Goal: Information Seeking & Learning: Compare options

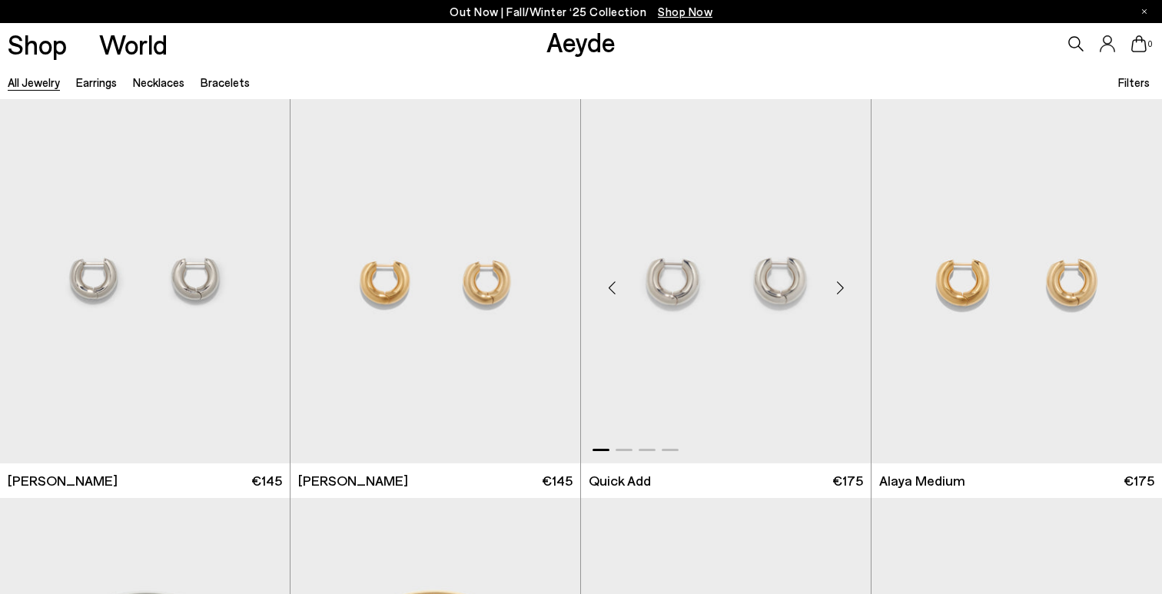
click at [732, 280] on img "1 / 4" at bounding box center [726, 281] width 290 height 364
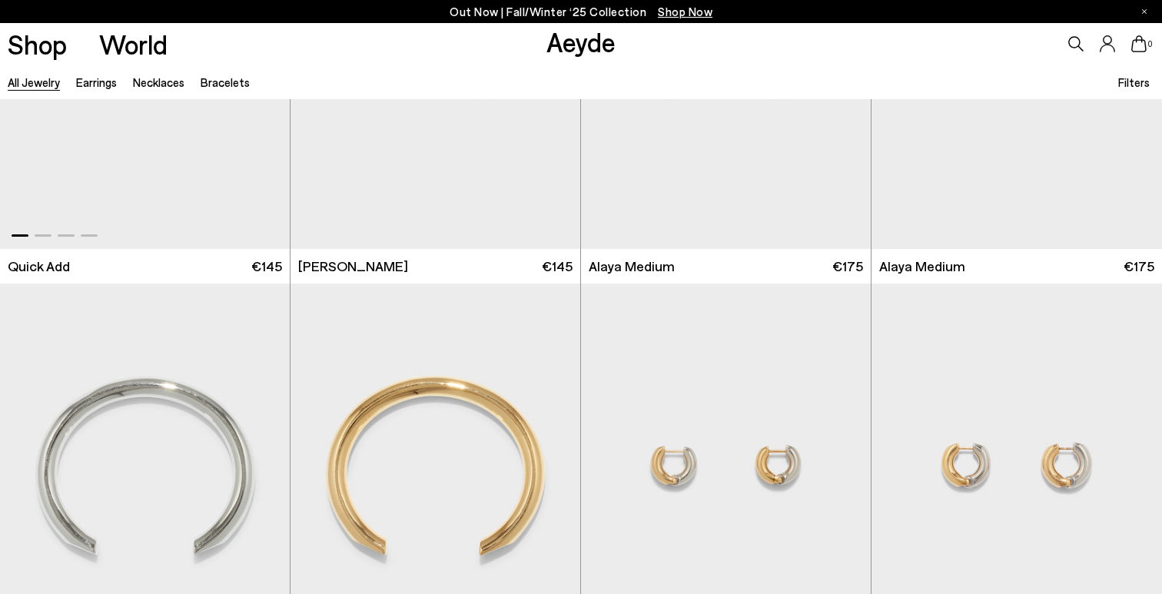
scroll to position [430, 0]
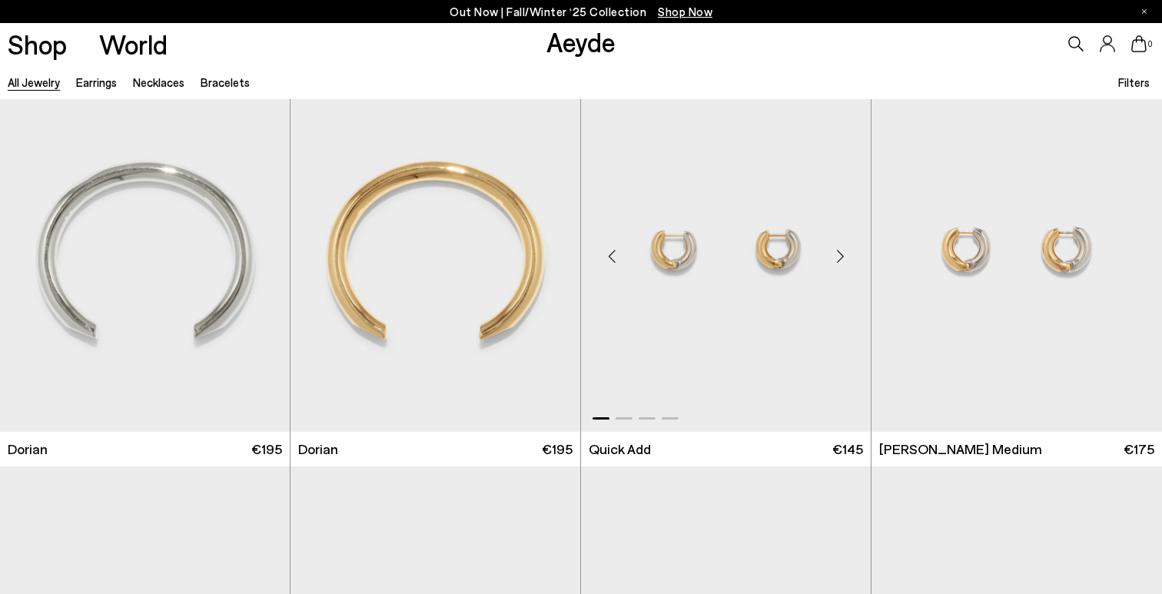
click at [729, 274] on img "1 / 4" at bounding box center [726, 250] width 290 height 364
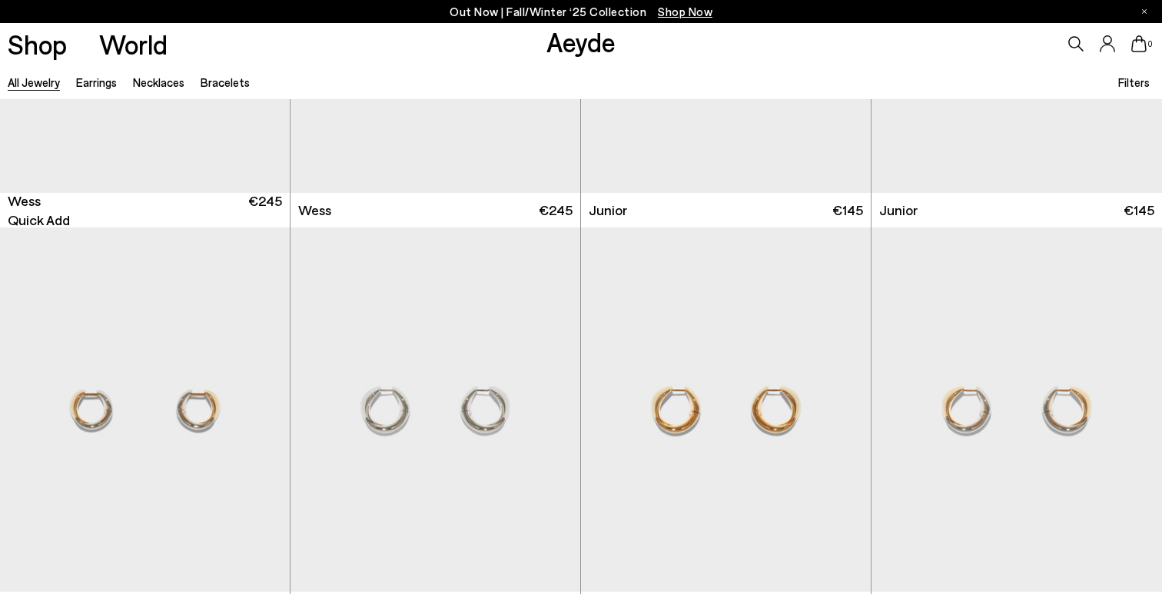
scroll to position [1937, 0]
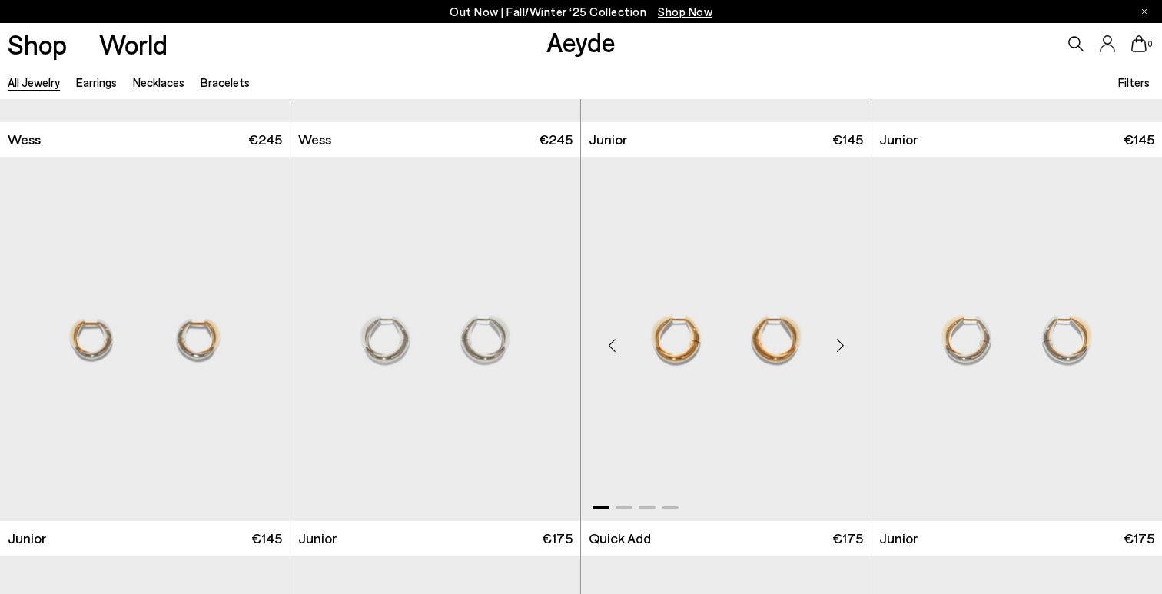
click at [662, 376] on img "1 / 4" at bounding box center [726, 339] width 290 height 364
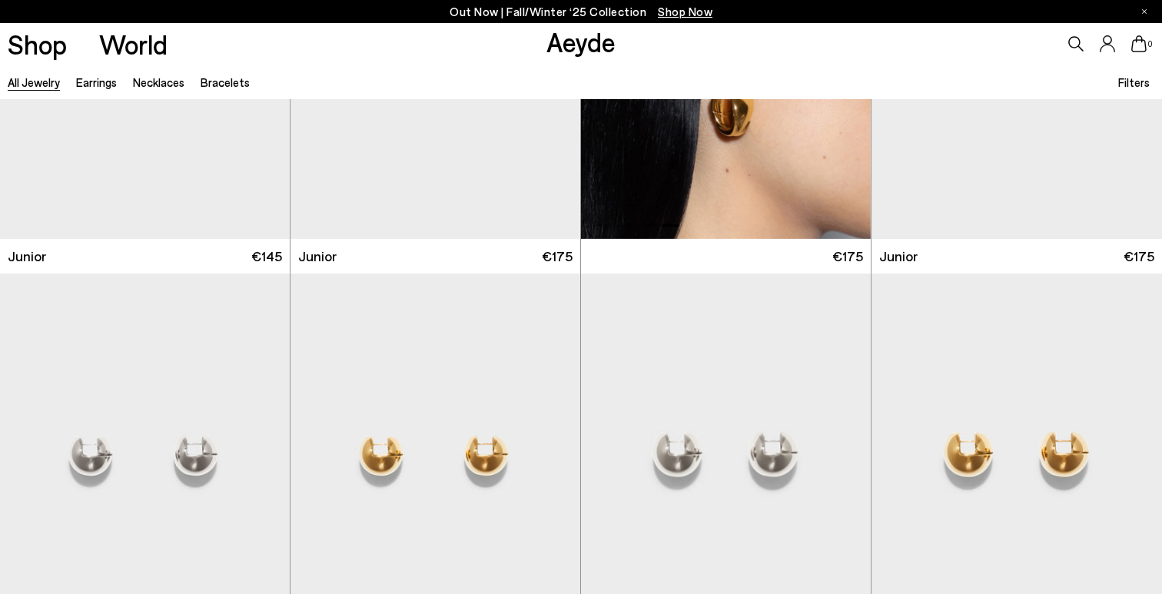
scroll to position [2143, 0]
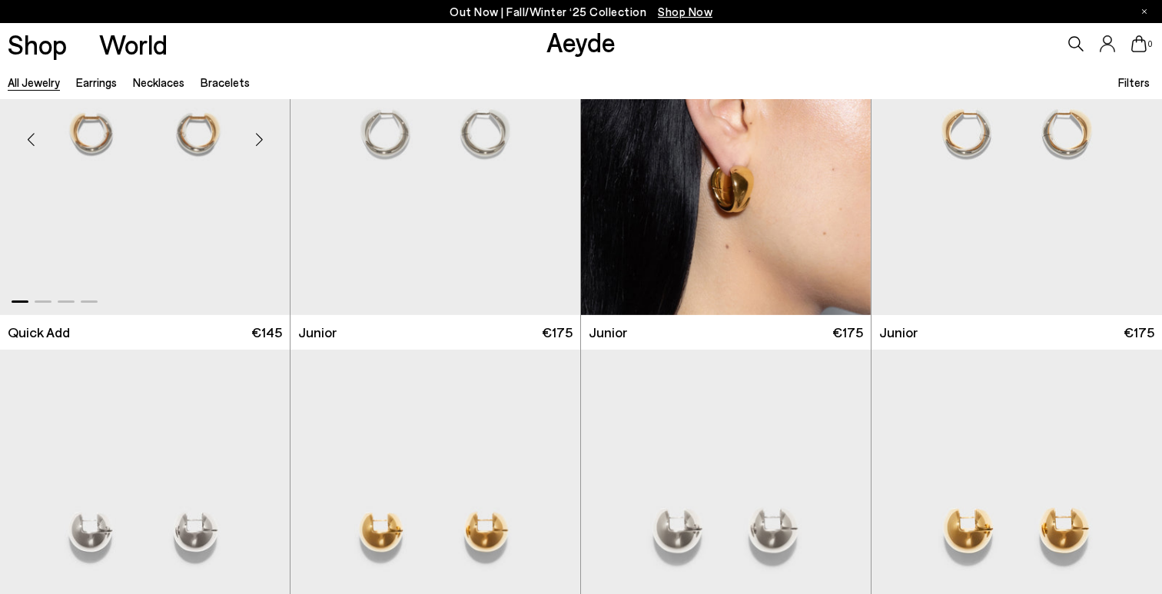
click at [243, 197] on img "1 / 4" at bounding box center [145, 133] width 290 height 364
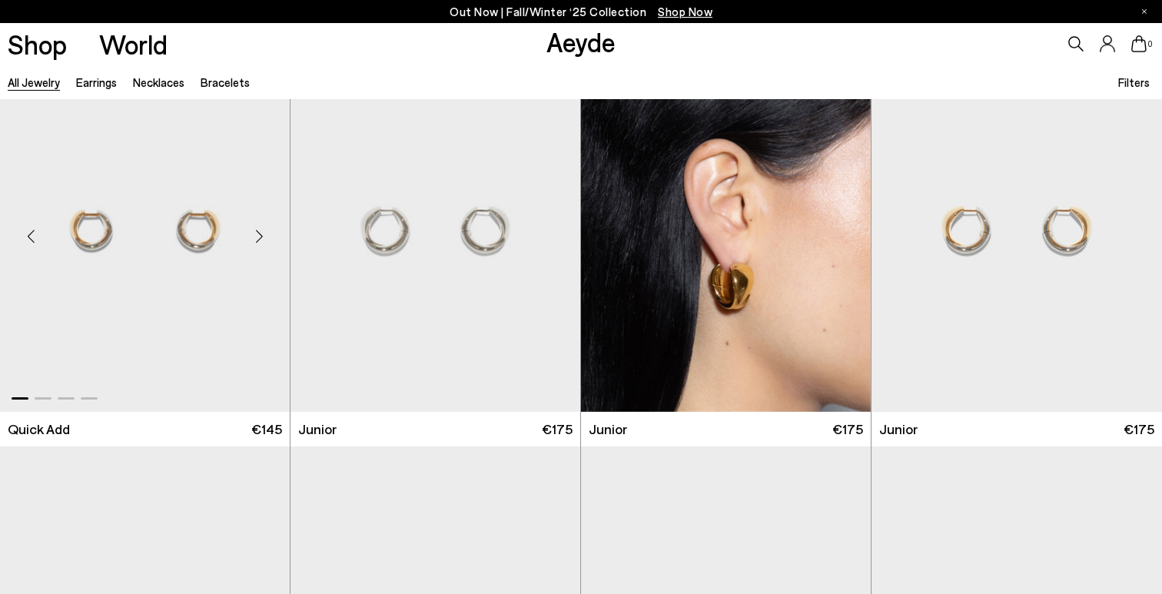
scroll to position [2043, 0]
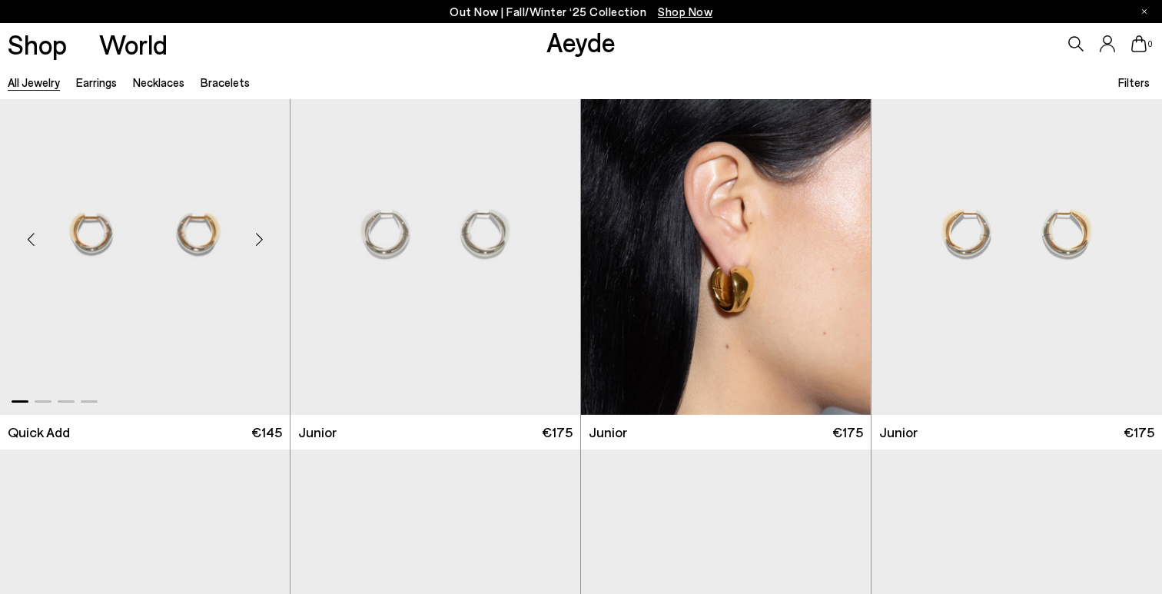
click at [261, 239] on div "Next slide" at bounding box center [259, 239] width 46 height 46
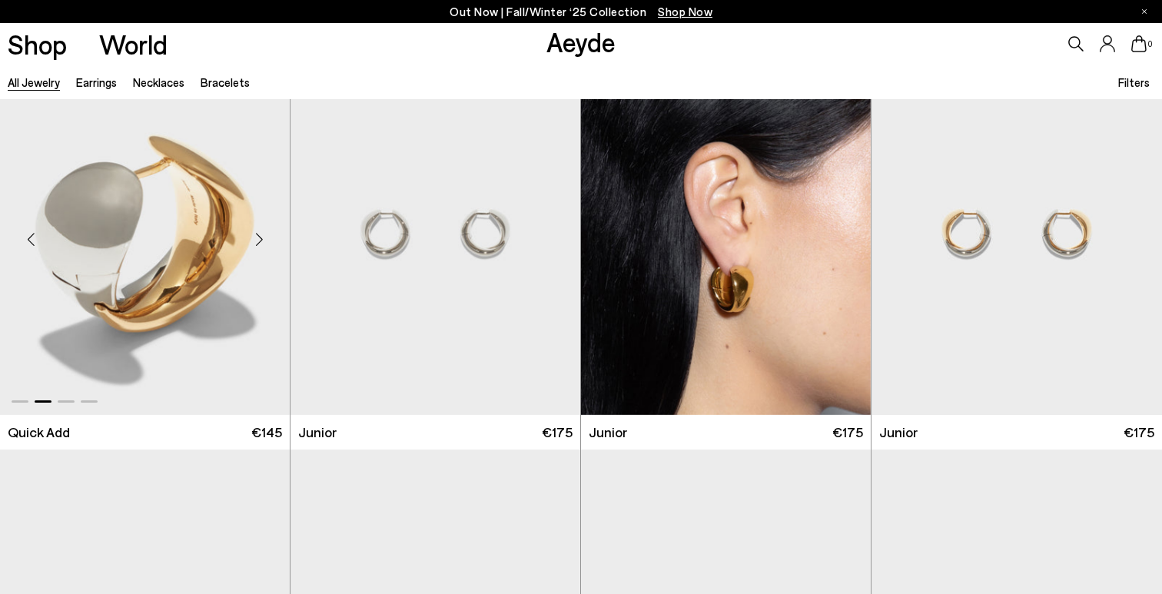
click at [261, 239] on div "Next slide" at bounding box center [259, 239] width 46 height 46
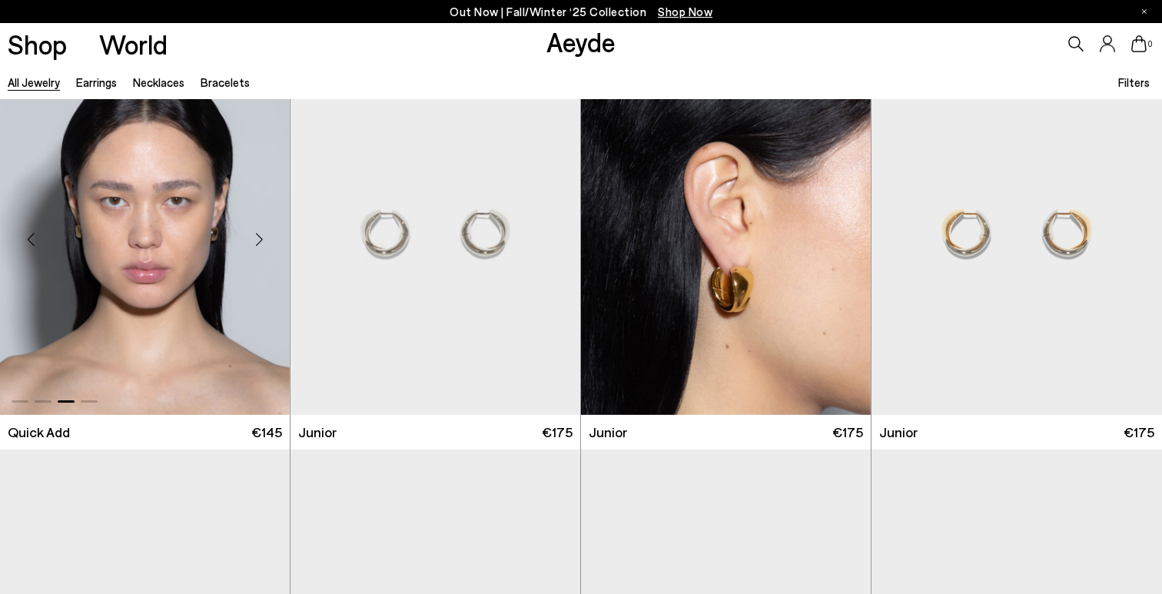
click at [261, 239] on div "Next slide" at bounding box center [259, 239] width 46 height 46
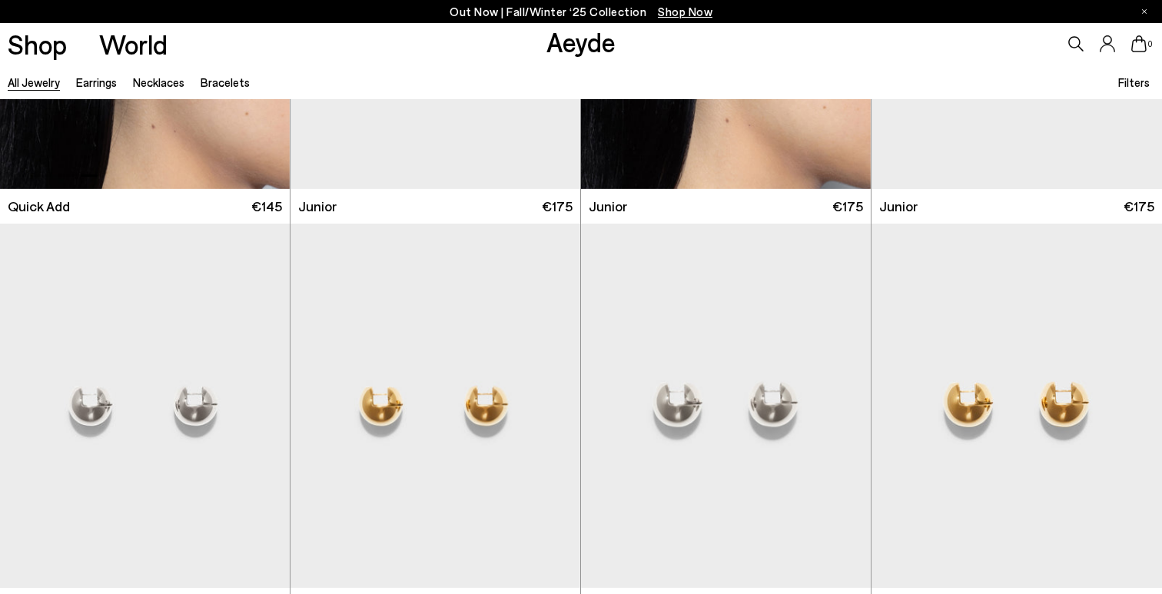
scroll to position [2494, 0]
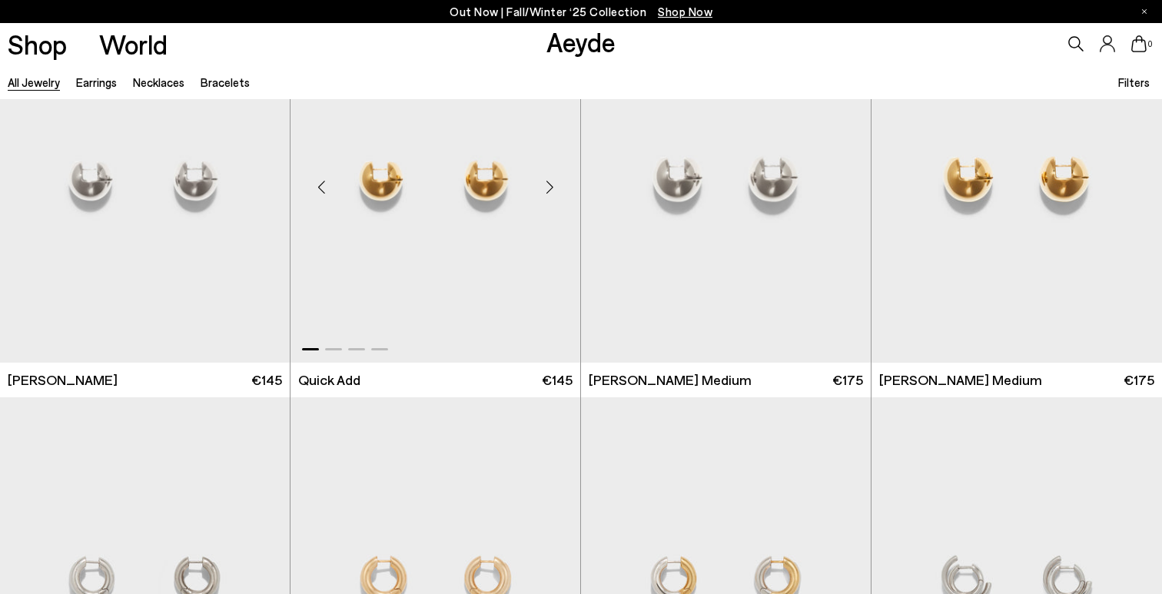
click at [548, 188] on div "Next slide" at bounding box center [549, 187] width 46 height 46
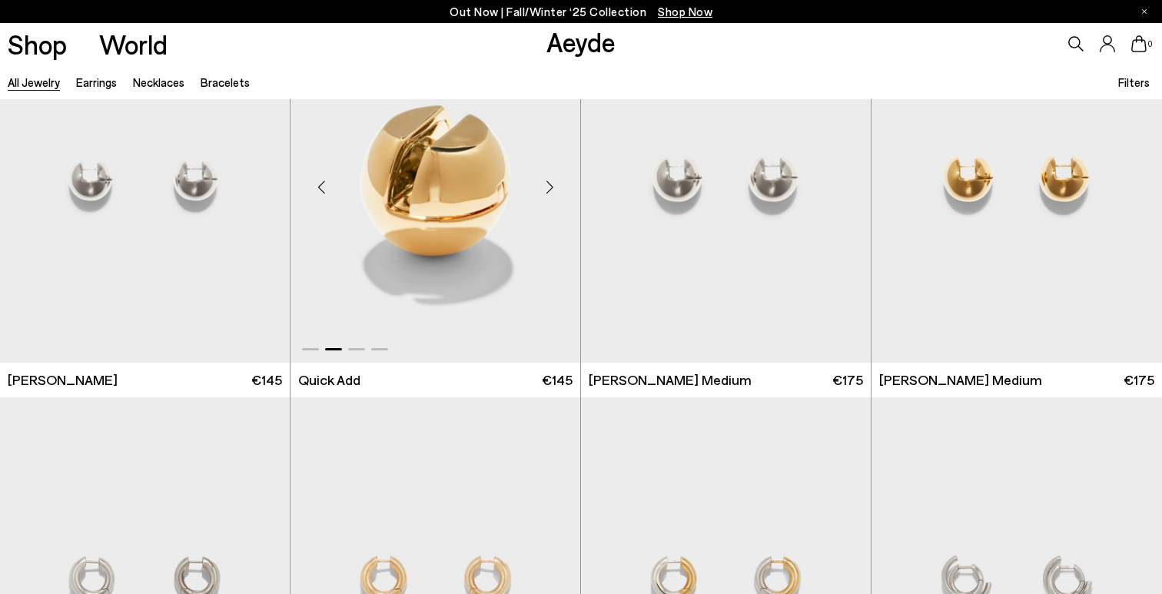
click at [548, 188] on div "Next slide" at bounding box center [549, 187] width 46 height 46
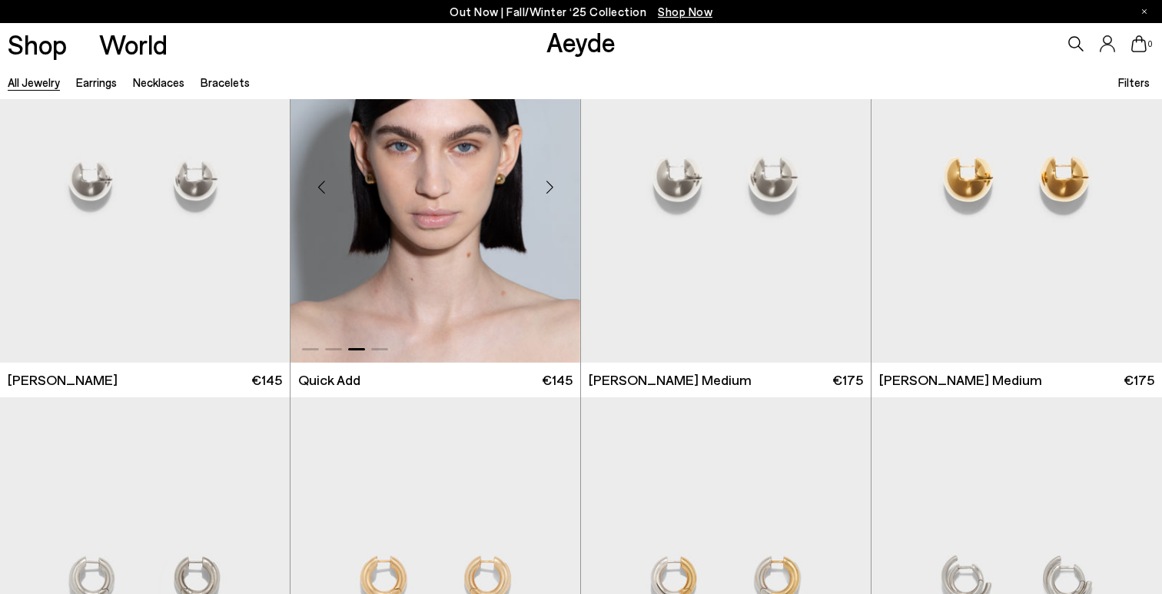
click at [548, 188] on div "Next slide" at bounding box center [549, 187] width 46 height 46
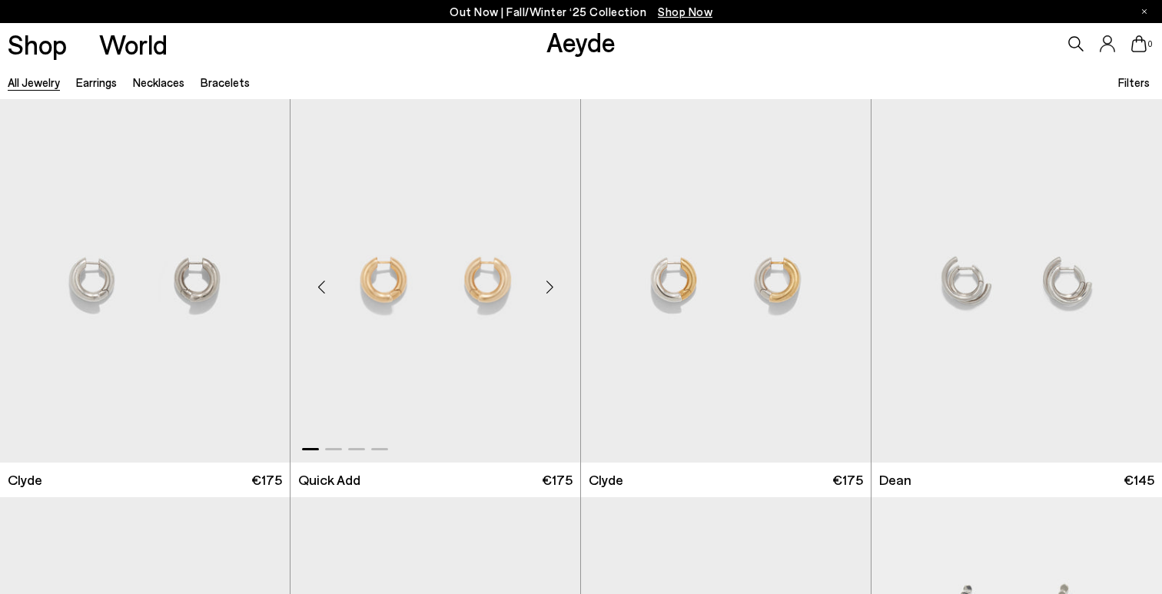
scroll to position [2797, 0]
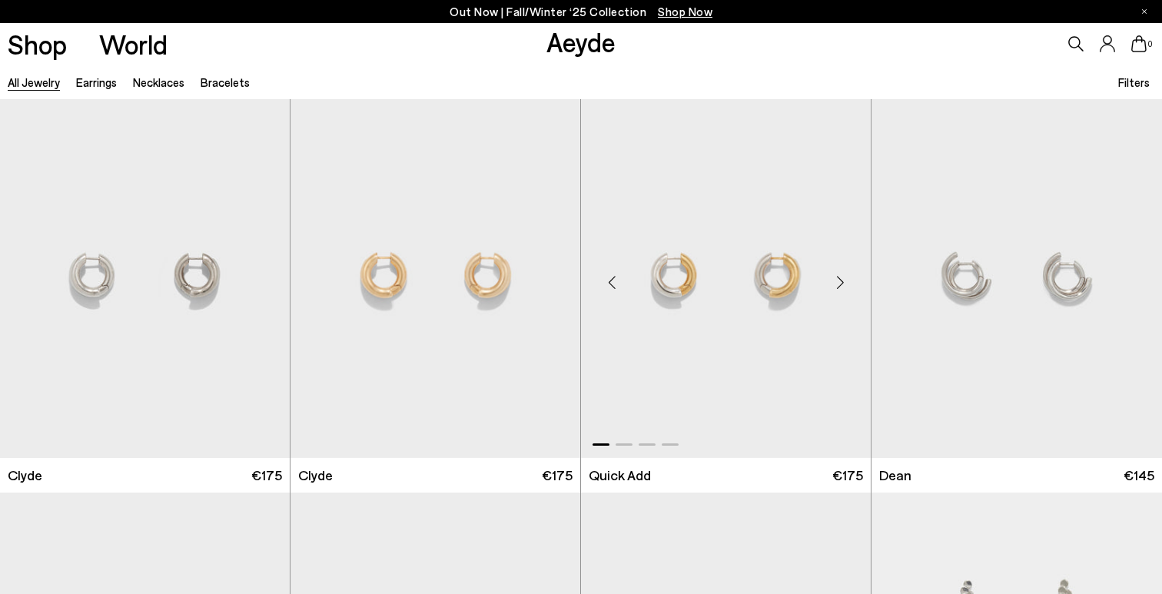
click at [840, 281] on div "Next slide" at bounding box center [840, 282] width 46 height 46
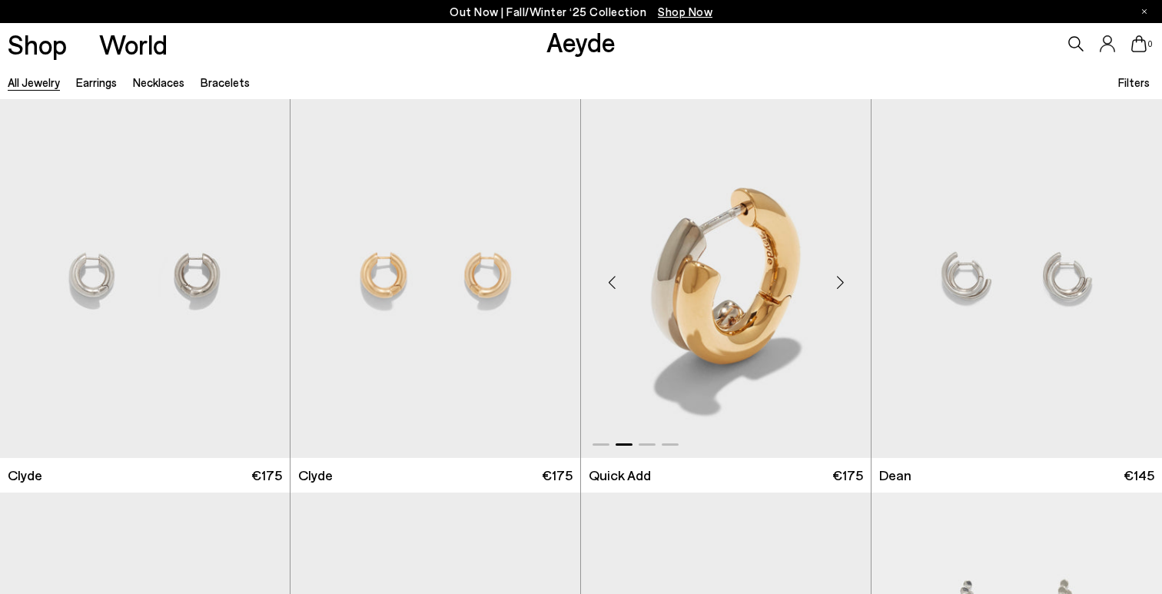
click at [841, 283] on div "Next slide" at bounding box center [840, 282] width 46 height 46
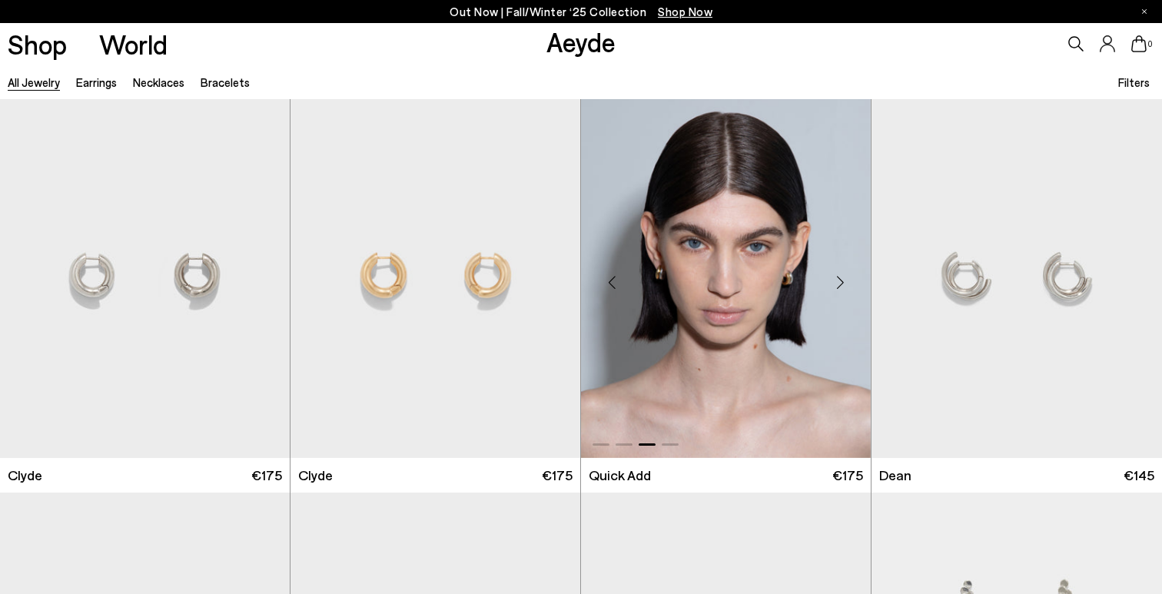
click at [841, 283] on div "Next slide" at bounding box center [840, 282] width 46 height 46
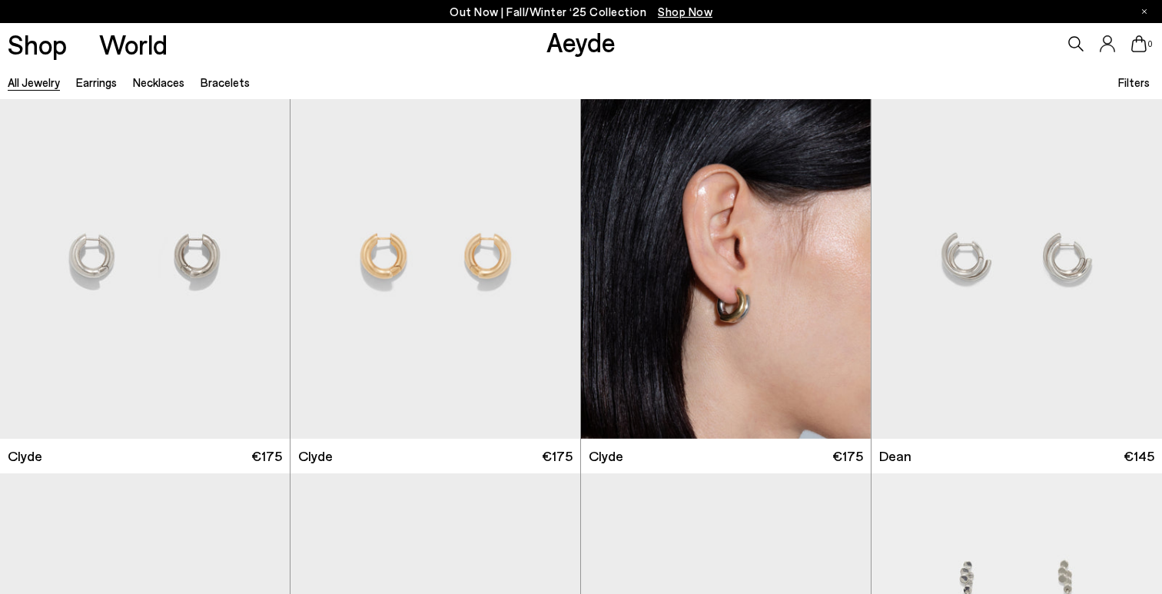
scroll to position [2819, 0]
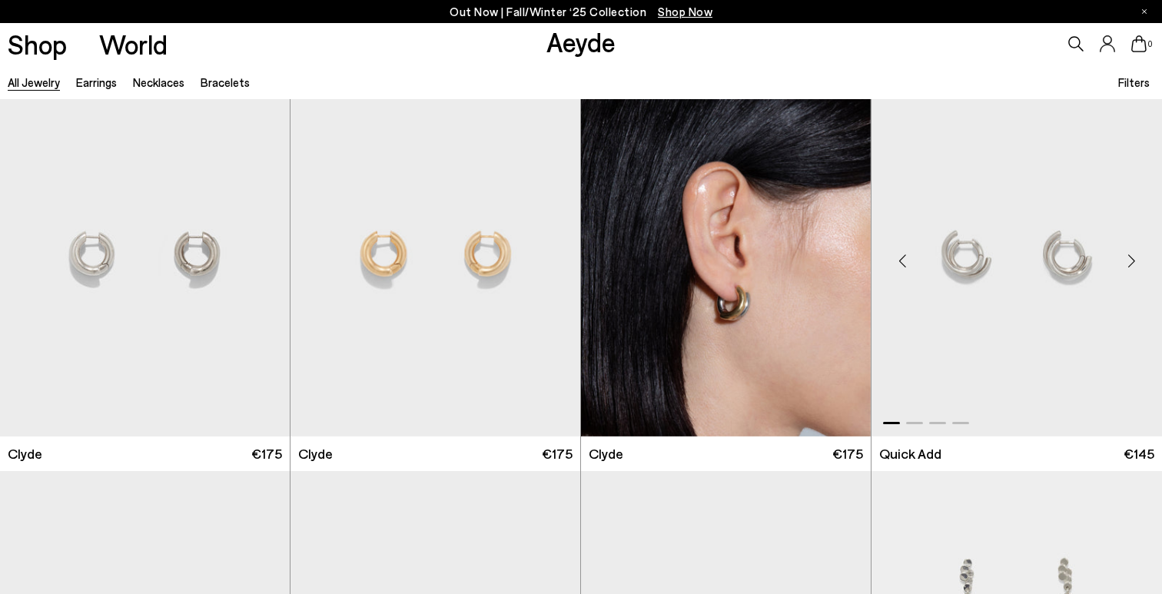
click at [1133, 262] on div "Next slide" at bounding box center [1131, 260] width 46 height 46
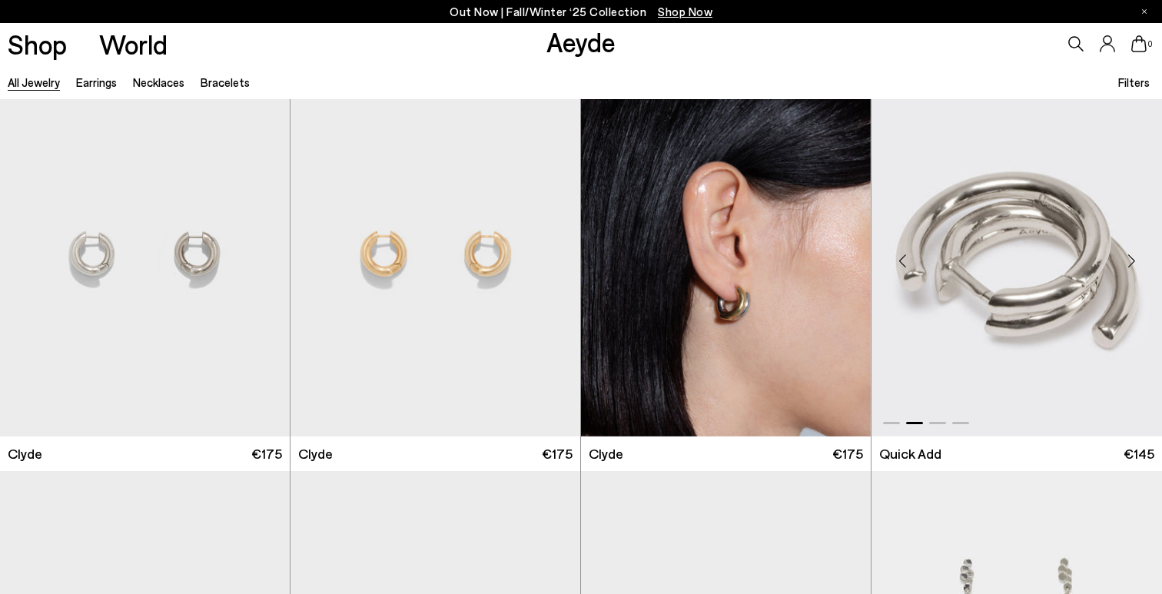
click at [1133, 262] on div "Next slide" at bounding box center [1131, 260] width 46 height 46
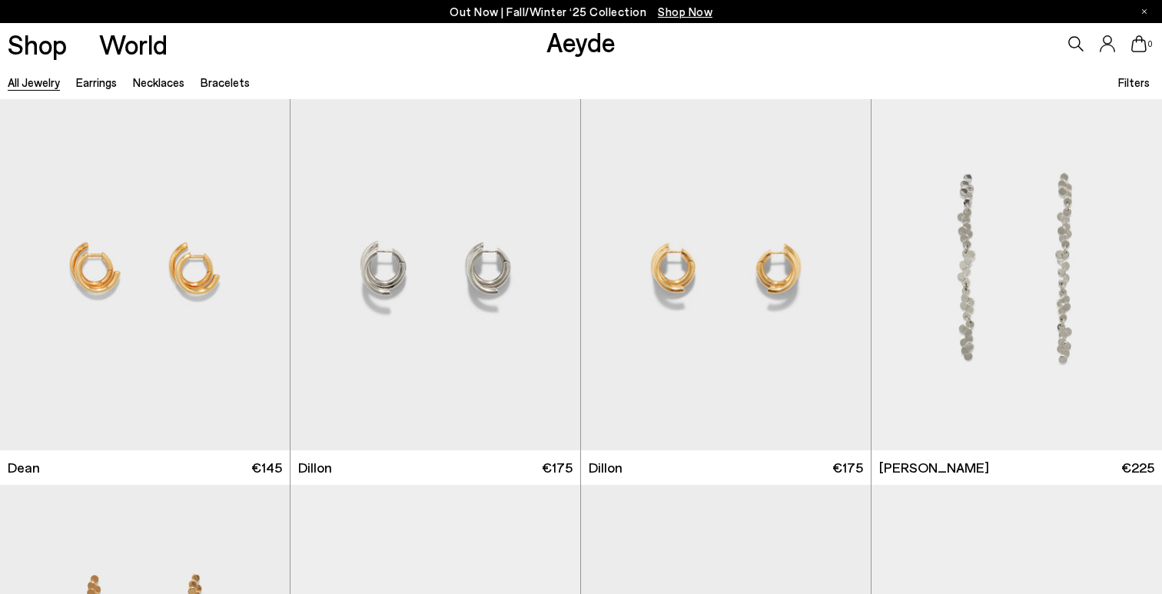
scroll to position [3228, 0]
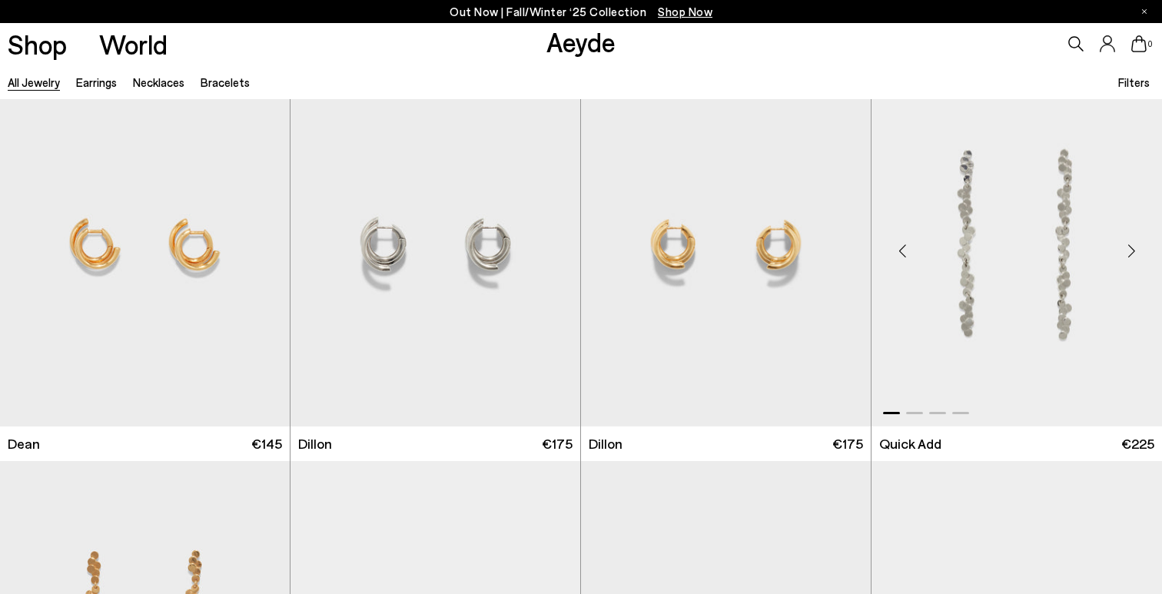
click at [1129, 251] on div "Next slide" at bounding box center [1131, 250] width 46 height 46
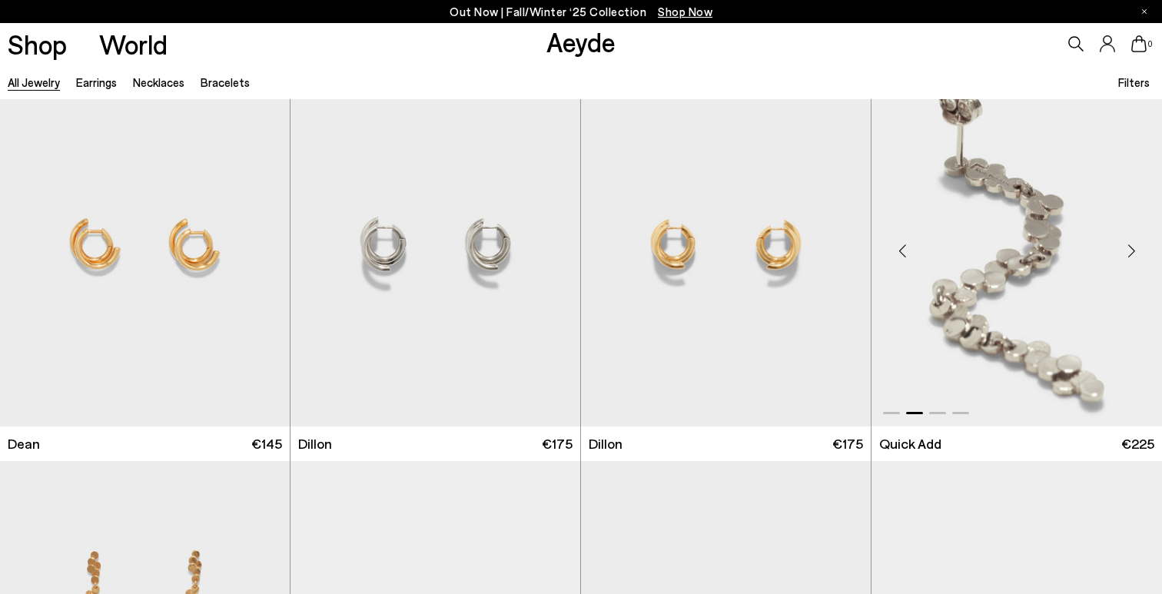
click at [1129, 251] on div "Next slide" at bounding box center [1131, 250] width 46 height 46
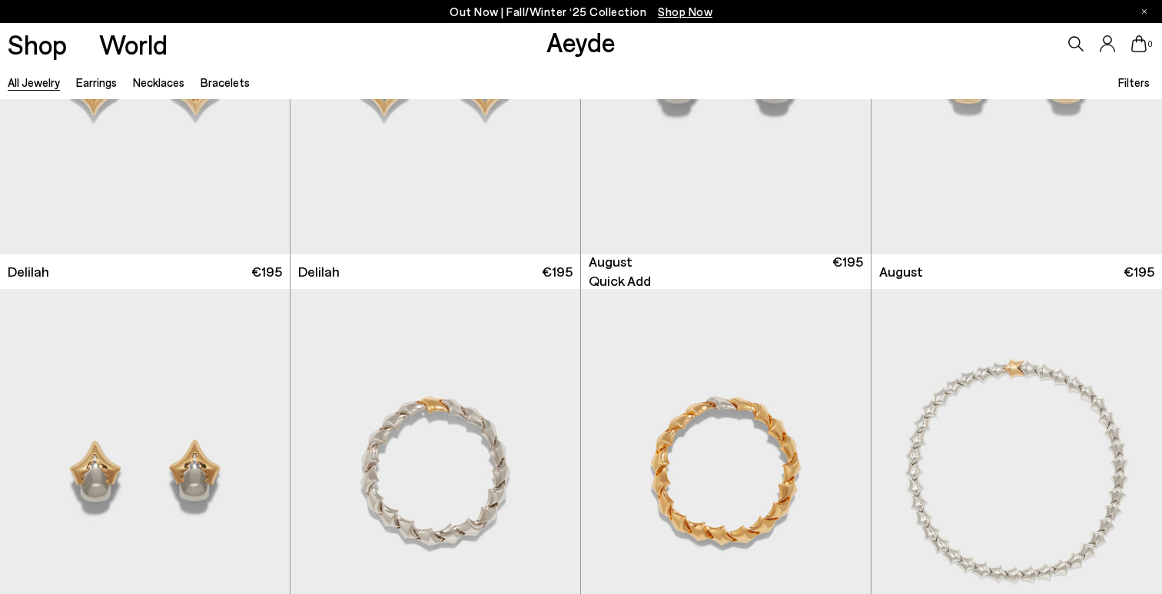
scroll to position [5094, 0]
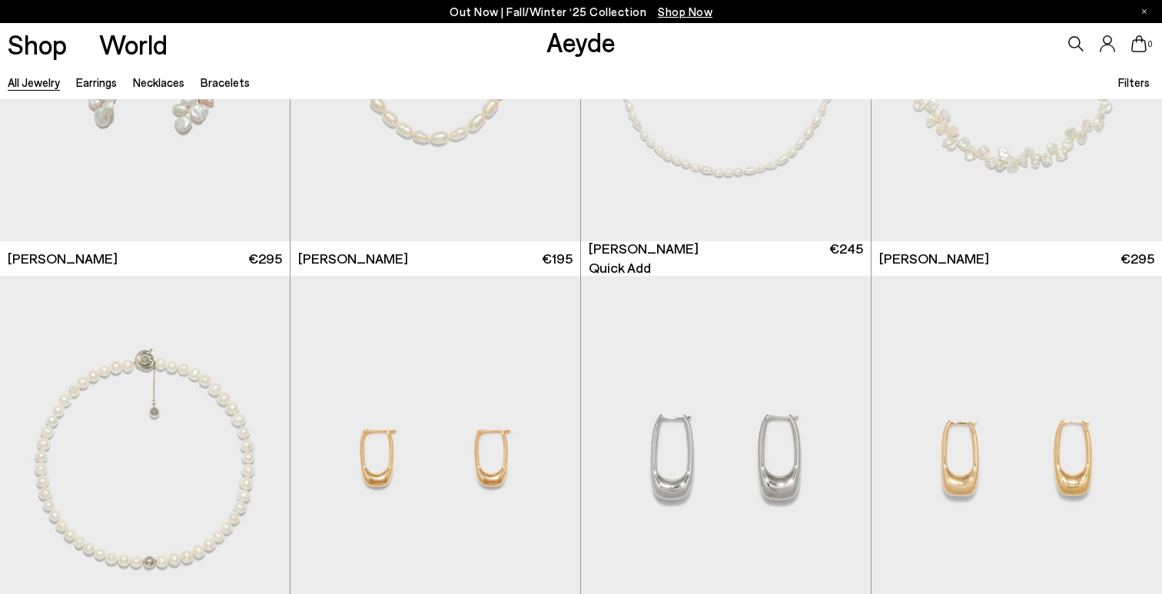
scroll to position [6710, 0]
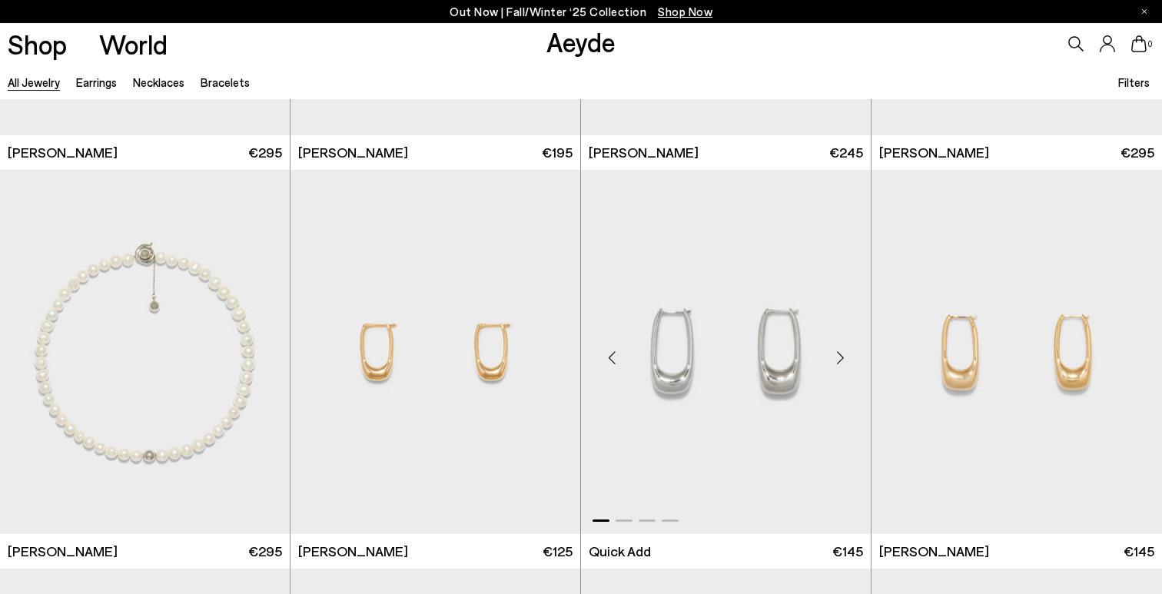
click at [836, 358] on div "Next slide" at bounding box center [840, 358] width 46 height 46
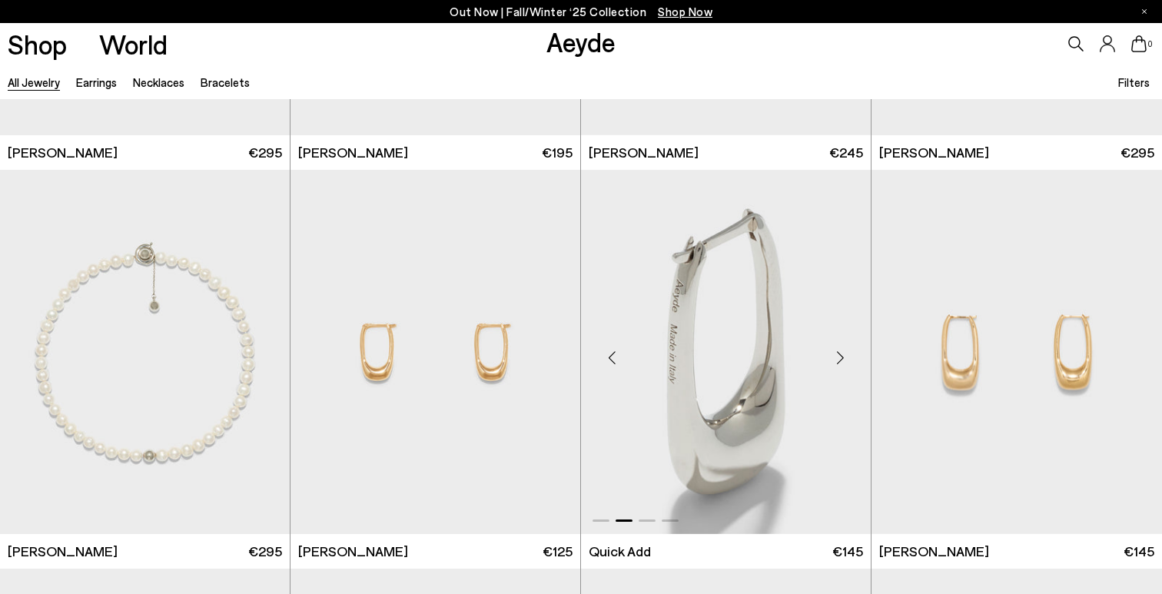
click at [836, 358] on div "Next slide" at bounding box center [840, 358] width 46 height 46
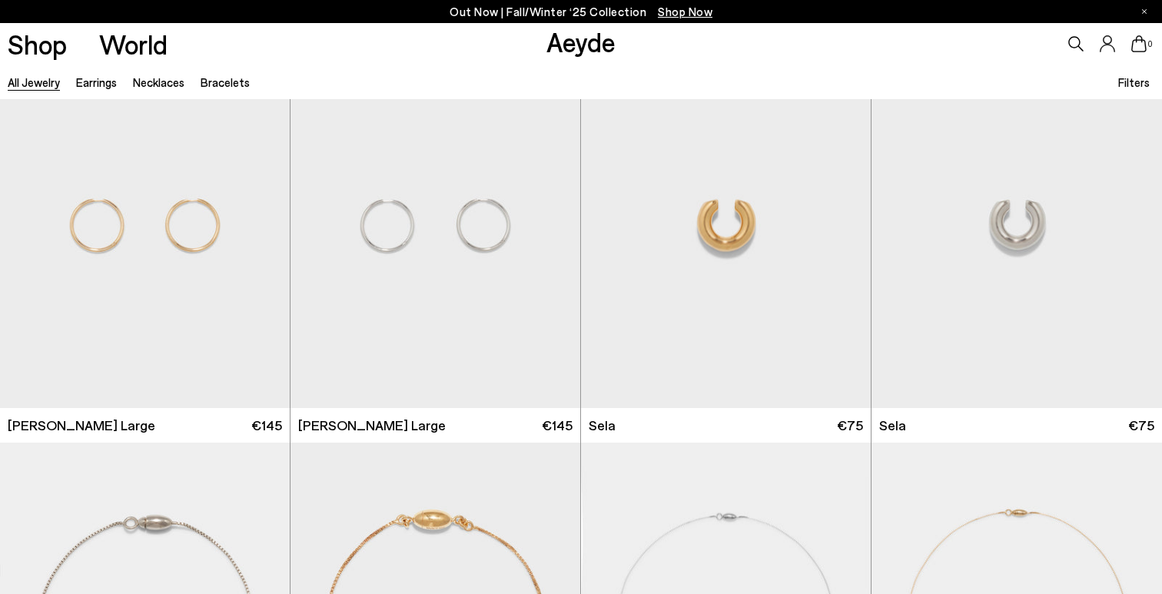
scroll to position [8386, 0]
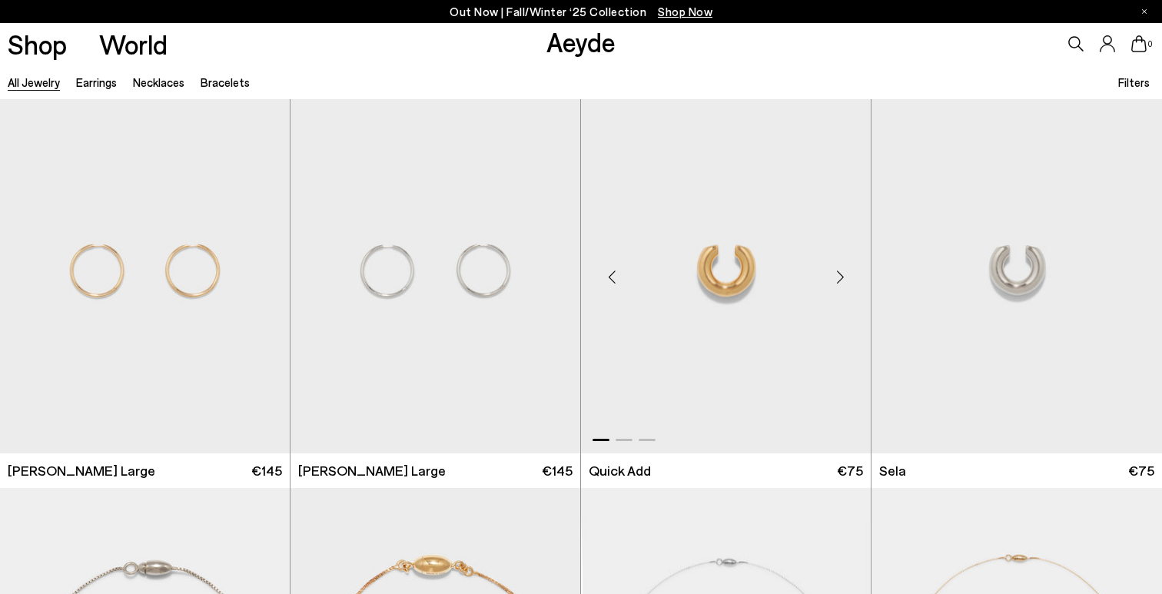
click at [838, 275] on div "Next slide" at bounding box center [840, 277] width 46 height 46
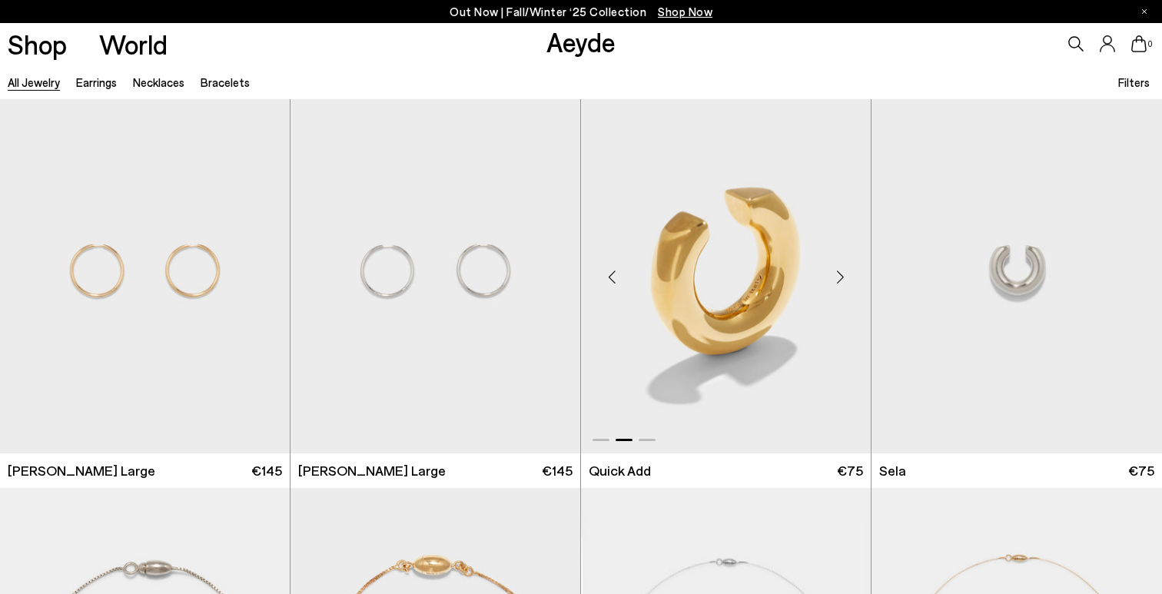
click at [838, 275] on div "Next slide" at bounding box center [840, 277] width 46 height 46
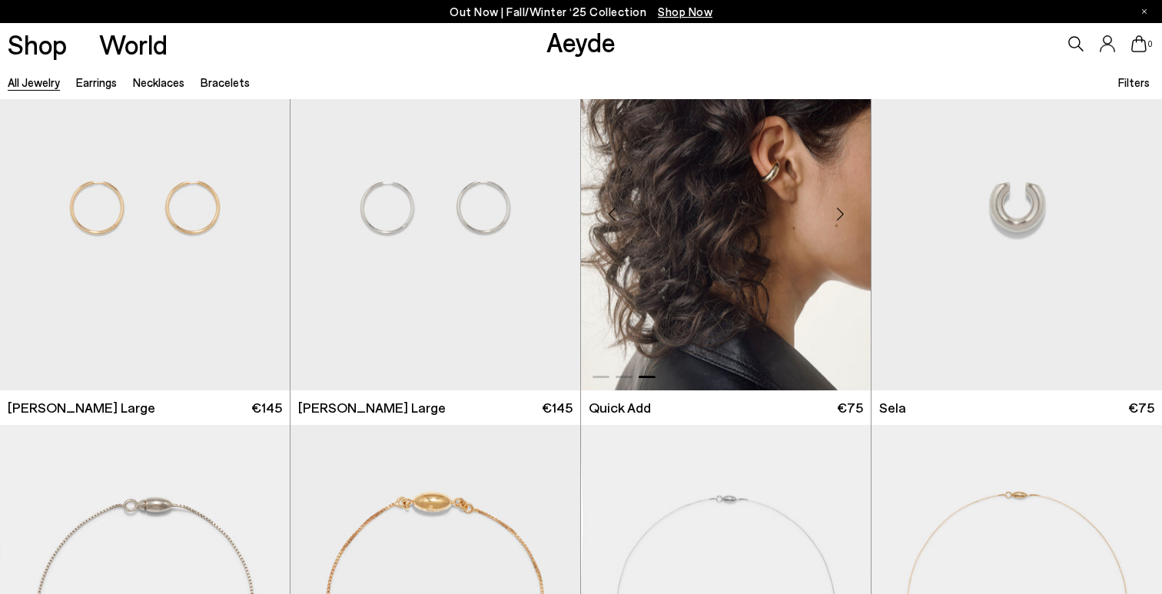
scroll to position [8454, 0]
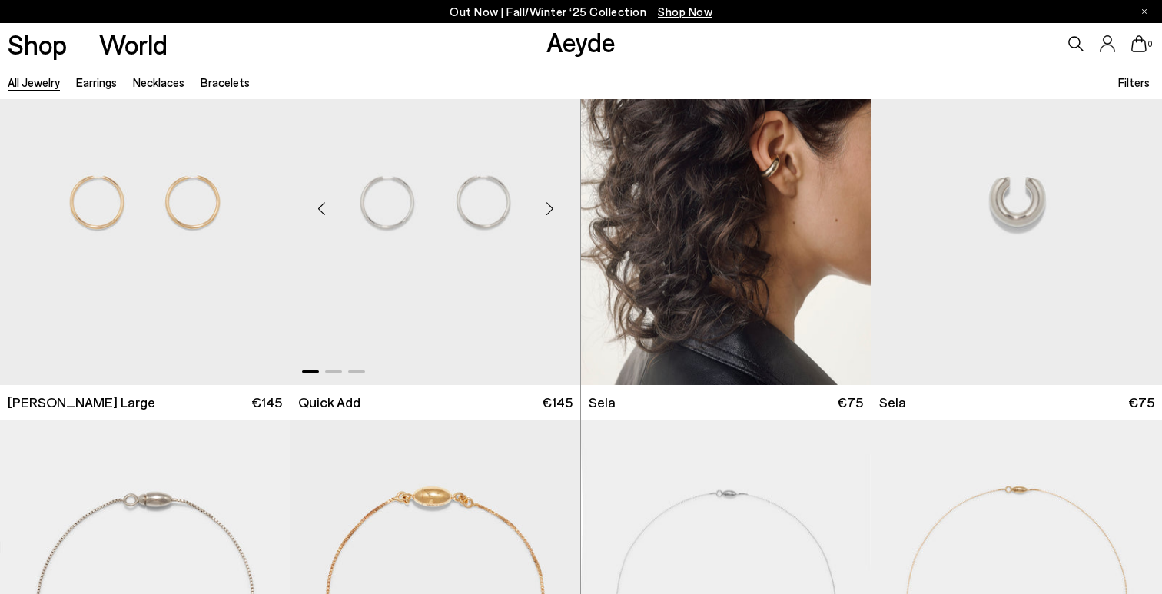
click at [549, 213] on div "Next slide" at bounding box center [549, 209] width 46 height 46
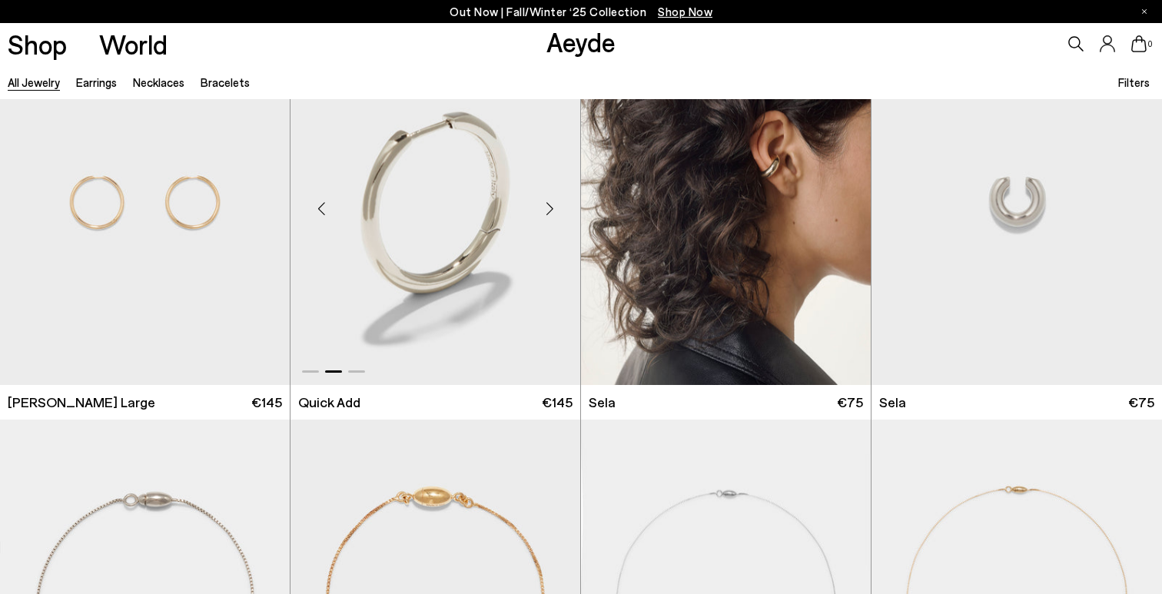
click at [549, 213] on div "Next slide" at bounding box center [549, 209] width 46 height 46
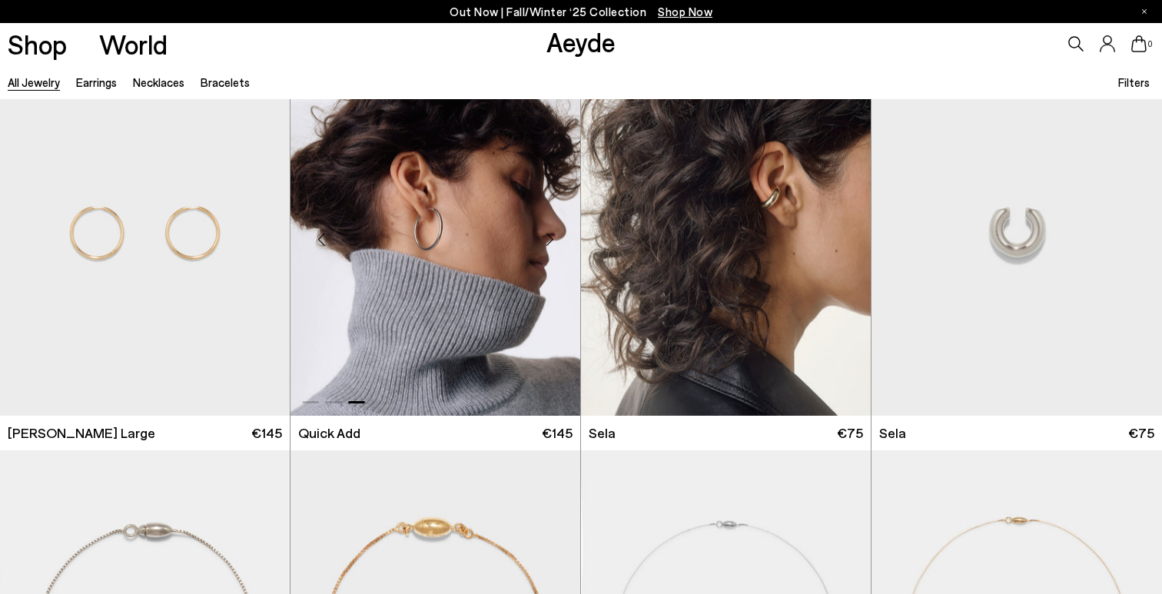
scroll to position [8379, 0]
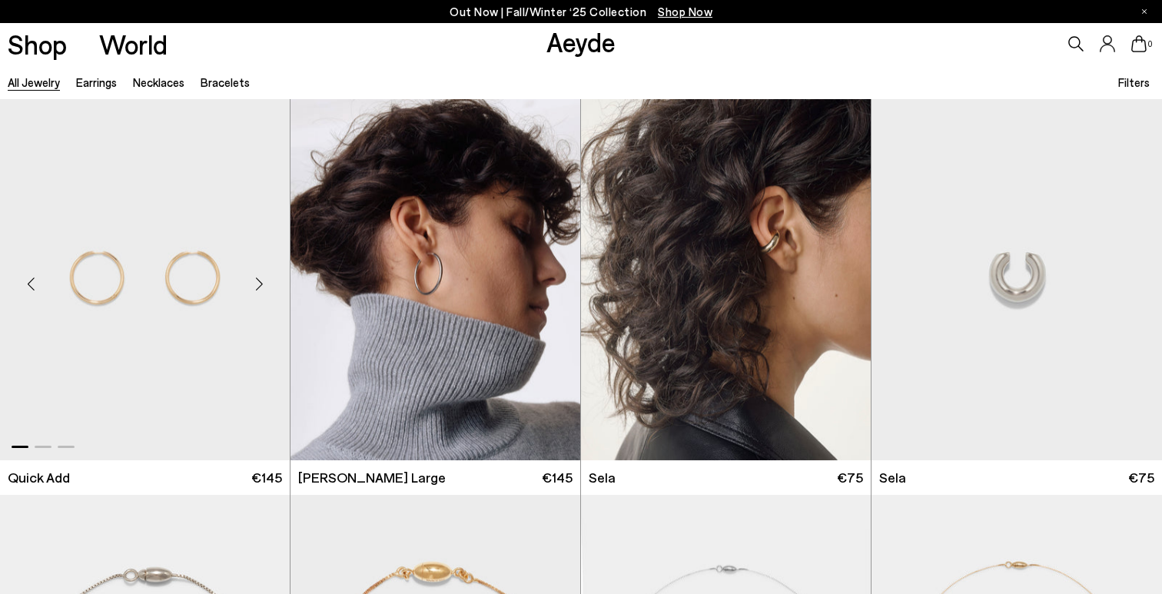
click at [258, 286] on div "Next slide" at bounding box center [259, 284] width 46 height 46
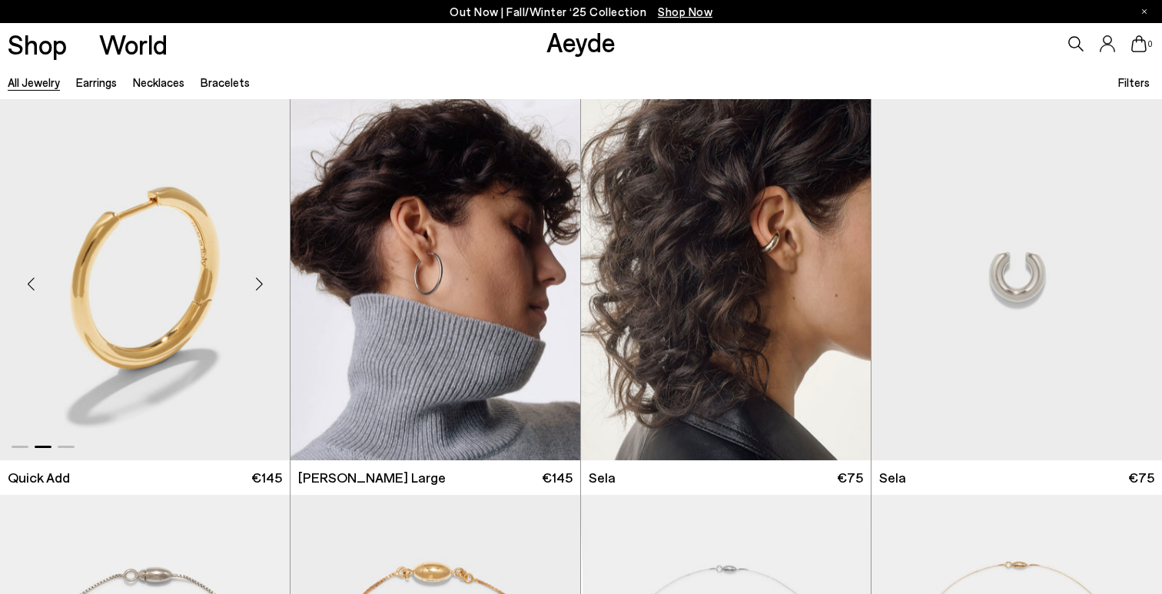
click at [258, 286] on div "Next slide" at bounding box center [259, 284] width 46 height 46
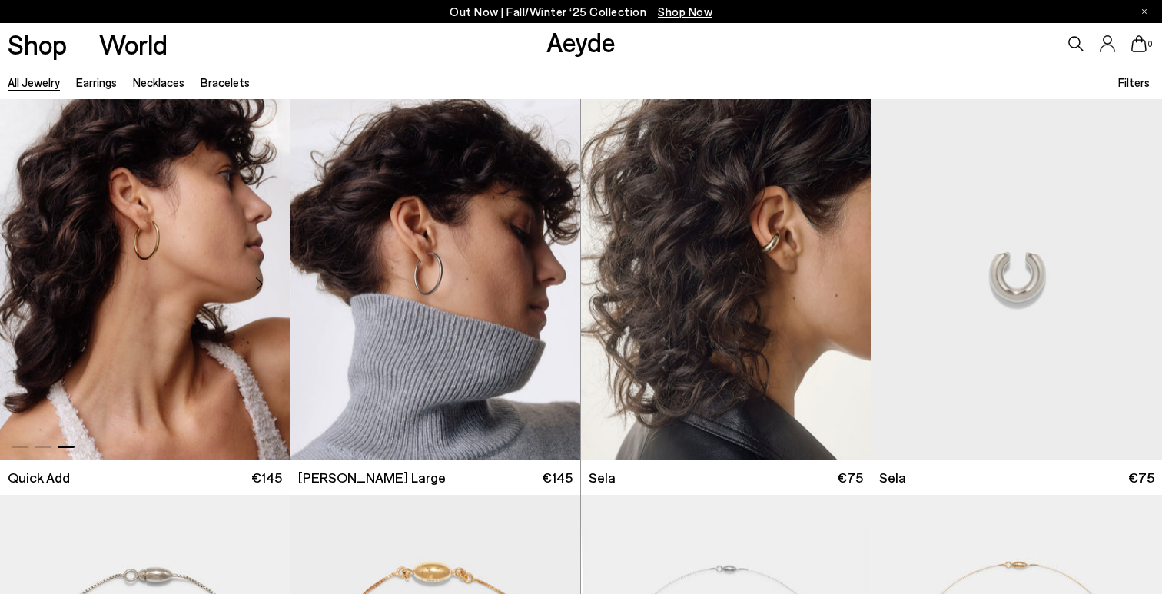
click at [258, 286] on div "Next slide" at bounding box center [259, 284] width 46 height 46
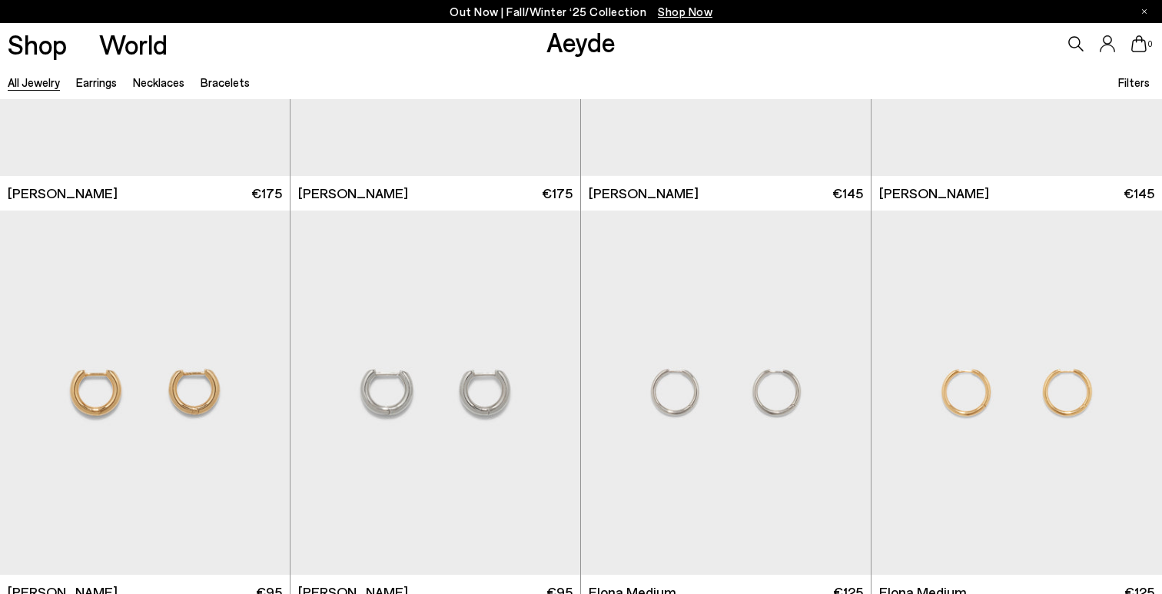
scroll to position [7801, 0]
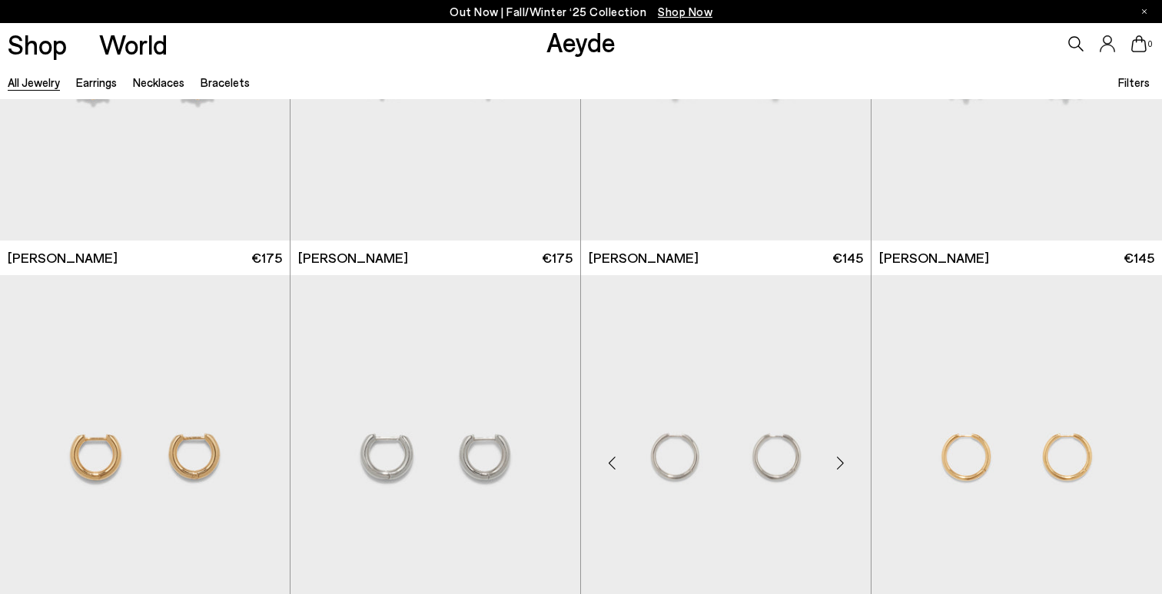
click at [841, 472] on div "Next slide" at bounding box center [840, 463] width 46 height 46
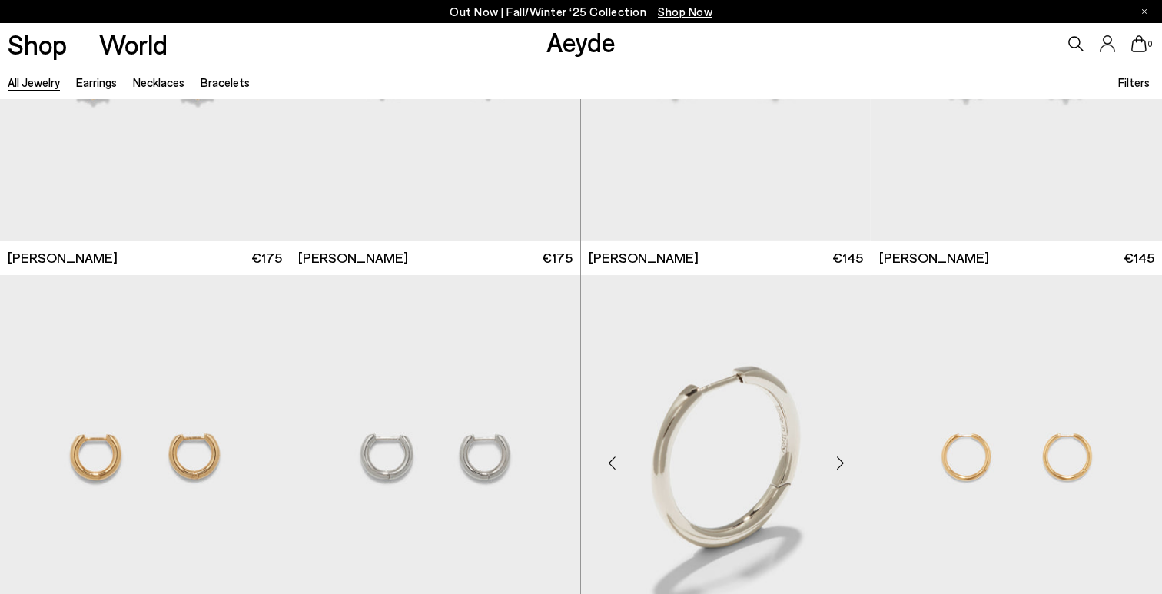
click at [841, 472] on div "Next slide" at bounding box center [840, 463] width 46 height 46
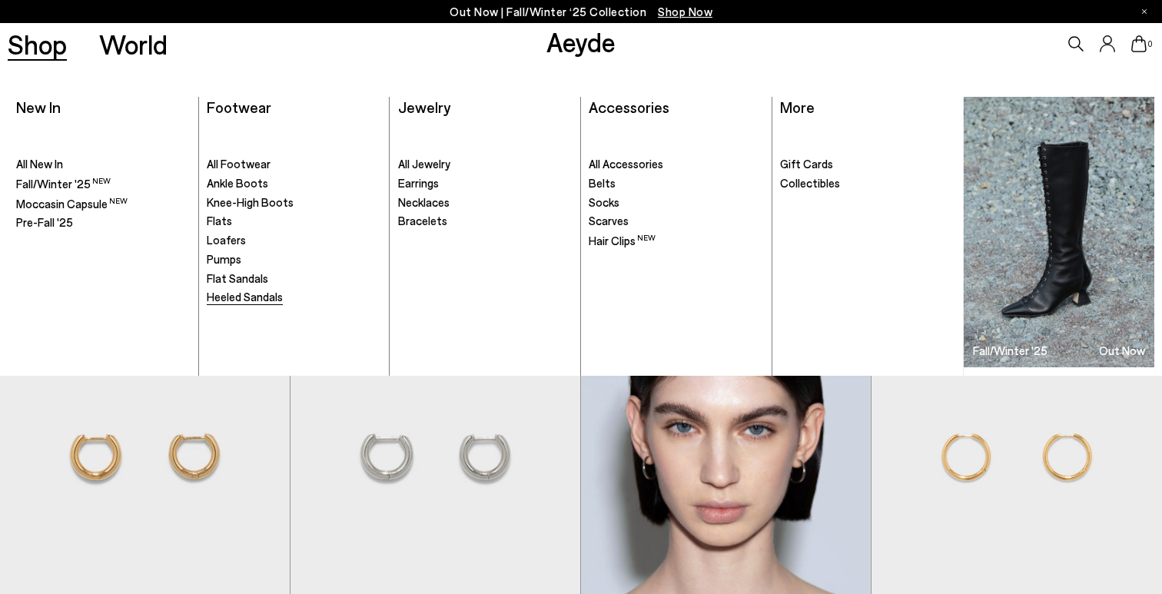
click at [228, 301] on span "Heeled Sandals" at bounding box center [245, 297] width 76 height 14
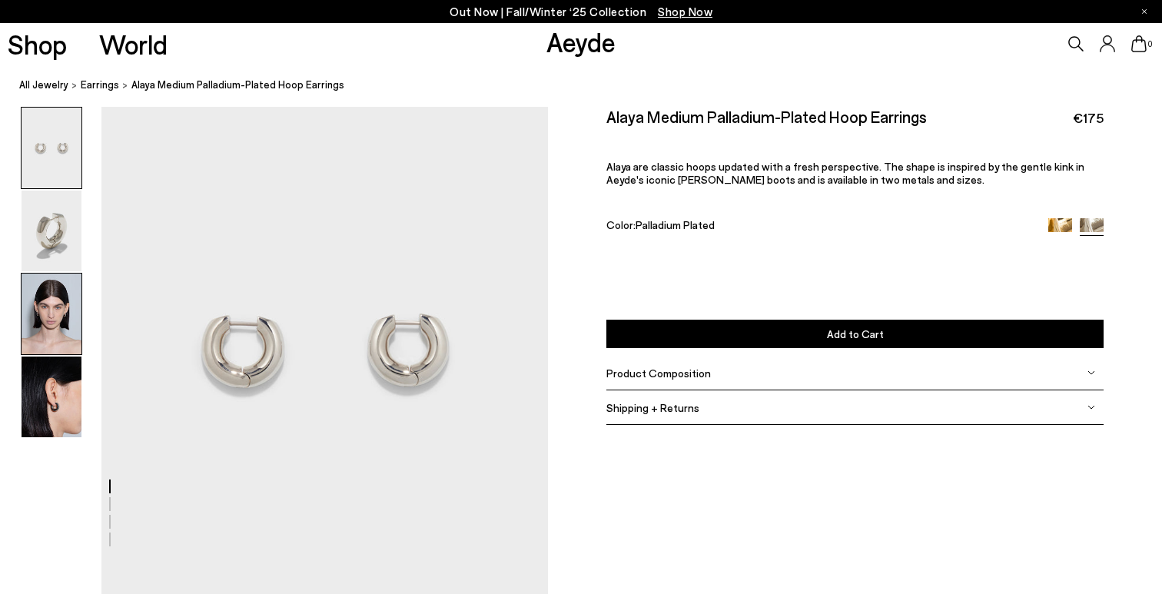
click at [52, 328] on img at bounding box center [52, 314] width 60 height 81
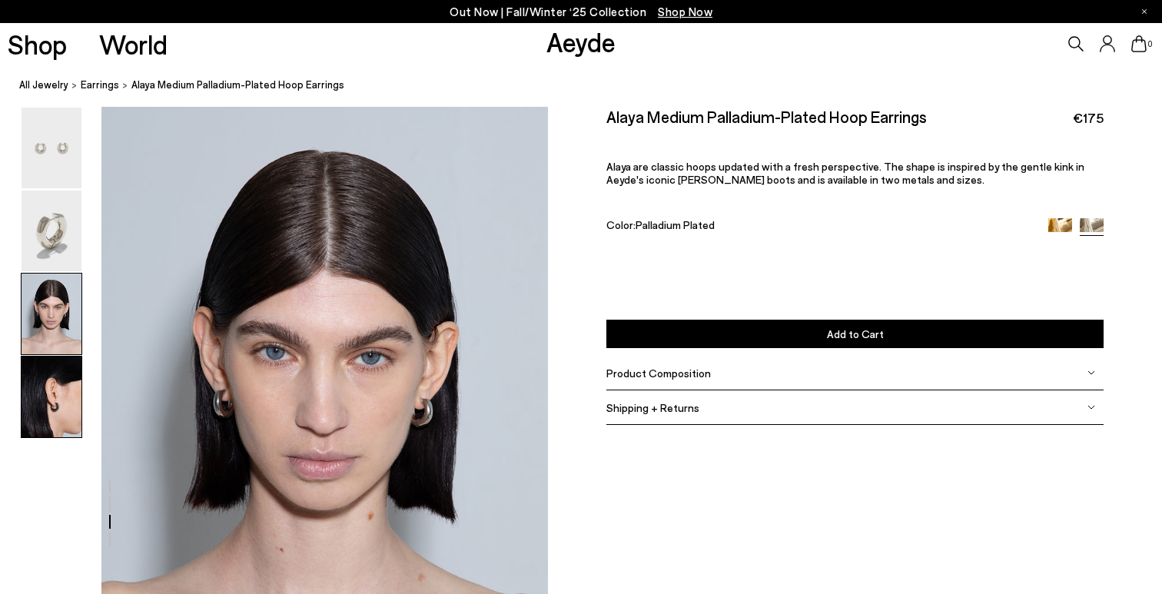
click at [51, 428] on img at bounding box center [52, 397] width 60 height 81
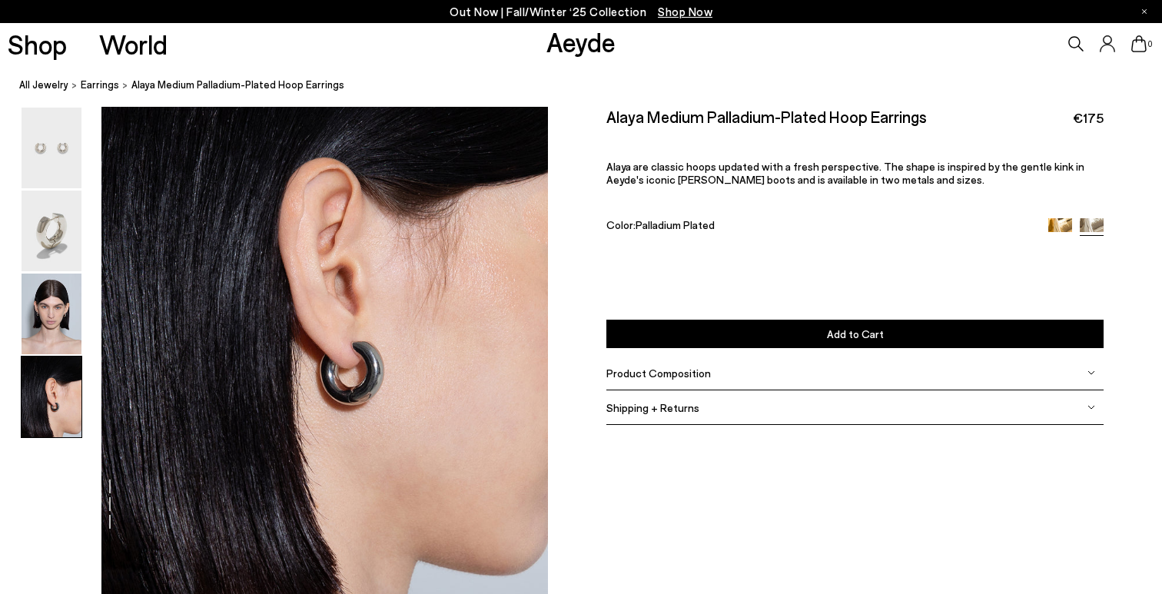
scroll to position [1792, 0]
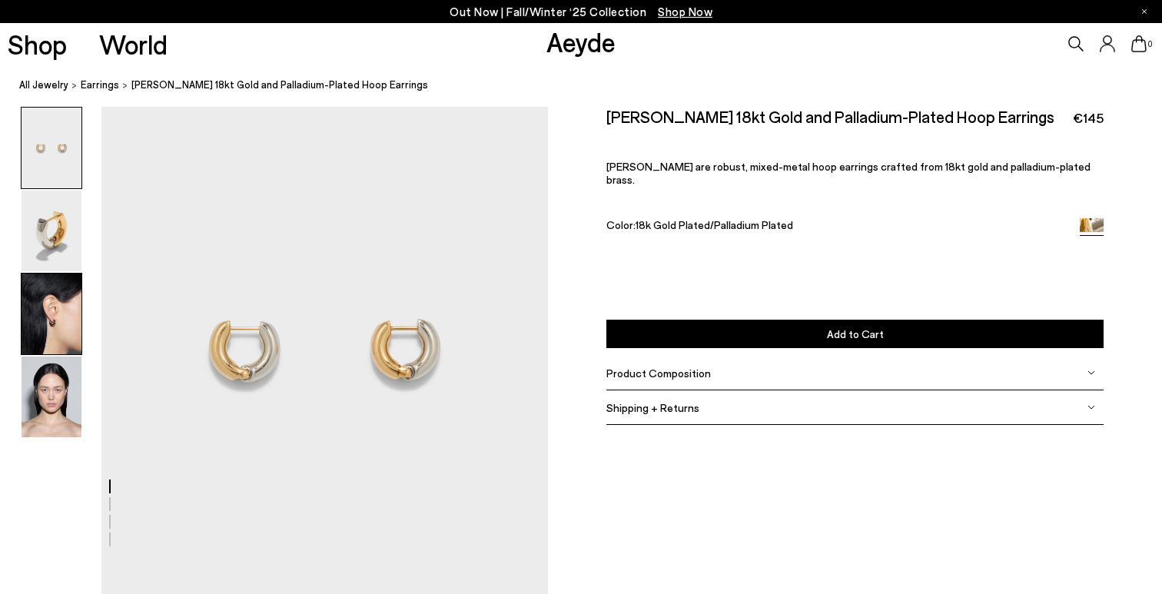
click at [71, 324] on img at bounding box center [52, 314] width 60 height 81
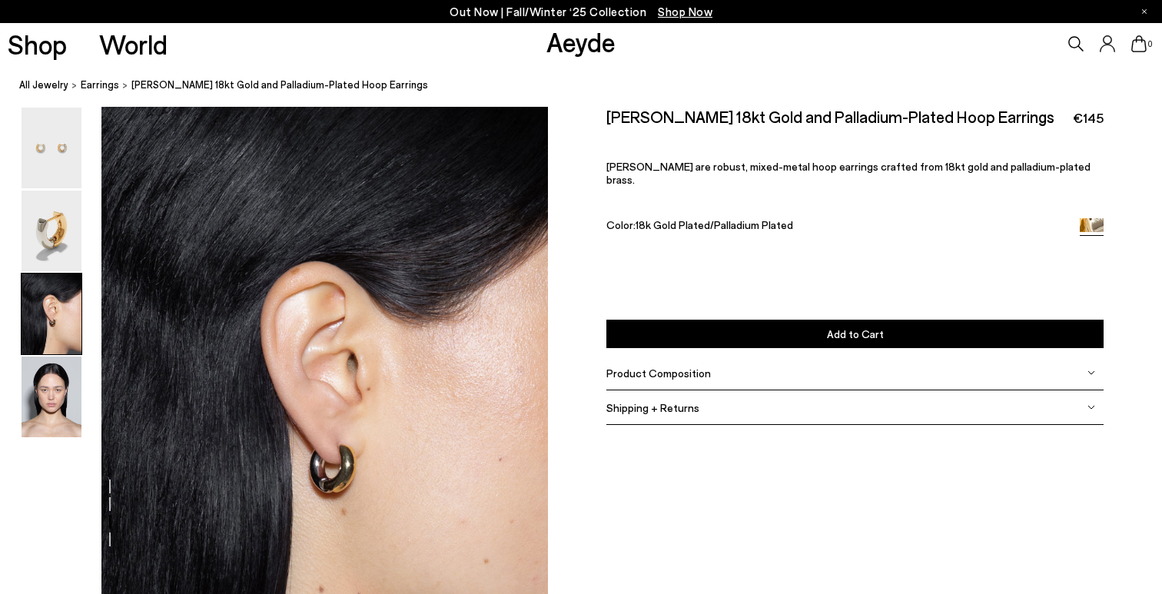
scroll to position [1089, 0]
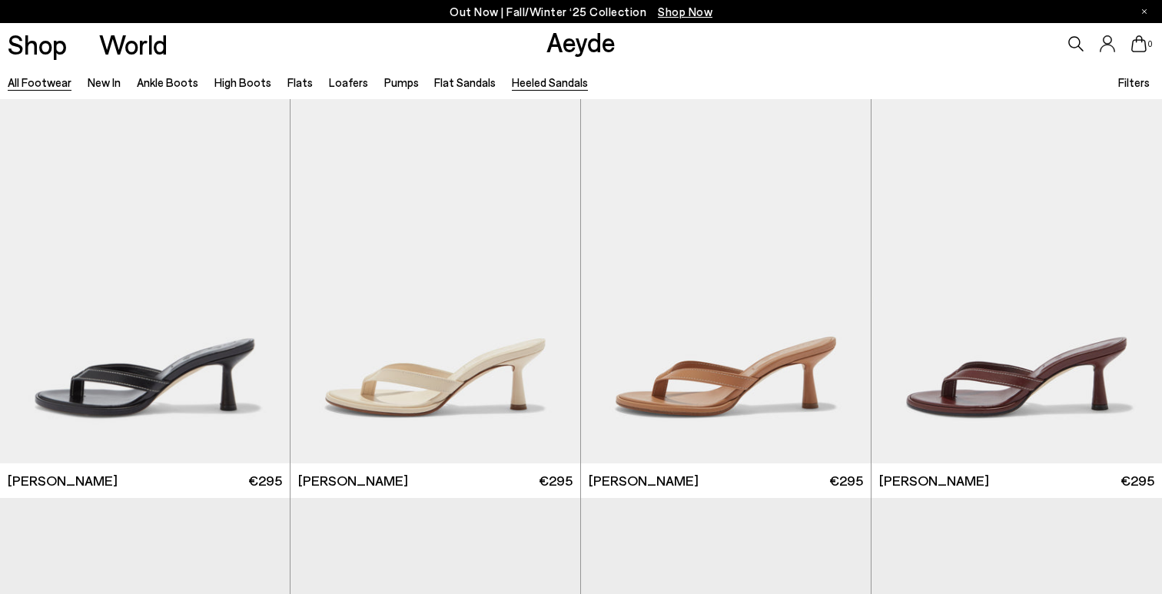
click at [21, 85] on link "All Footwear" at bounding box center [40, 82] width 64 height 14
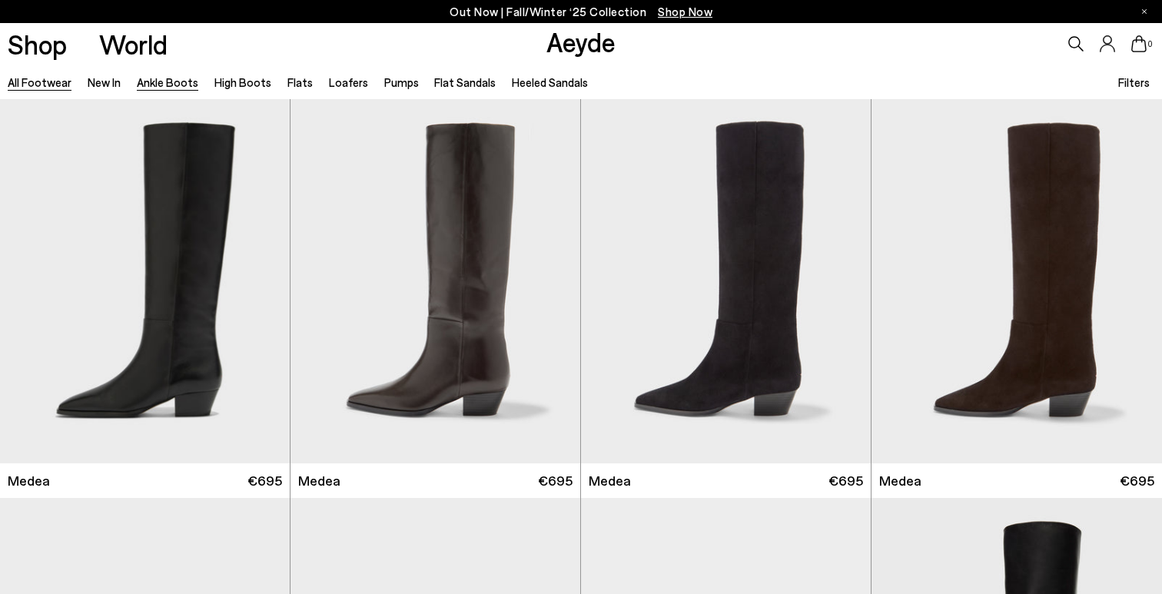
click at [148, 83] on link "Ankle Boots" at bounding box center [167, 82] width 61 height 14
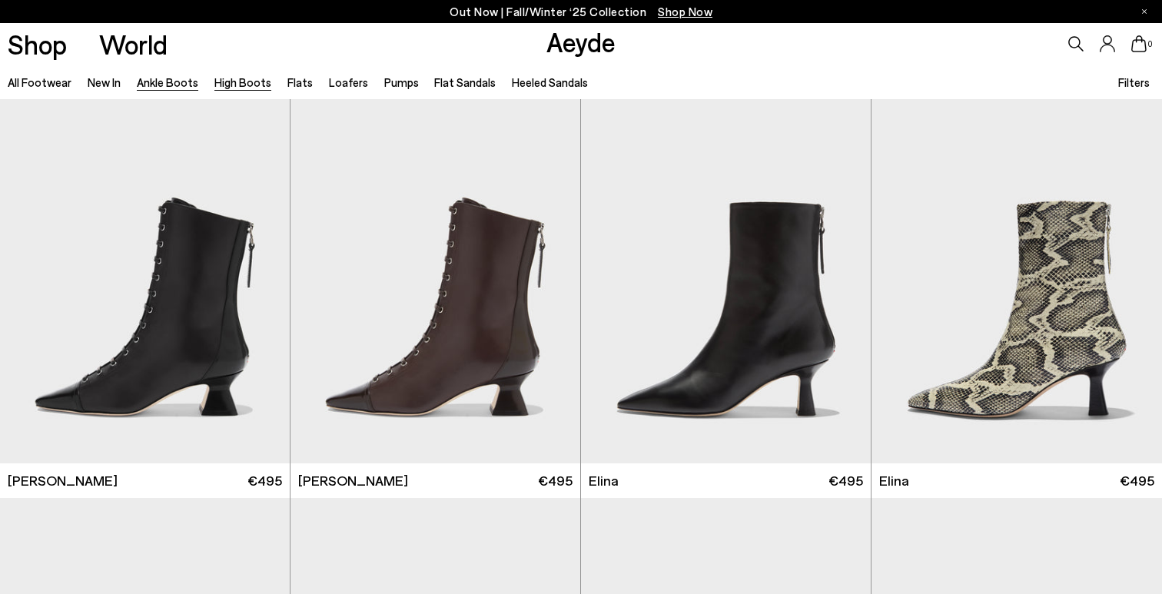
click at [236, 85] on link "High Boots" at bounding box center [242, 82] width 57 height 14
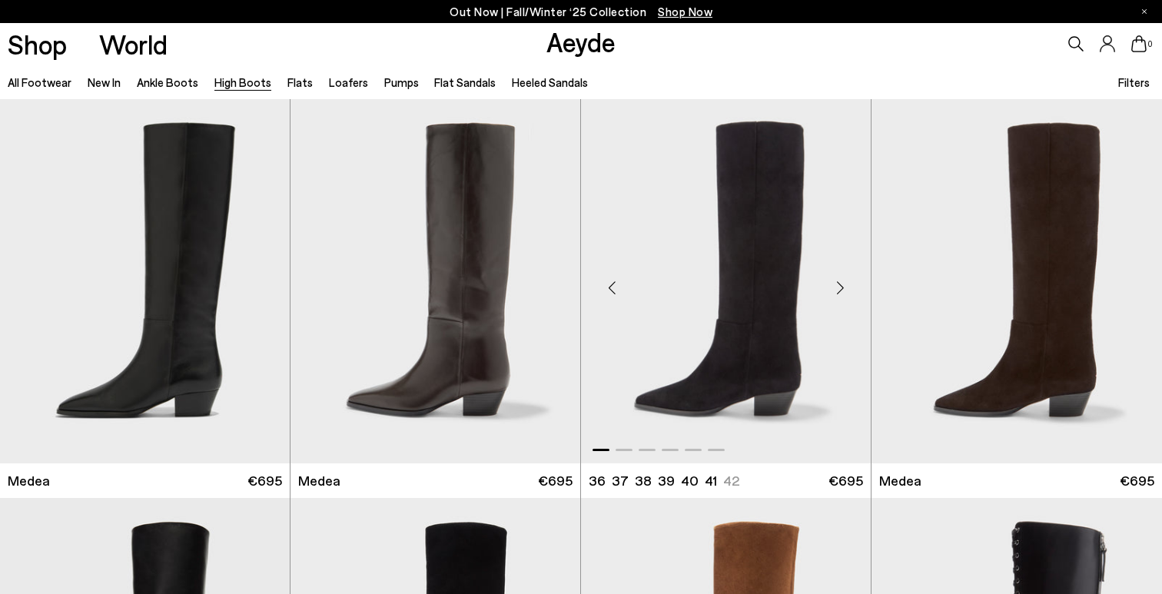
click at [842, 288] on div "Next slide" at bounding box center [840, 287] width 46 height 46
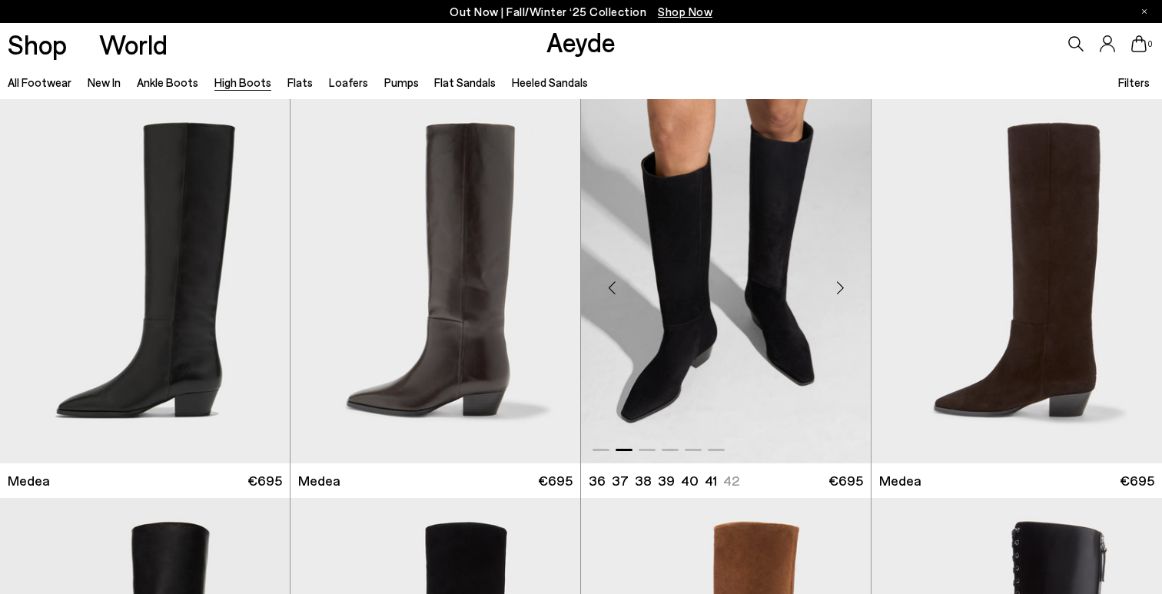
click at [842, 288] on div "Next slide" at bounding box center [840, 287] width 46 height 46
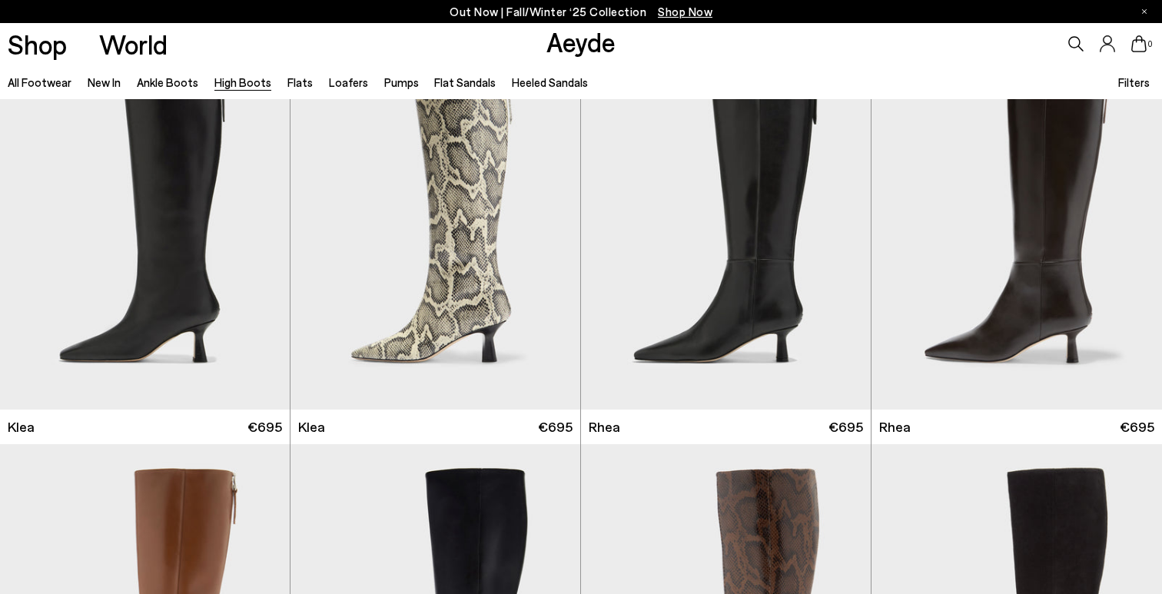
scroll to position [1314, 0]
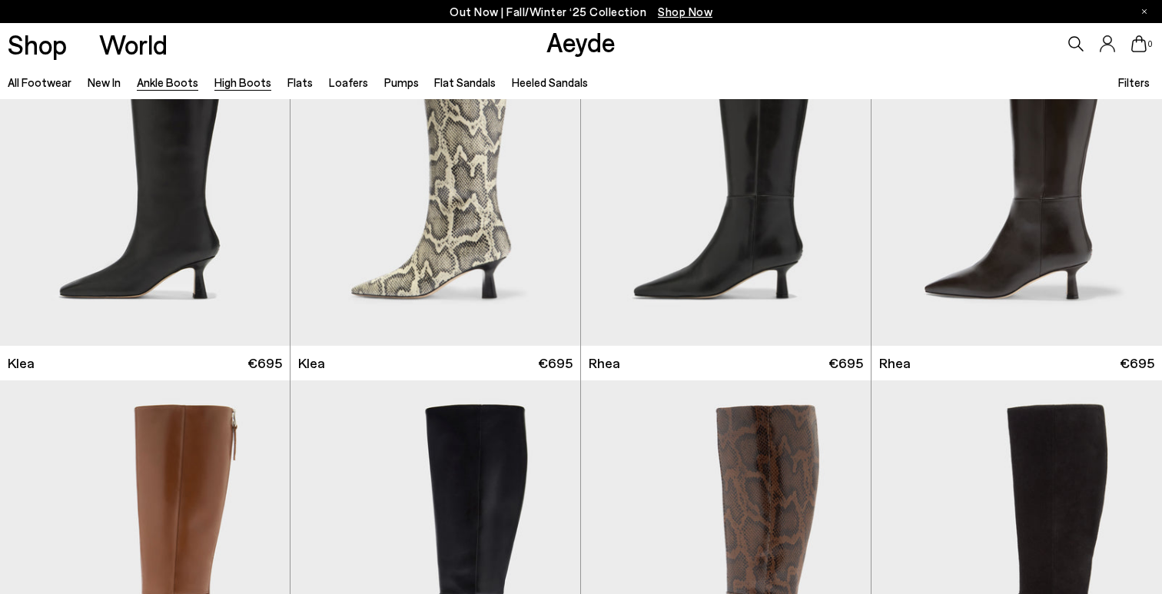
click at [164, 79] on link "Ankle Boots" at bounding box center [167, 82] width 61 height 14
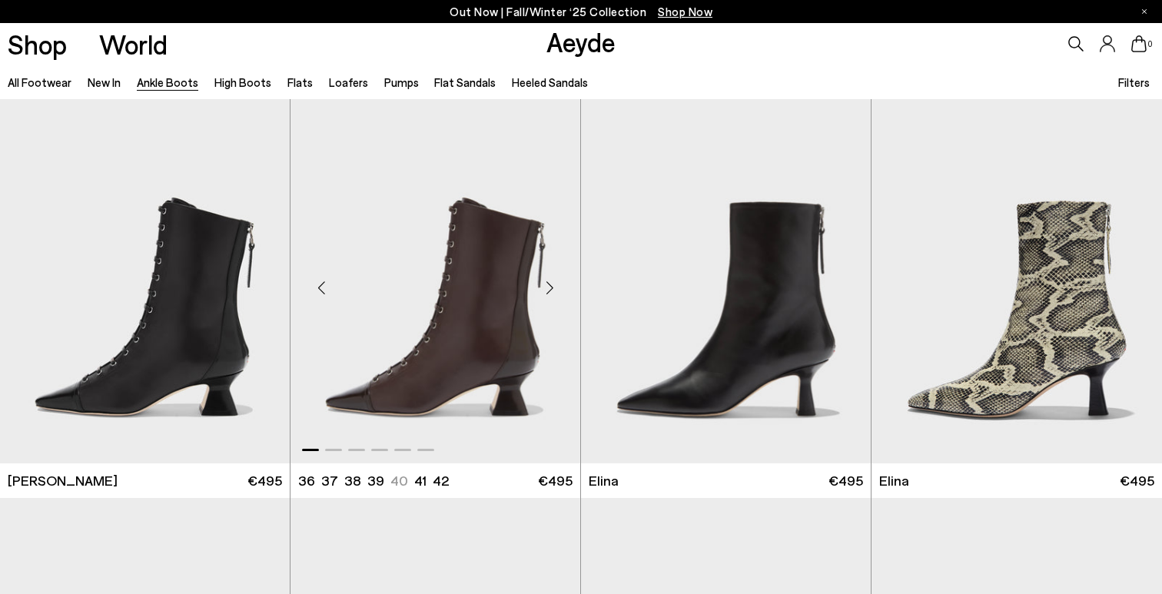
click at [558, 291] on div "Next slide" at bounding box center [549, 287] width 46 height 46
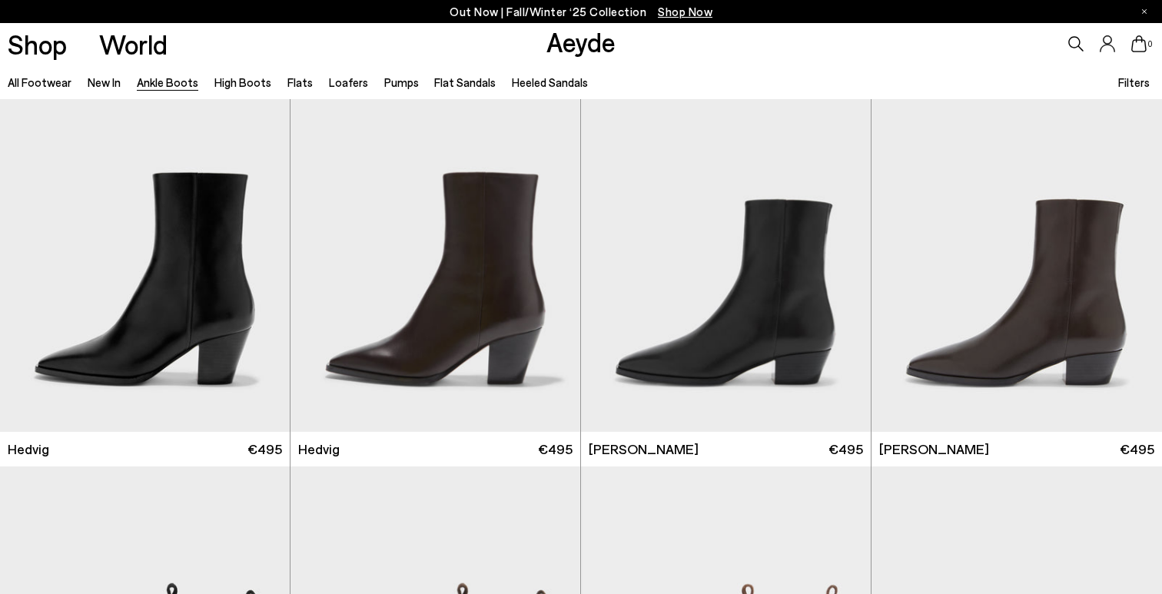
scroll to position [466, 0]
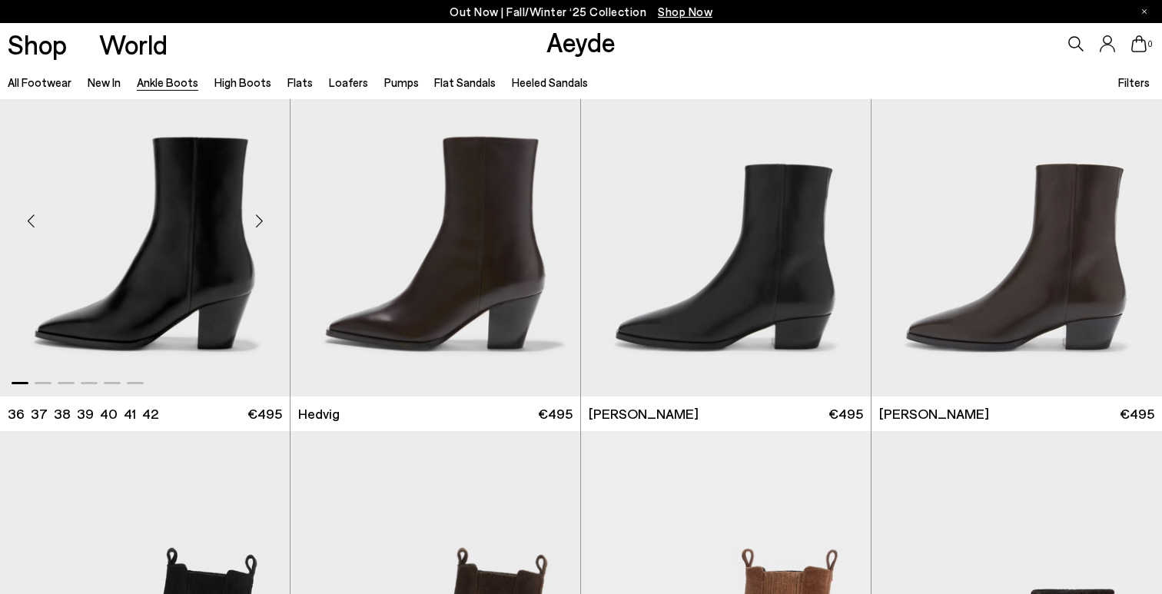
click at [264, 227] on div "Next slide" at bounding box center [259, 221] width 46 height 46
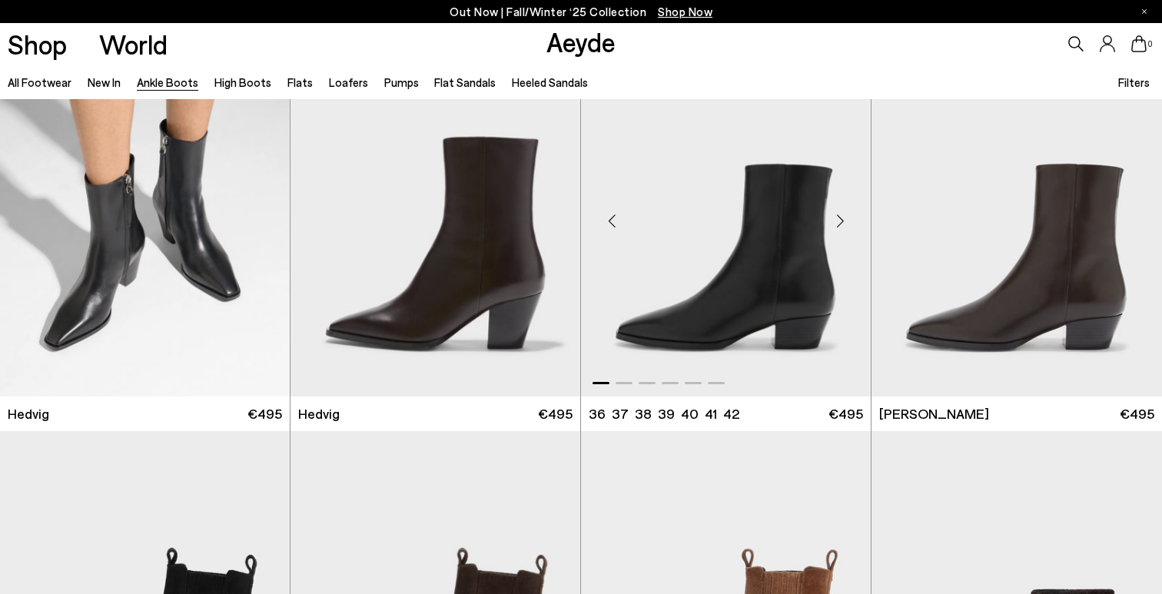
click at [844, 224] on div "Next slide" at bounding box center [840, 221] width 46 height 46
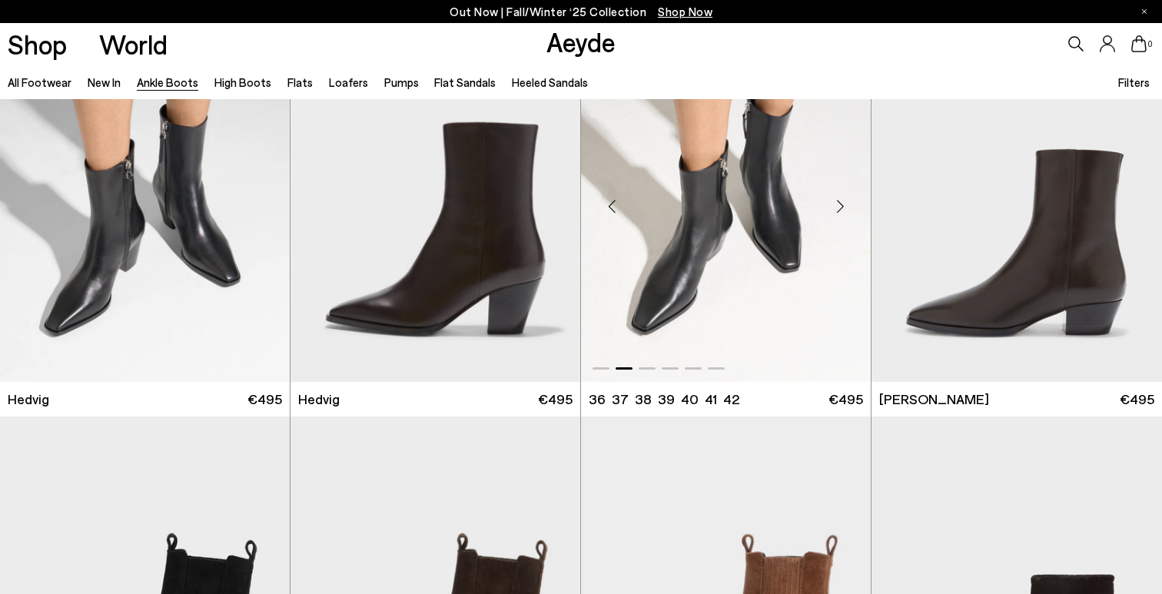
scroll to position [487, 0]
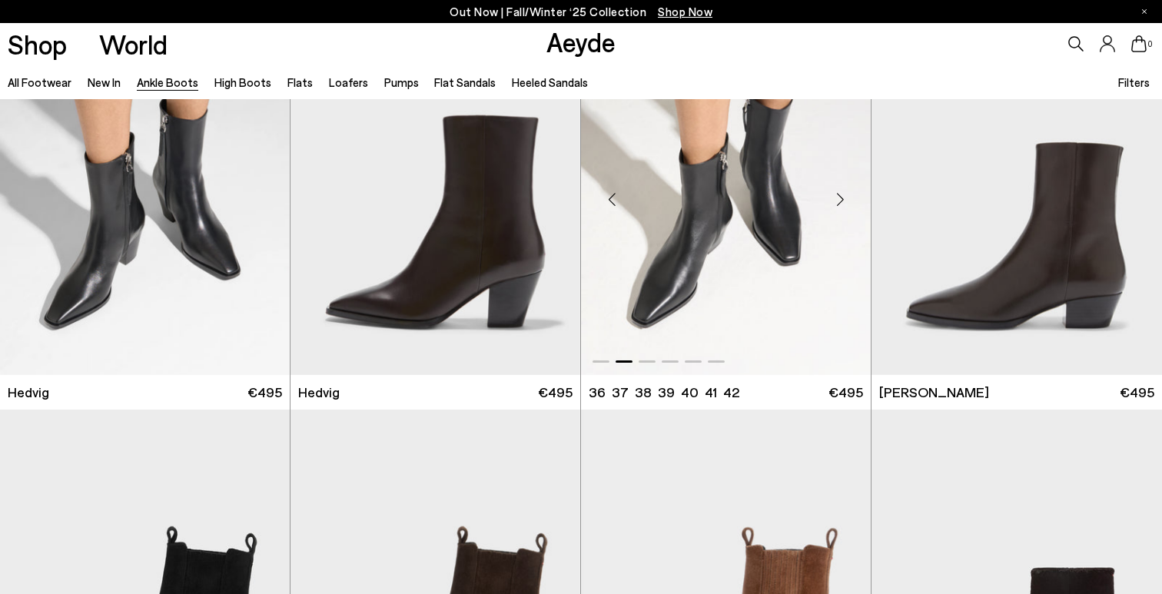
click at [850, 195] on div "Next slide" at bounding box center [840, 199] width 46 height 46
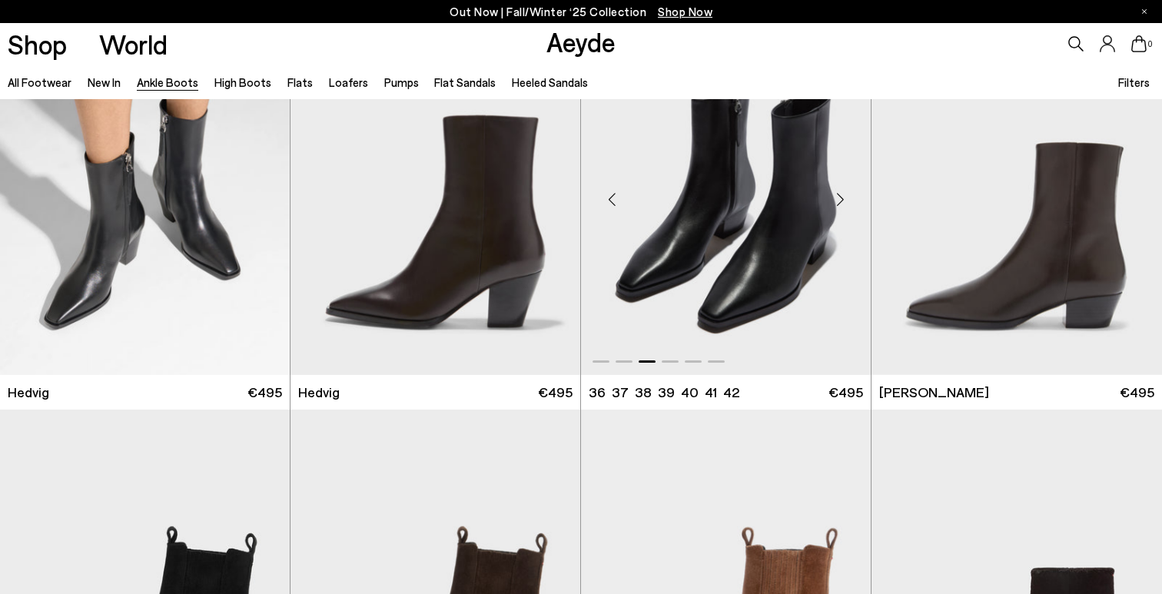
click at [850, 195] on div "Next slide" at bounding box center [840, 199] width 46 height 46
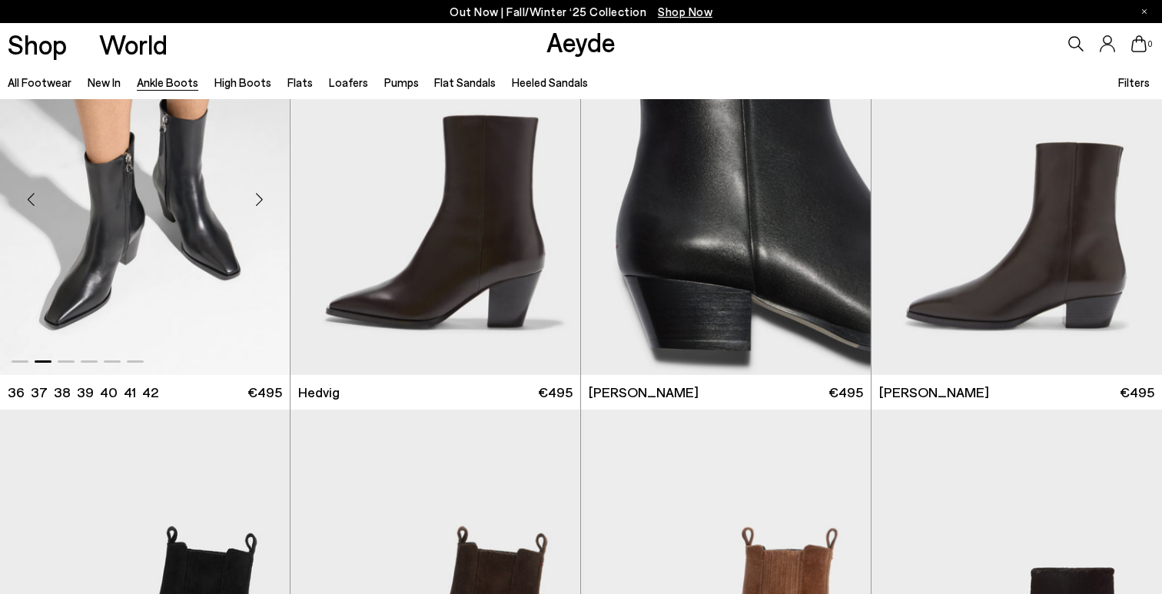
click at [258, 199] on div "Next slide" at bounding box center [259, 199] width 46 height 46
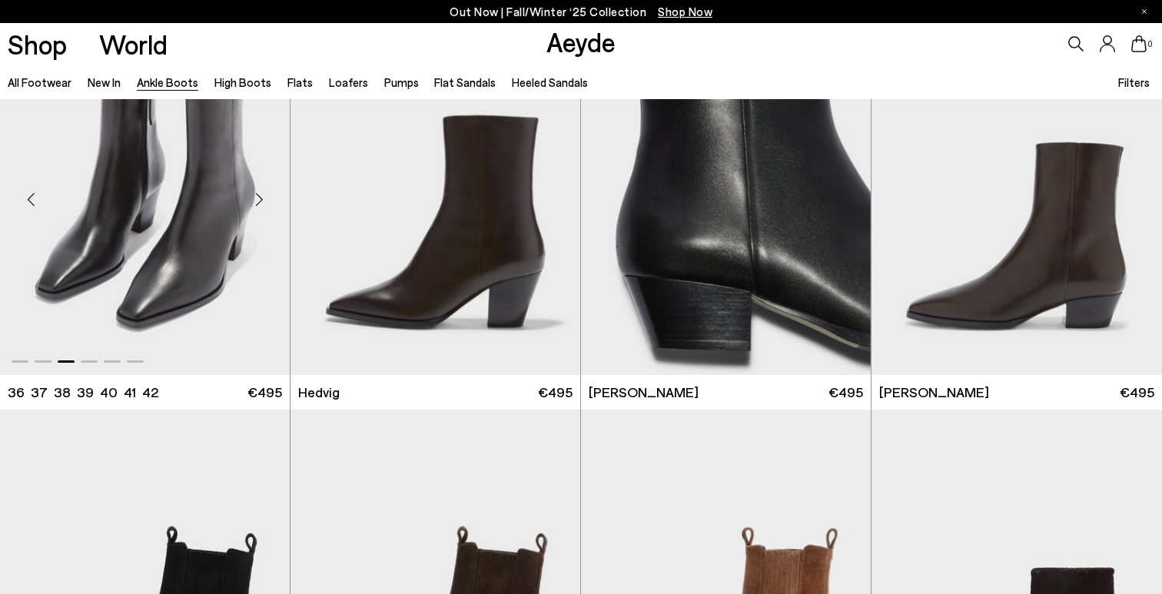
click at [258, 199] on div "Next slide" at bounding box center [259, 199] width 46 height 46
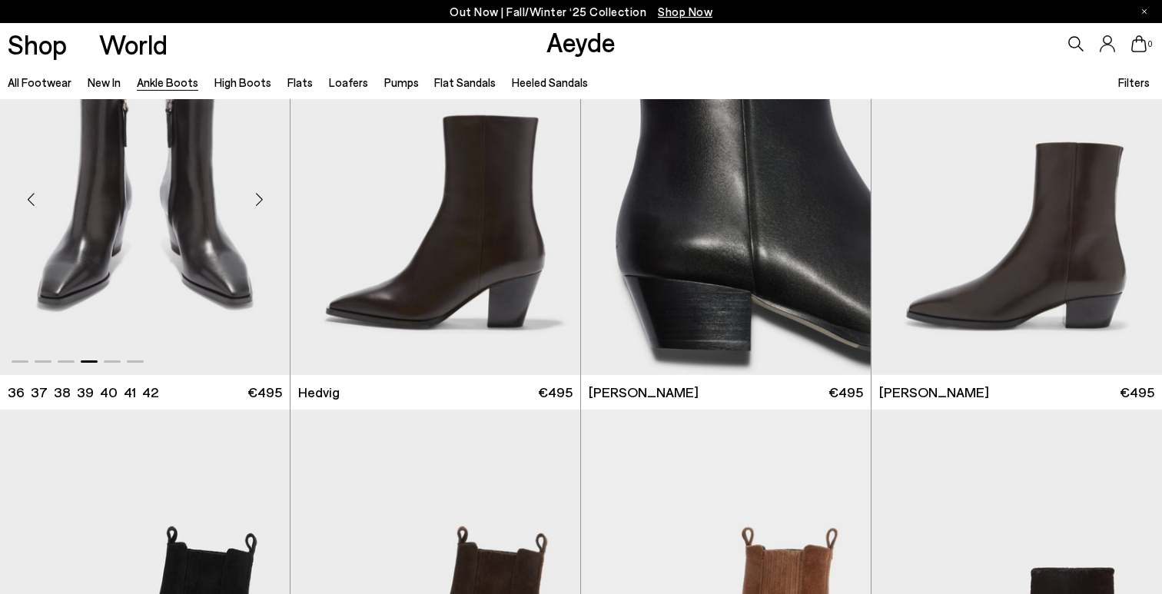
click at [258, 199] on div "Next slide" at bounding box center [259, 199] width 46 height 46
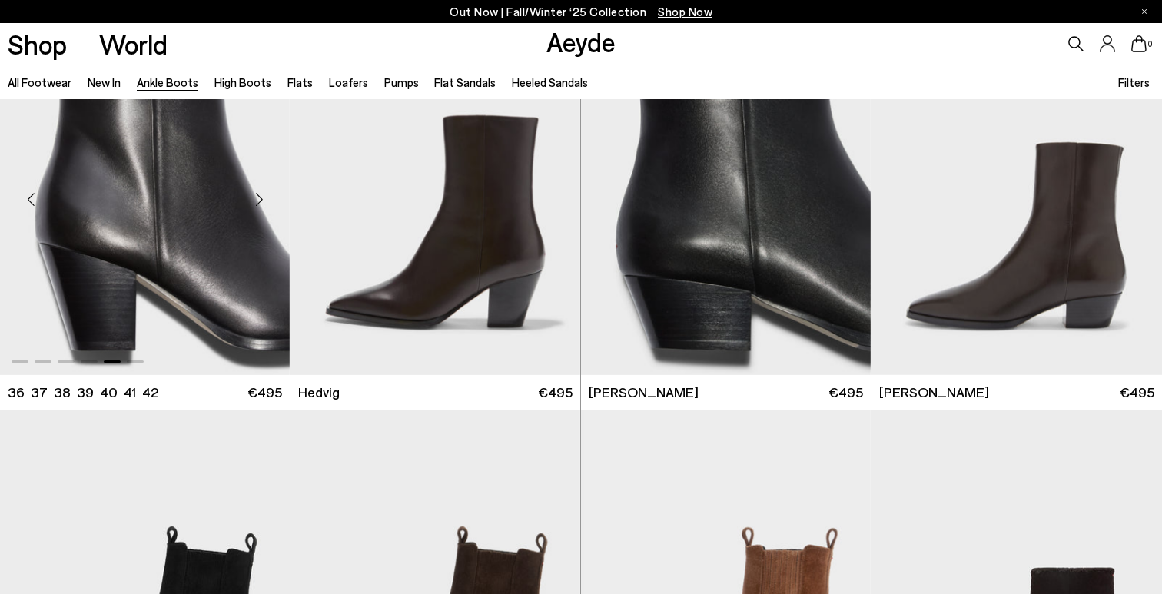
click at [258, 199] on div "Next slide" at bounding box center [259, 199] width 46 height 46
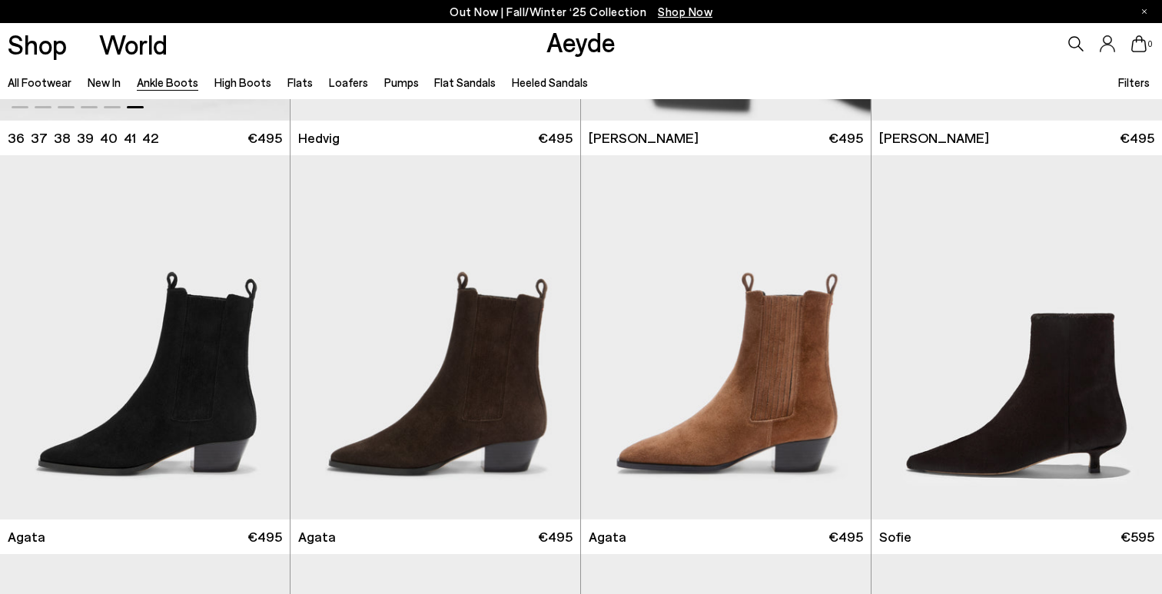
scroll to position [901, 0]
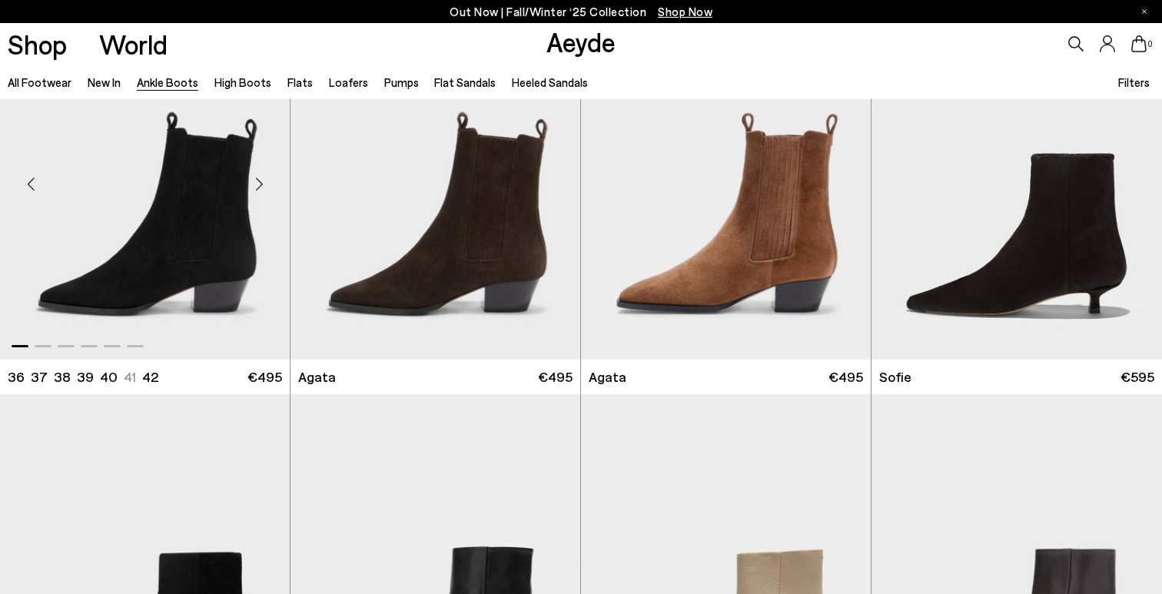
click at [263, 183] on div "Next slide" at bounding box center [259, 184] width 46 height 46
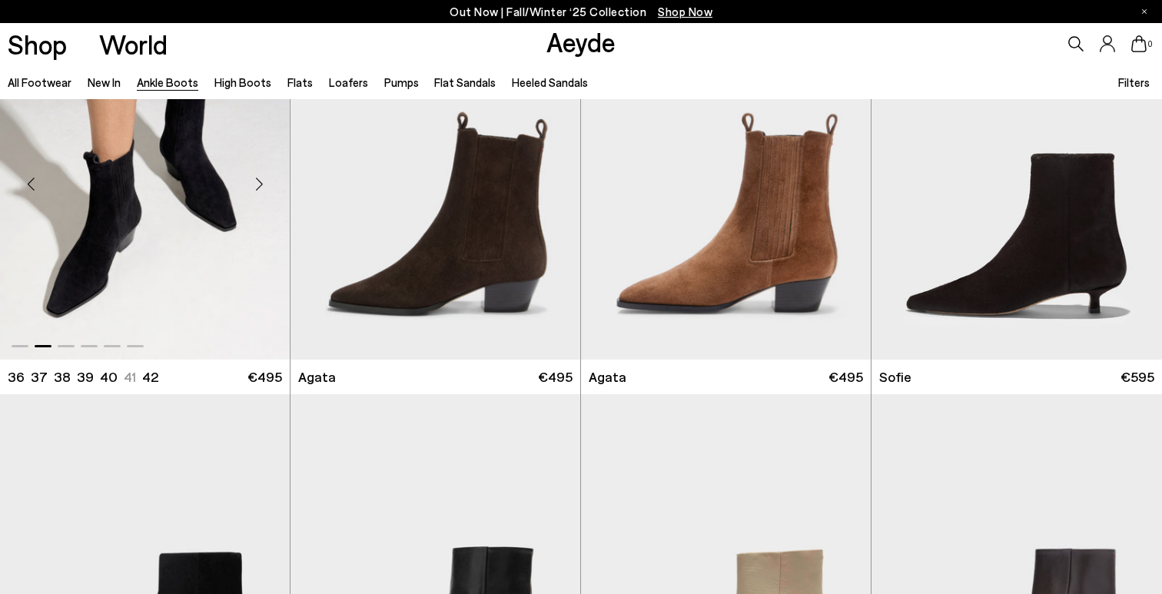
click at [263, 183] on div "Next slide" at bounding box center [259, 184] width 46 height 46
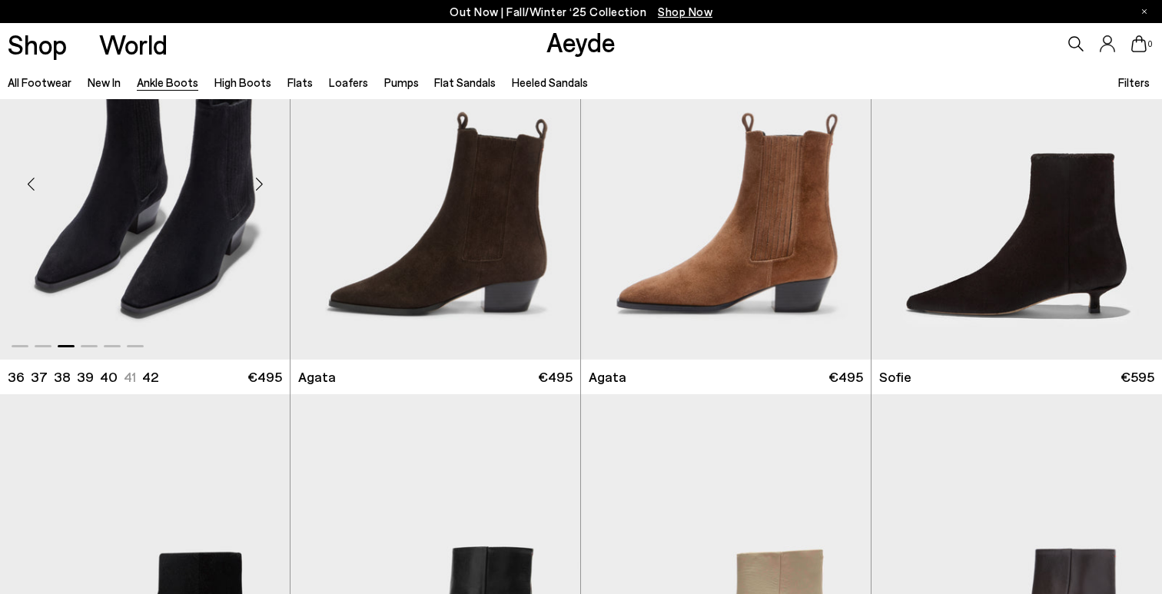
click at [263, 183] on div "Next slide" at bounding box center [259, 184] width 46 height 46
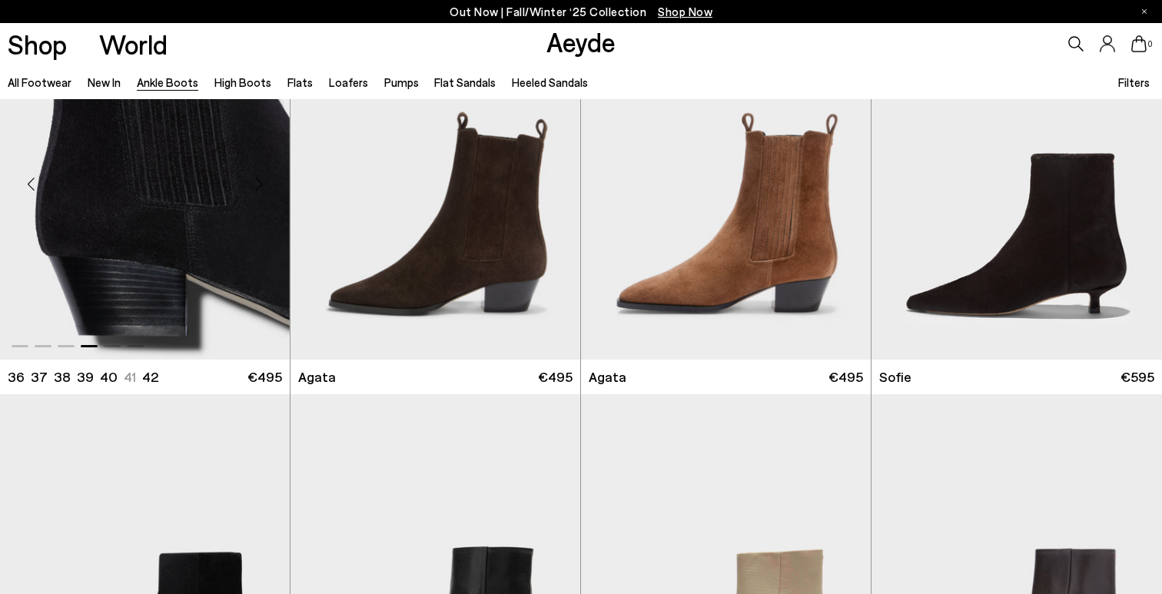
click at [263, 184] on div "Next slide" at bounding box center [259, 184] width 46 height 46
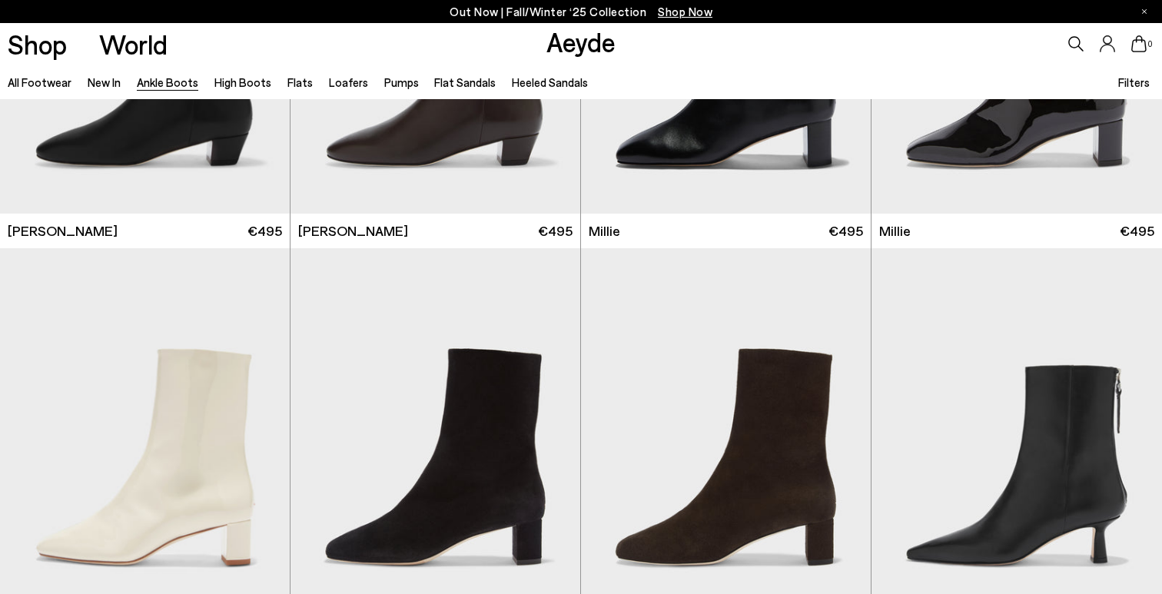
scroll to position [3135, 0]
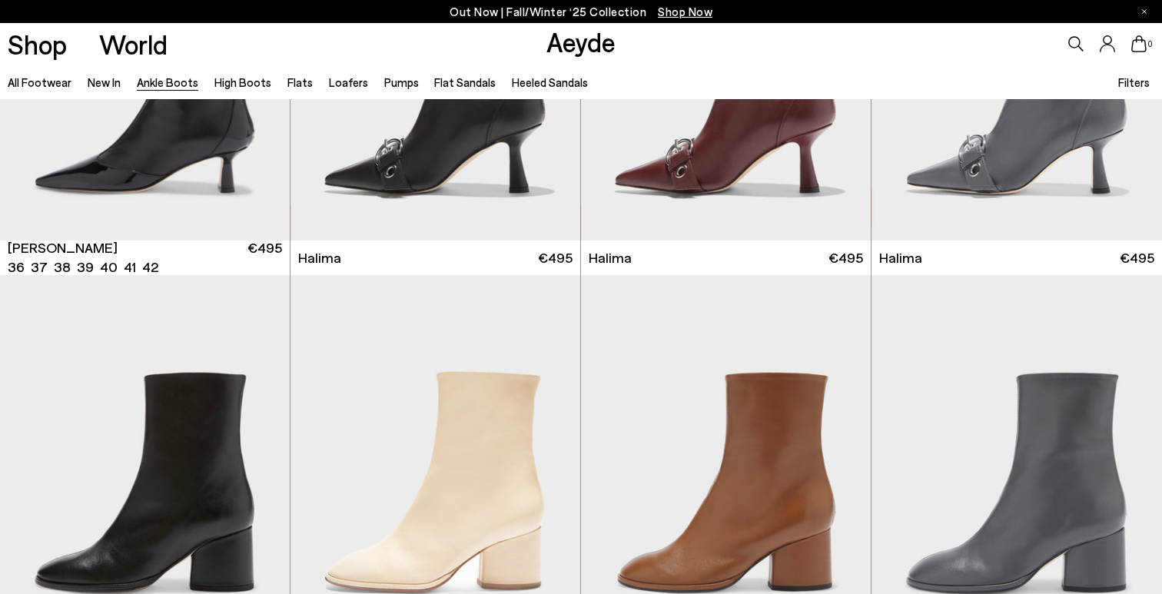
scroll to position [4402, 0]
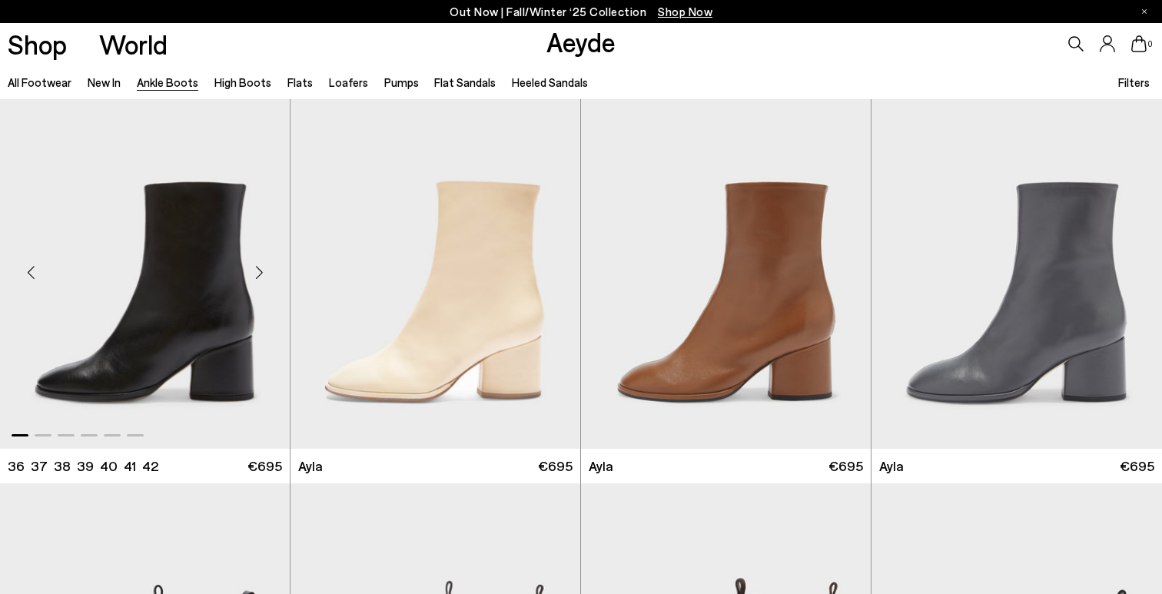
click at [258, 281] on div "Next slide" at bounding box center [259, 273] width 46 height 46
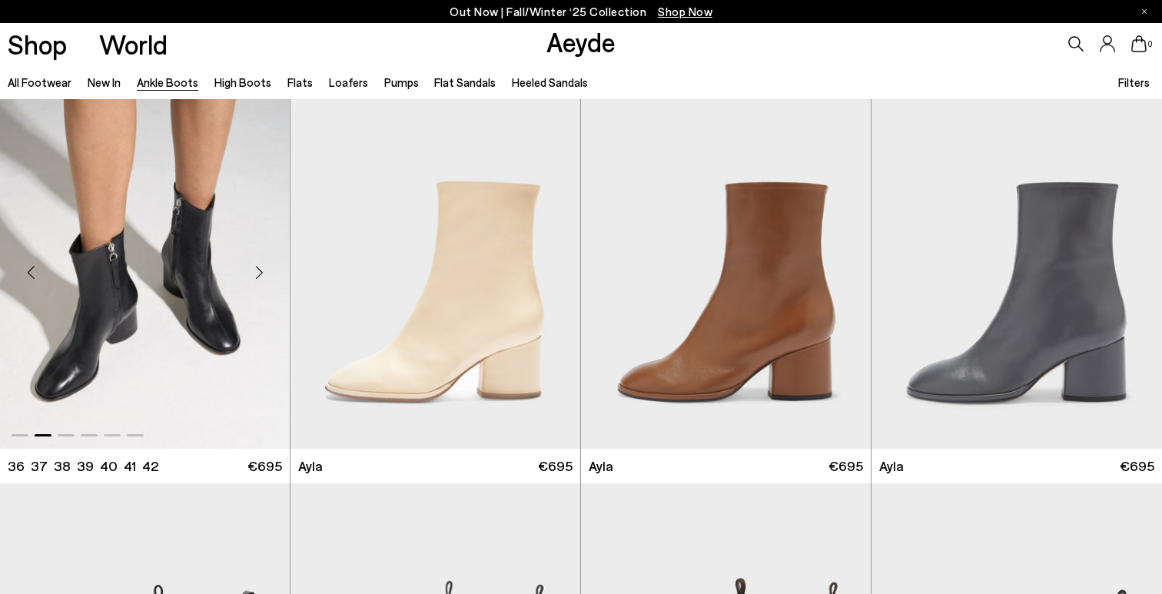
click at [258, 281] on div "Next slide" at bounding box center [259, 273] width 46 height 46
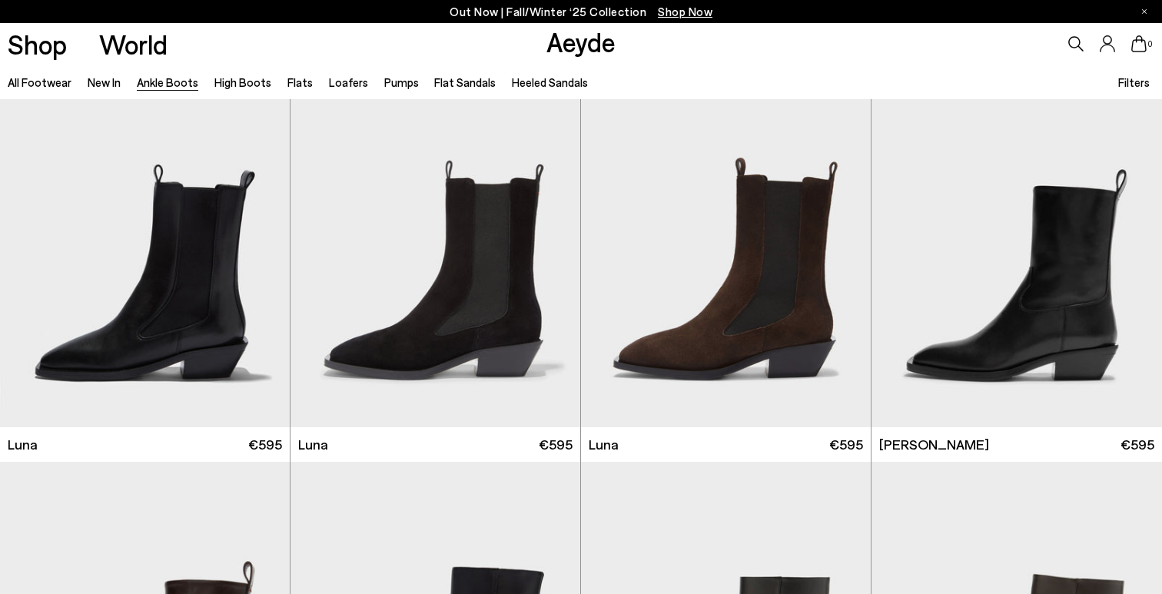
scroll to position [4880, 0]
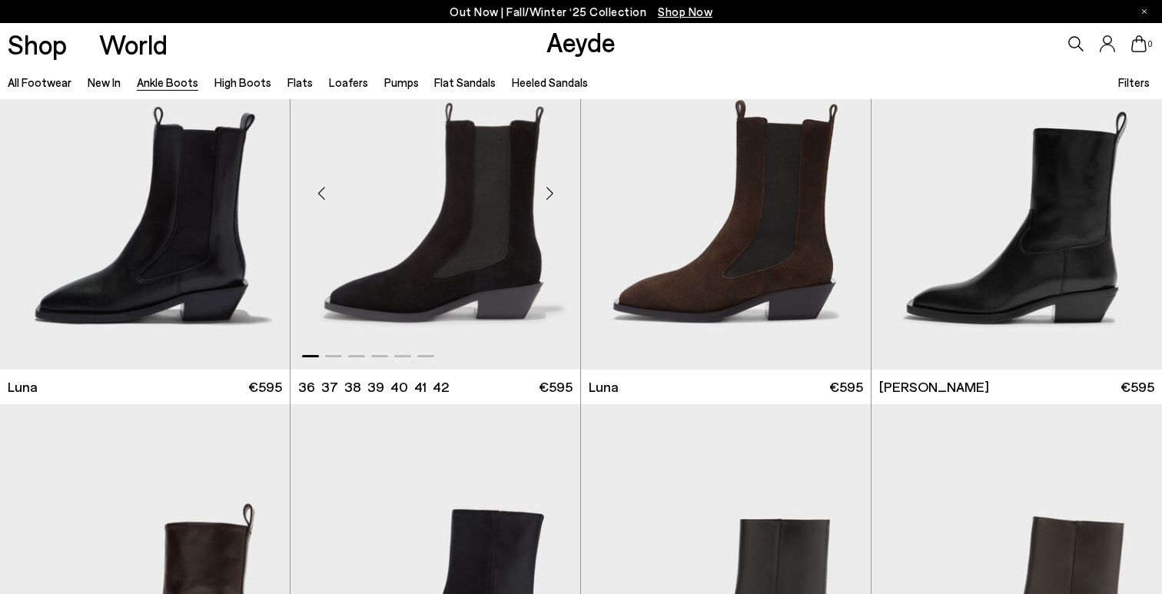
click at [558, 196] on div "Next slide" at bounding box center [549, 194] width 46 height 46
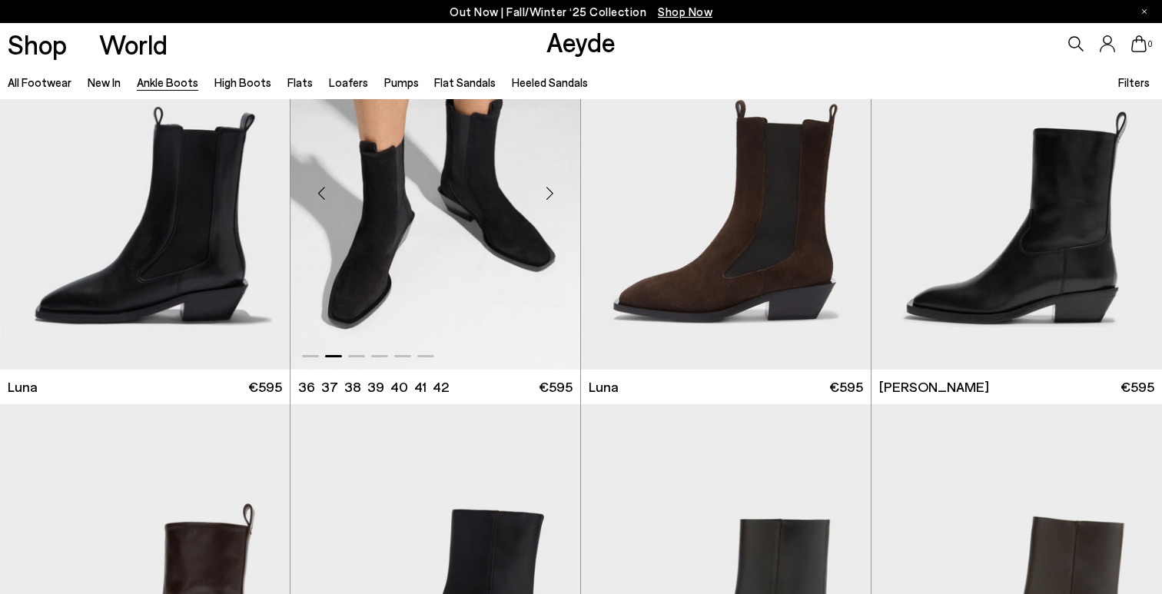
click at [558, 196] on div "Next slide" at bounding box center [549, 194] width 46 height 46
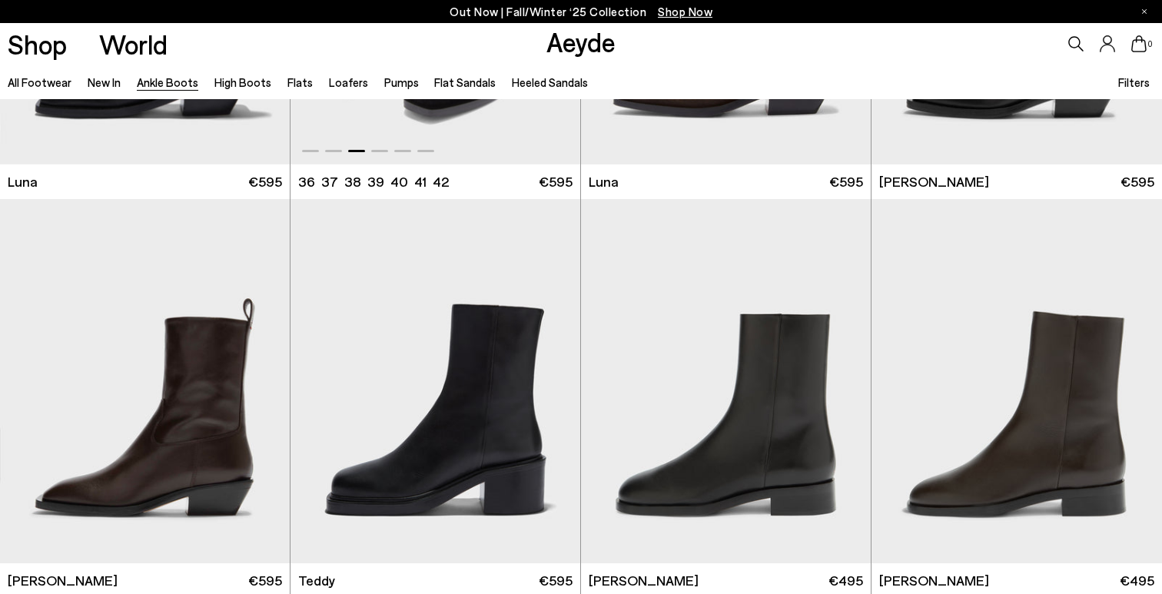
scroll to position [5179, 0]
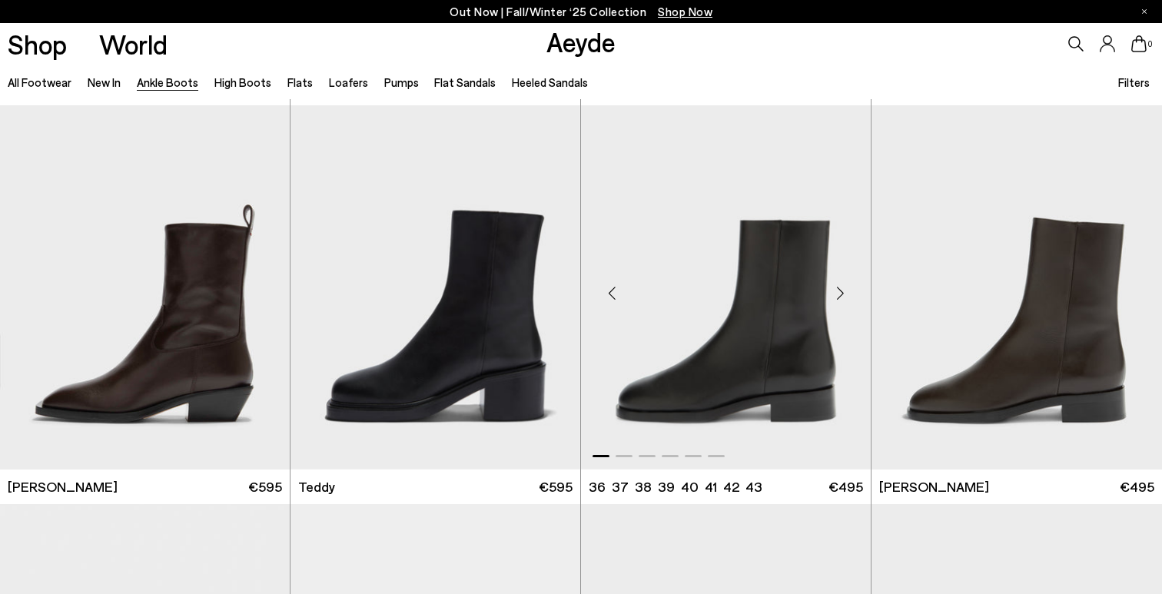
click at [840, 297] on div "Next slide" at bounding box center [840, 294] width 46 height 46
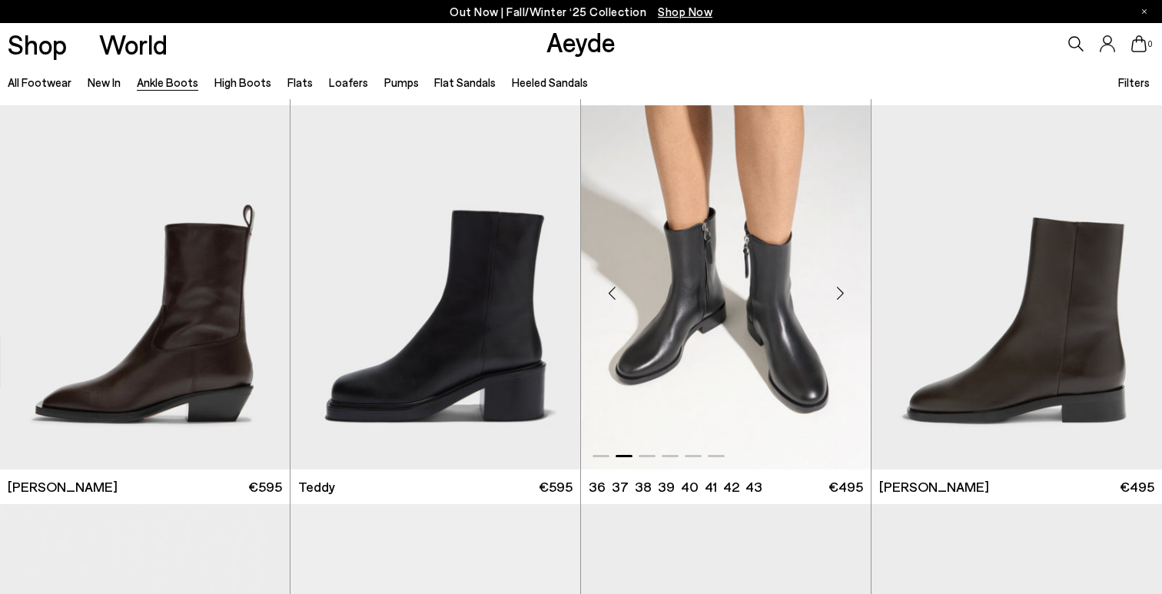
click at [840, 297] on div "Next slide" at bounding box center [840, 294] width 46 height 46
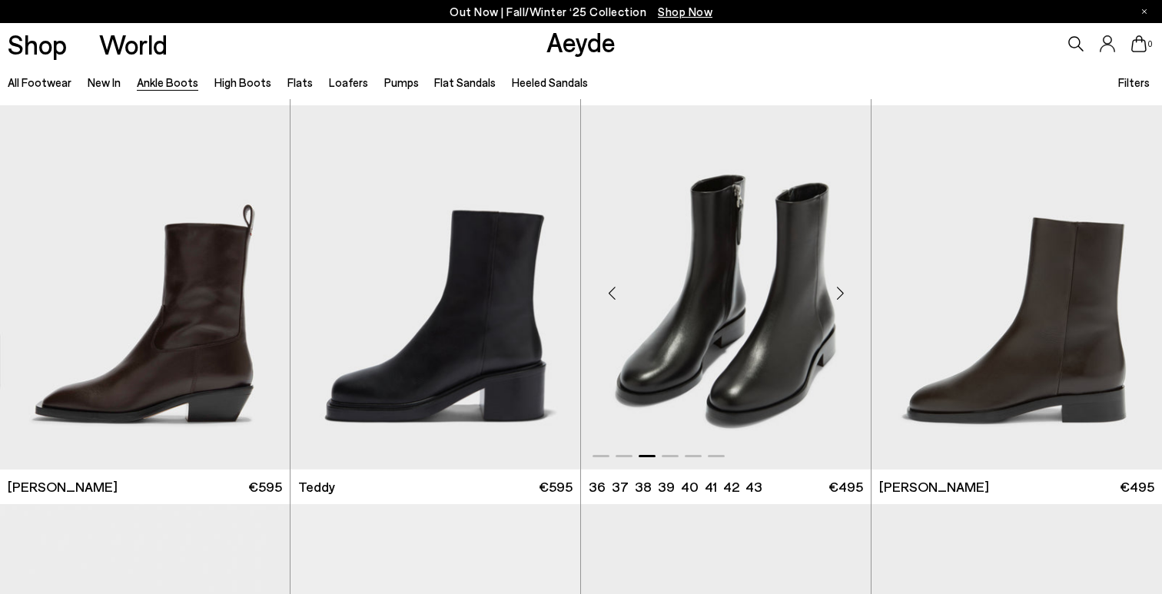
click at [840, 297] on div "Next slide" at bounding box center [840, 294] width 46 height 46
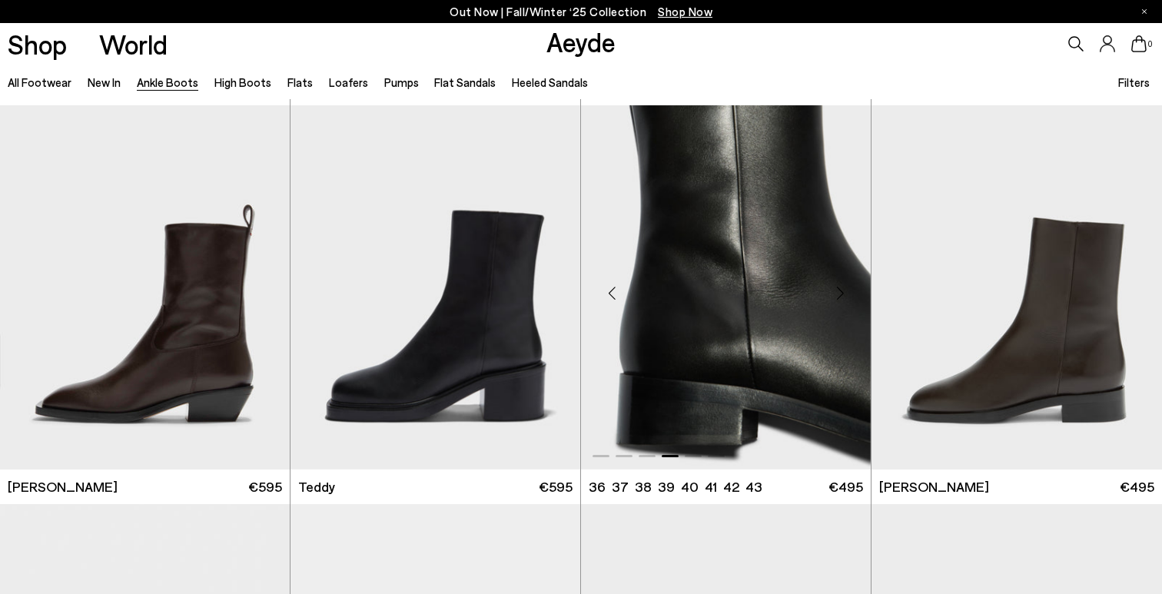
click at [840, 297] on div "Next slide" at bounding box center [840, 294] width 46 height 46
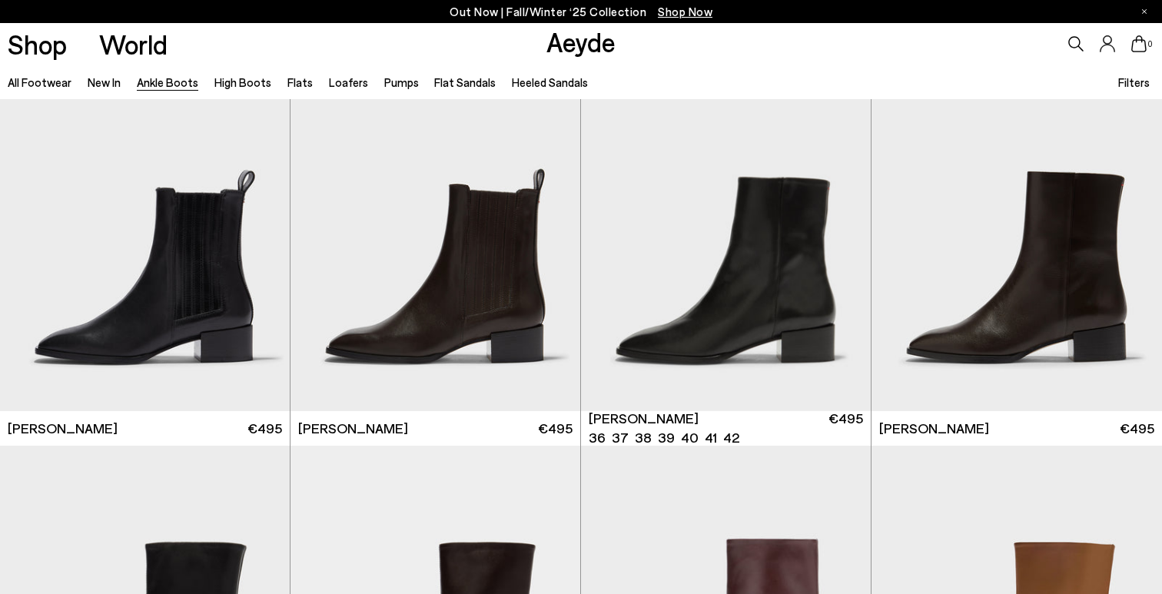
scroll to position [6869, 0]
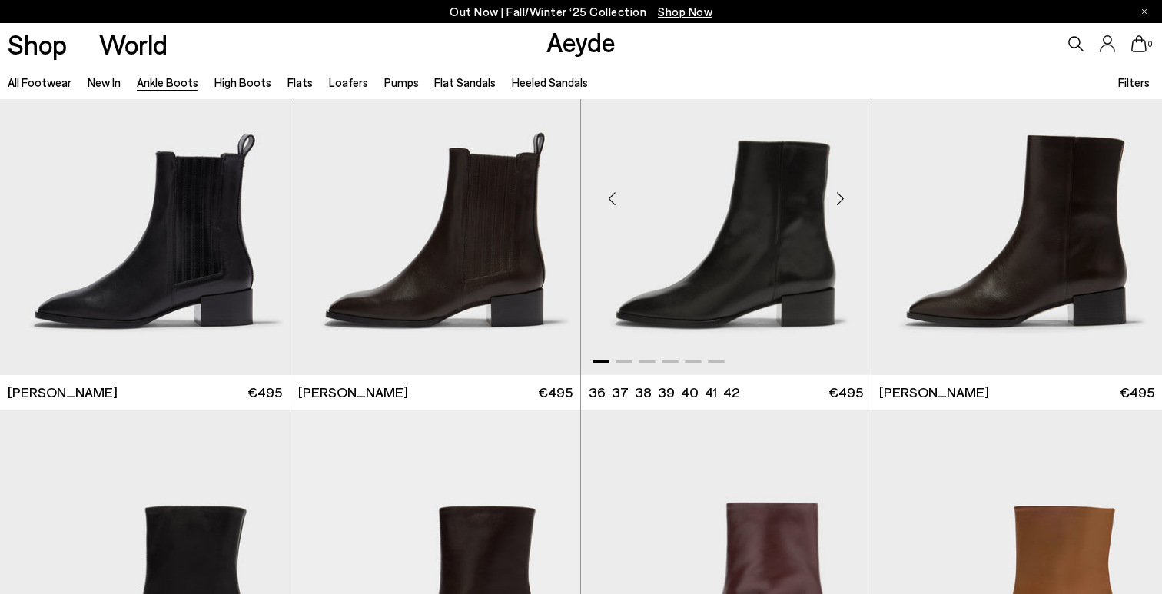
click at [847, 204] on div "Next slide" at bounding box center [840, 199] width 46 height 46
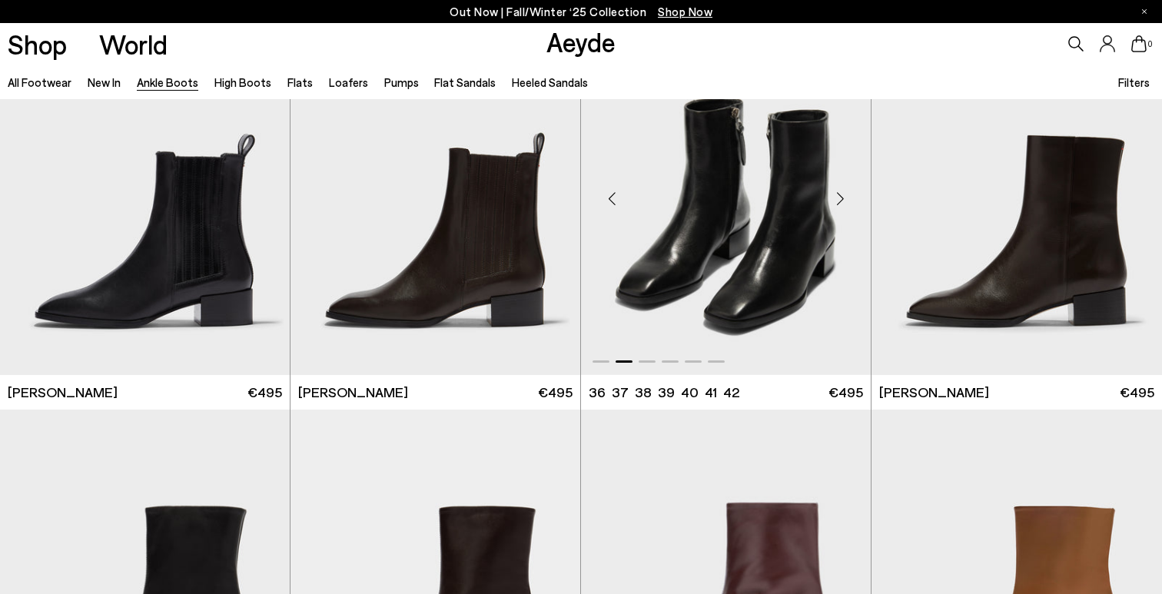
click at [847, 204] on div "Next slide" at bounding box center [840, 199] width 46 height 46
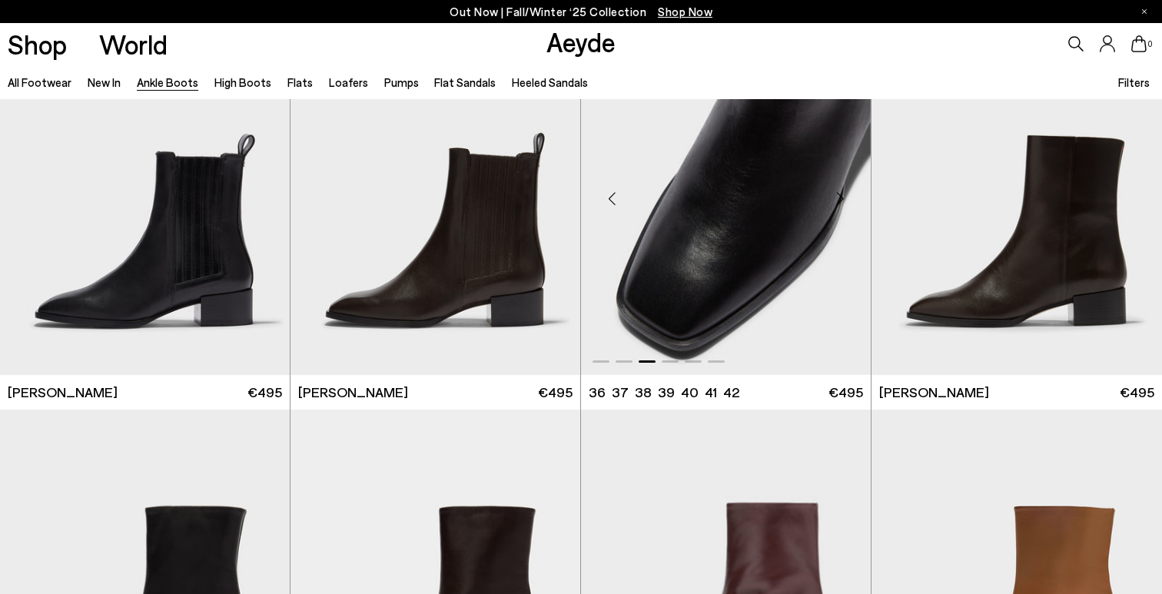
click at [847, 204] on div "Next slide" at bounding box center [840, 199] width 46 height 46
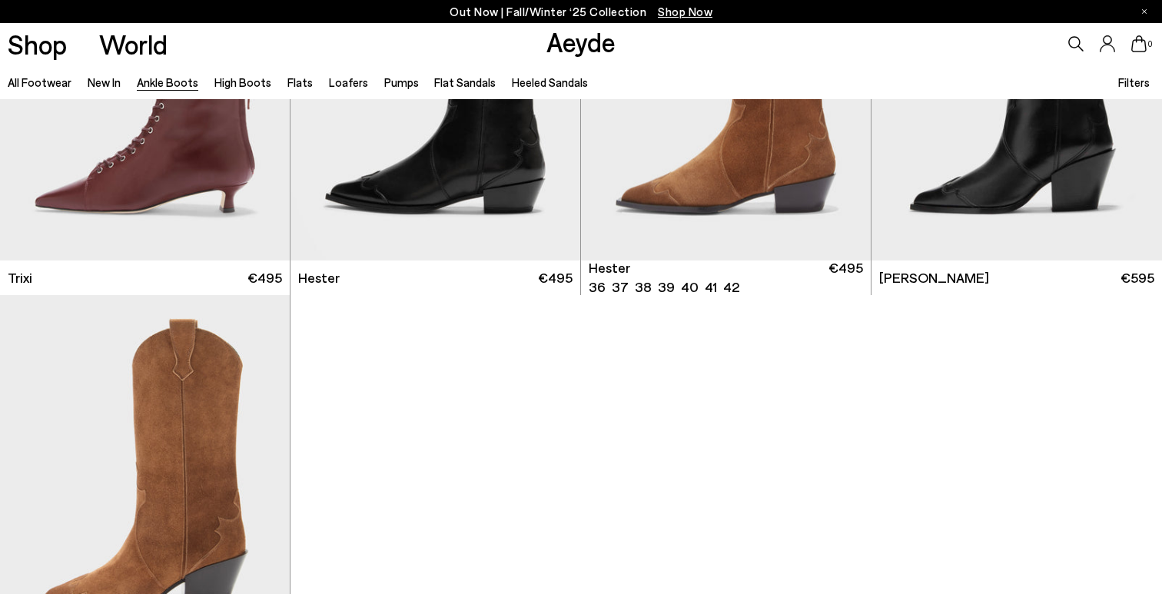
scroll to position [8319, 0]
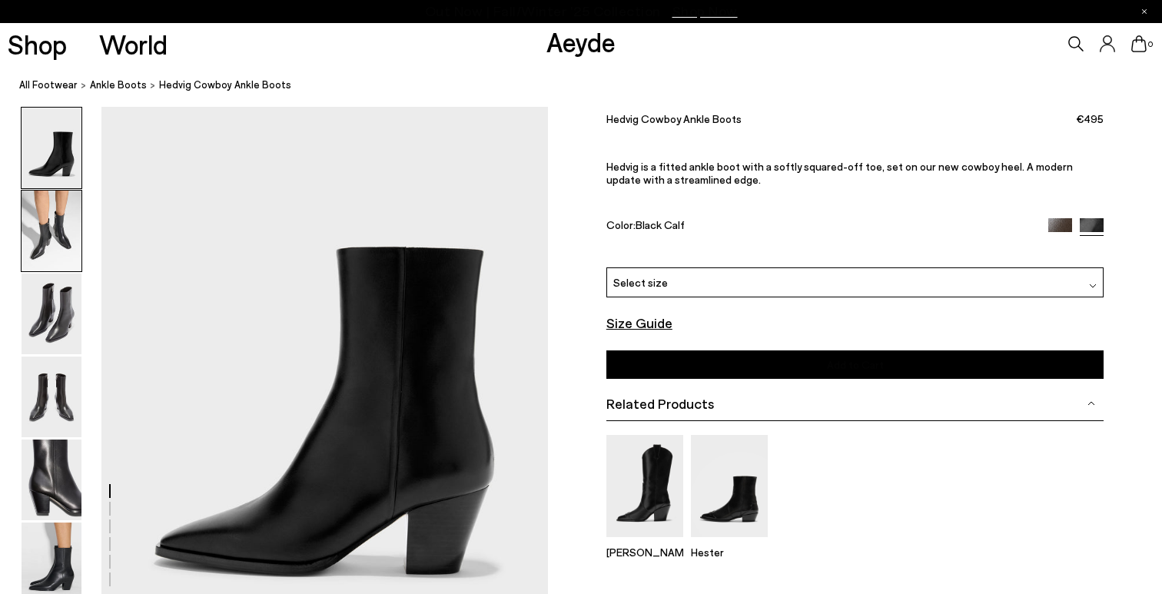
click at [68, 222] on img at bounding box center [52, 231] width 60 height 81
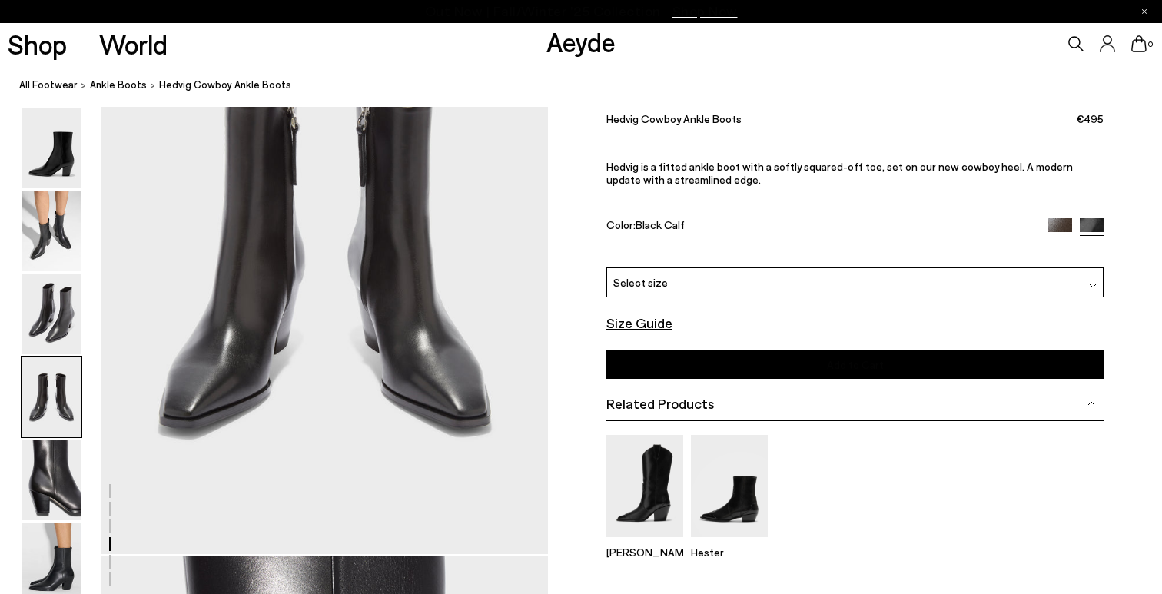
scroll to position [2113, 0]
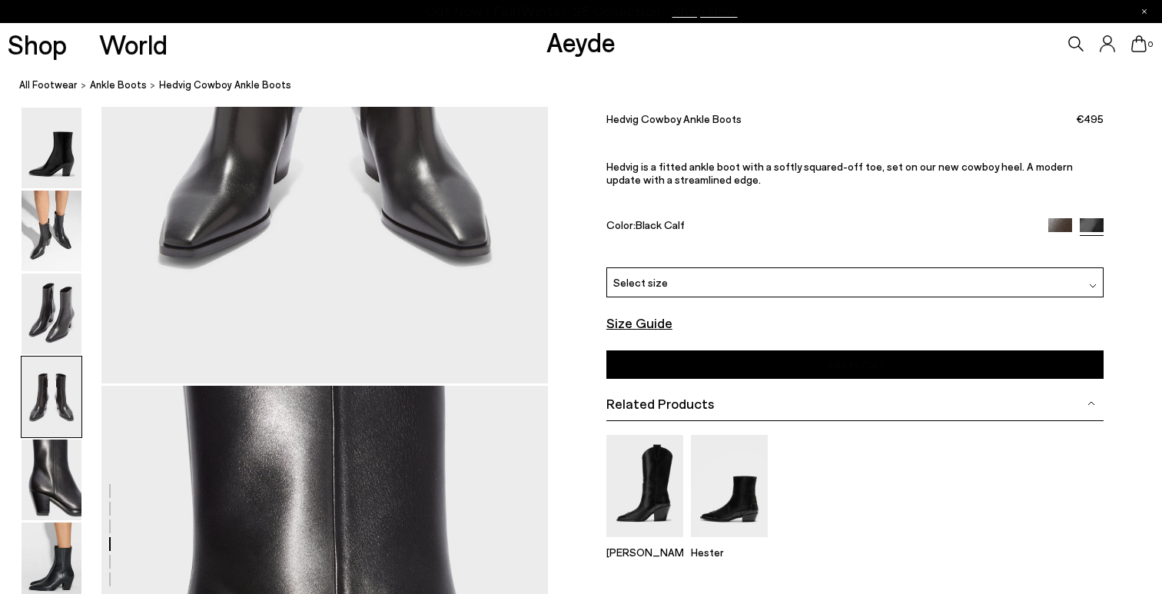
click at [709, 413] on div "Related Products" at bounding box center [855, 404] width 498 height 35
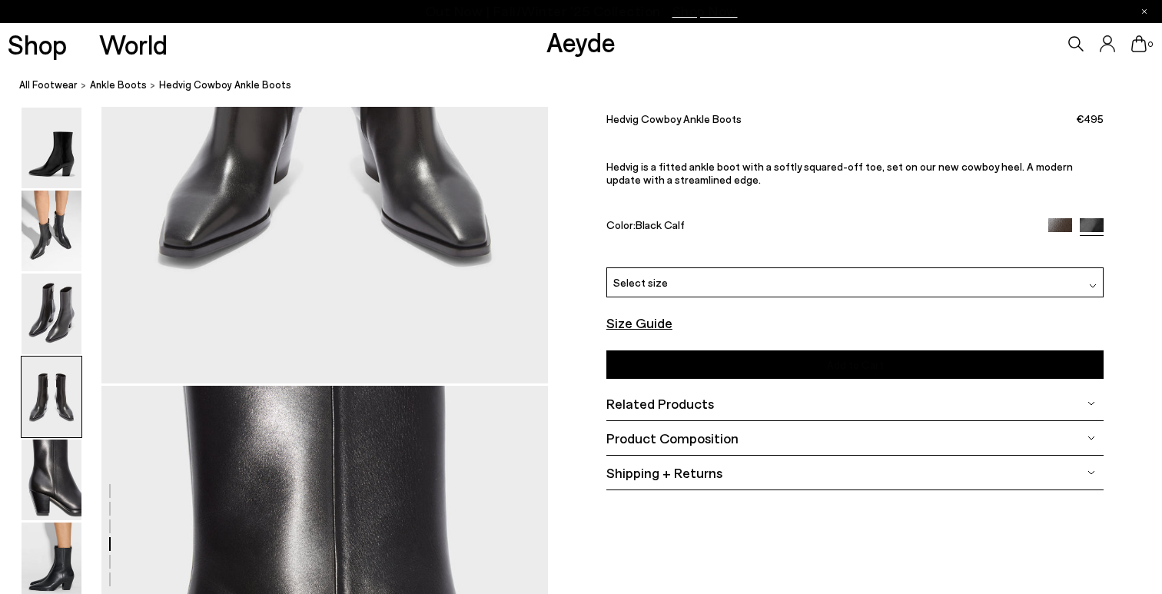
click at [702, 433] on font "Product Composition" at bounding box center [672, 438] width 132 height 17
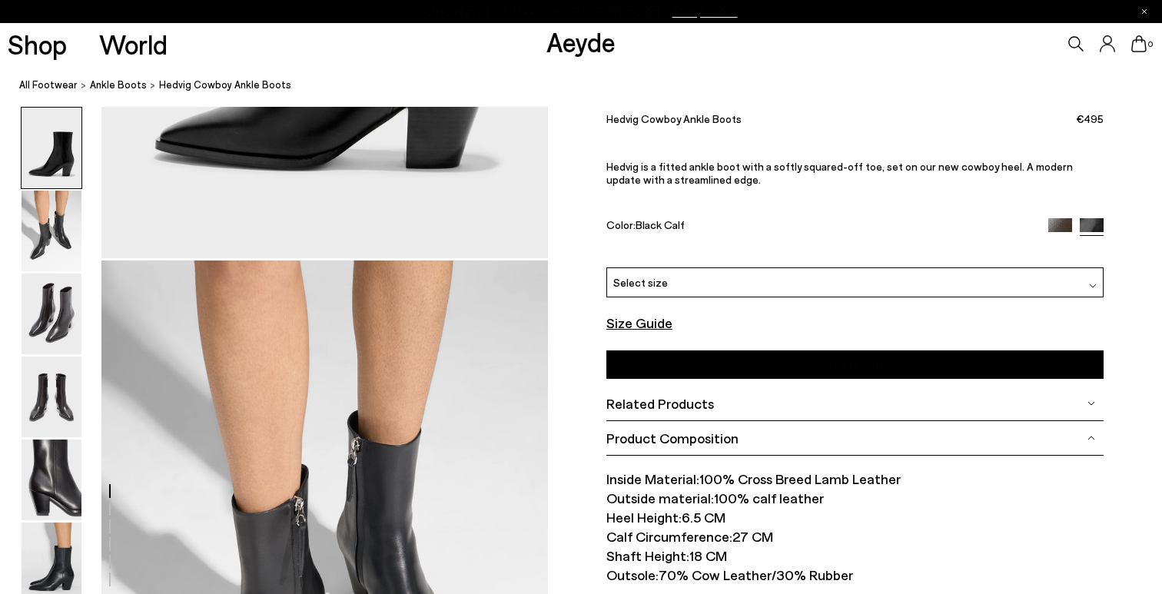
scroll to position [374, 0]
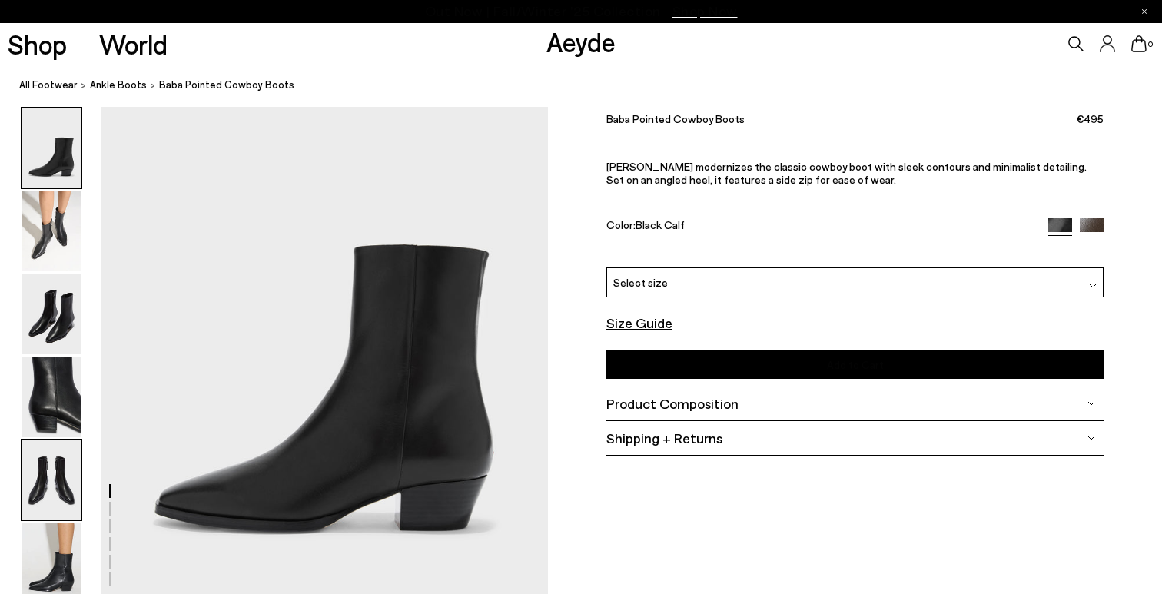
click at [58, 475] on img at bounding box center [52, 480] width 60 height 81
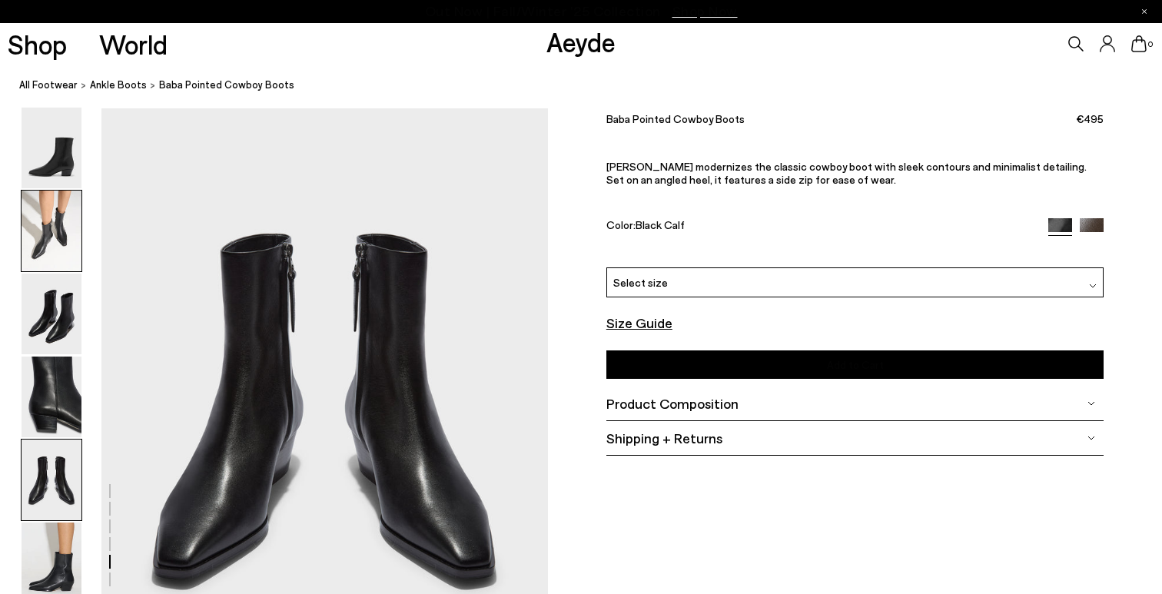
scroll to position [2393, 0]
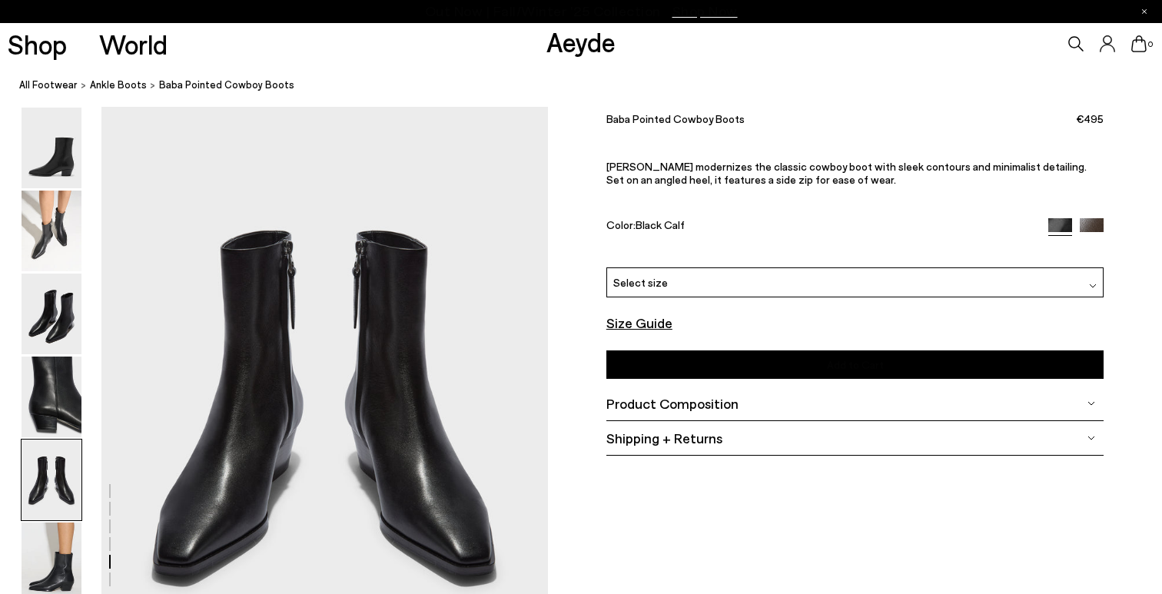
click at [672, 412] on span "Product Composition" at bounding box center [672, 403] width 132 height 19
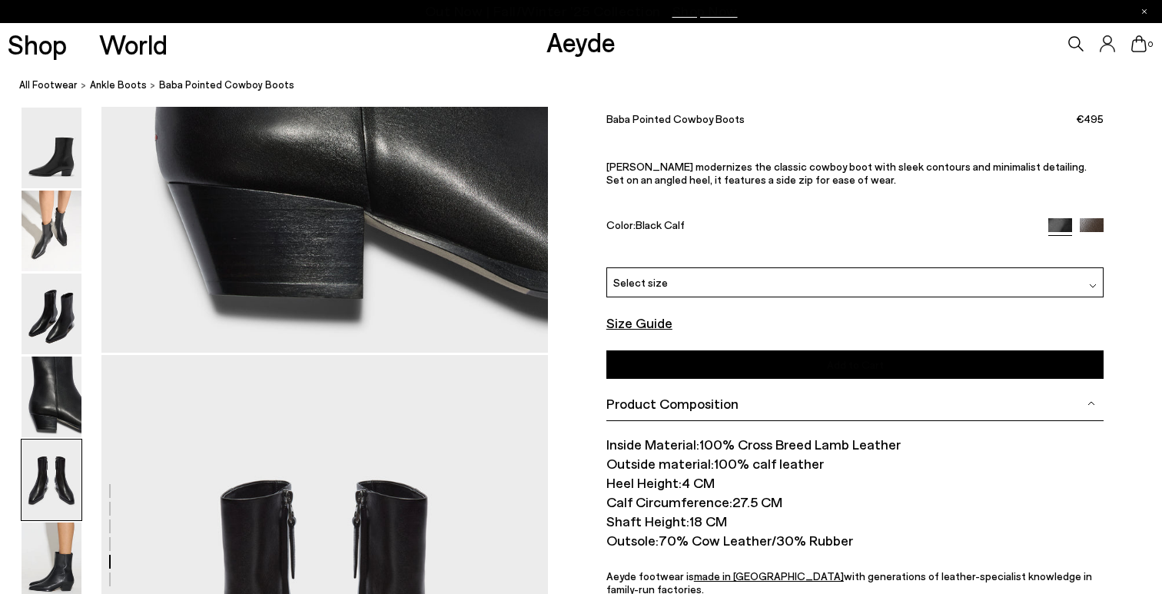
scroll to position [2067, 0]
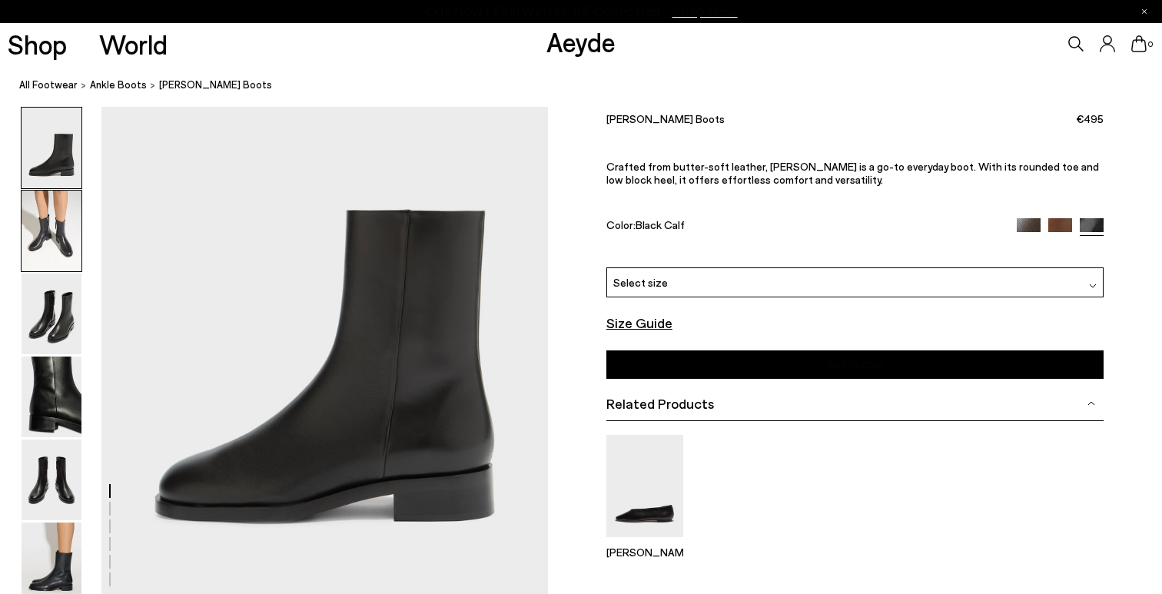
click at [63, 250] on img at bounding box center [52, 231] width 60 height 81
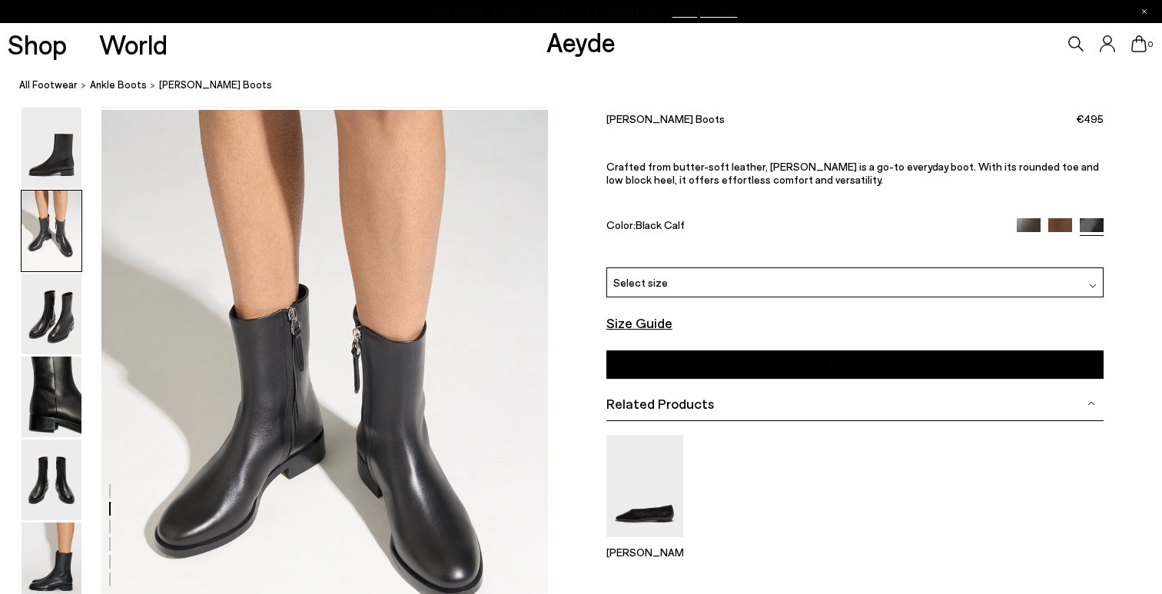
scroll to position [599, 0]
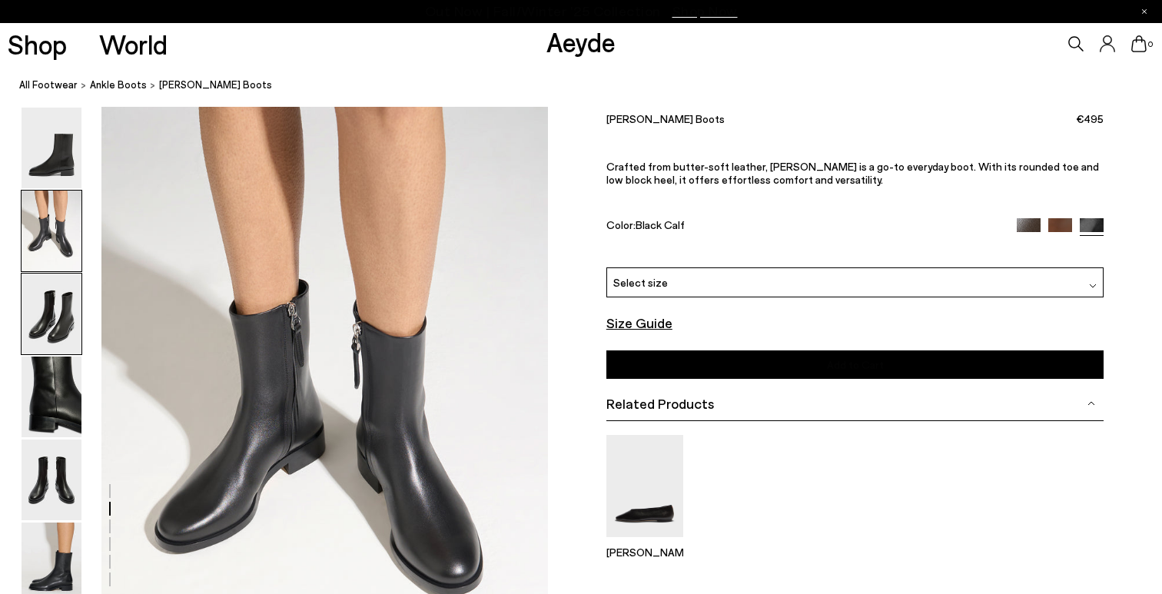
click at [68, 294] on img at bounding box center [52, 314] width 60 height 81
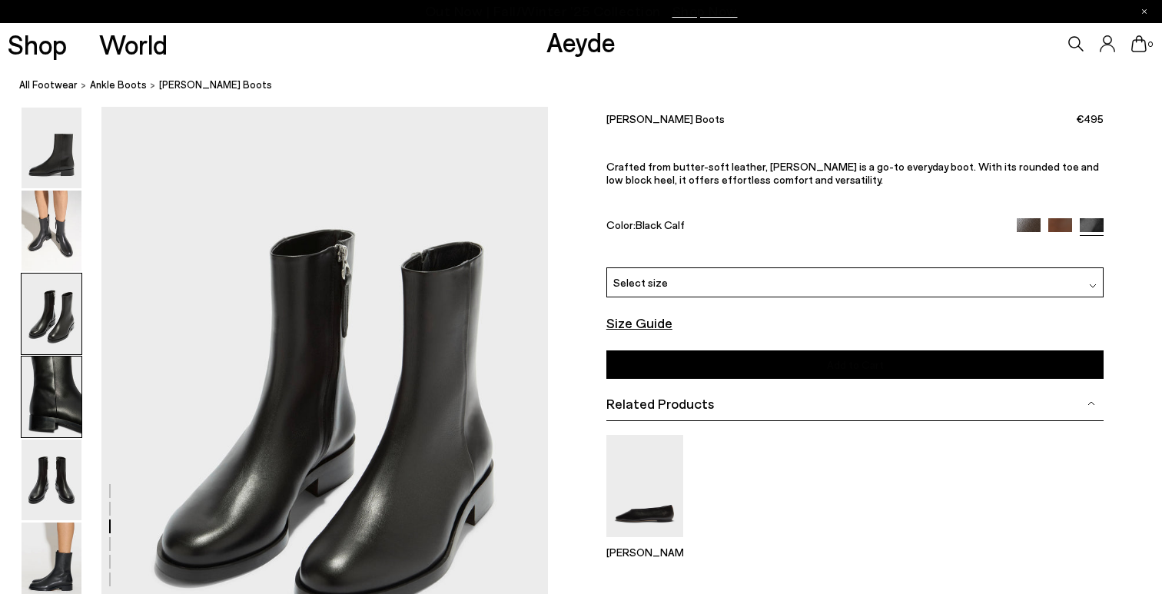
click at [62, 394] on img at bounding box center [52, 397] width 60 height 81
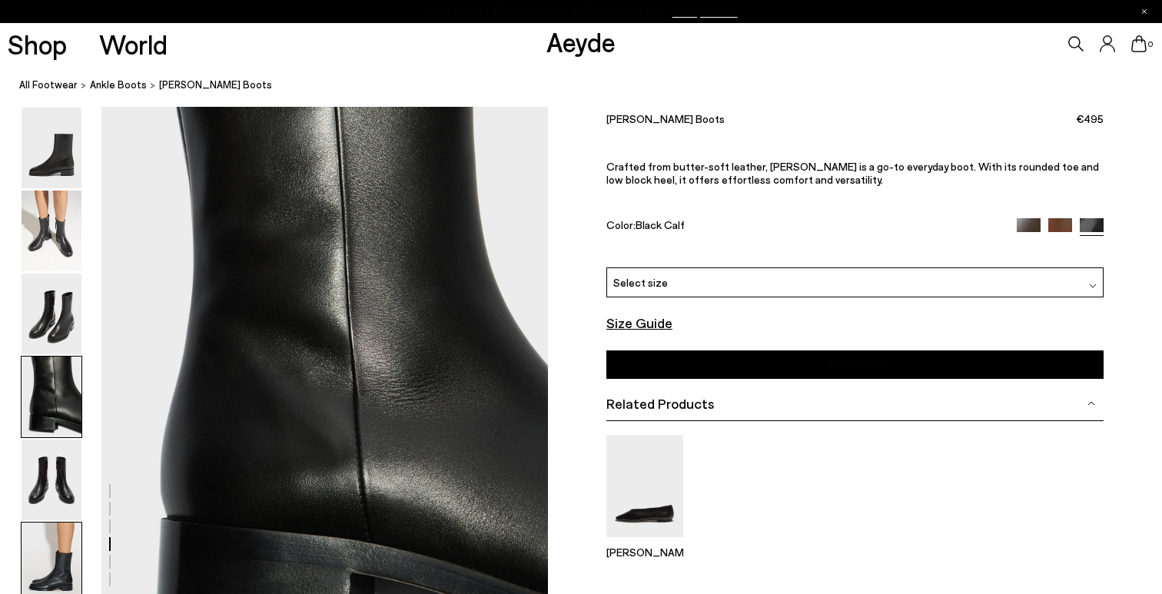
click at [57, 579] on img at bounding box center [52, 563] width 60 height 81
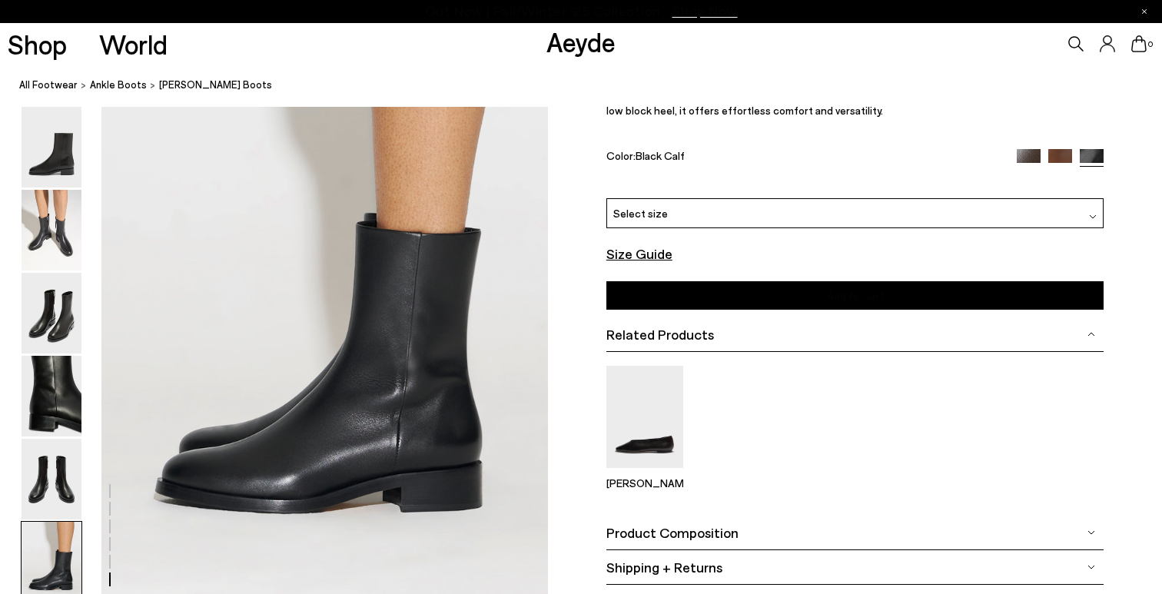
scroll to position [3096, 0]
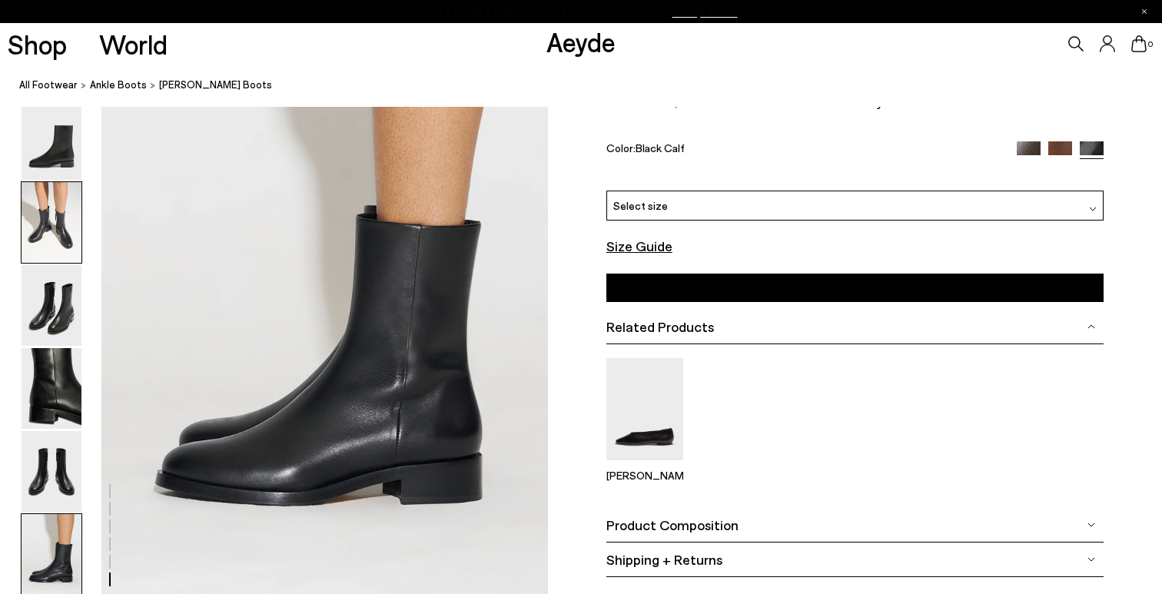
click at [44, 227] on img at bounding box center [52, 222] width 60 height 81
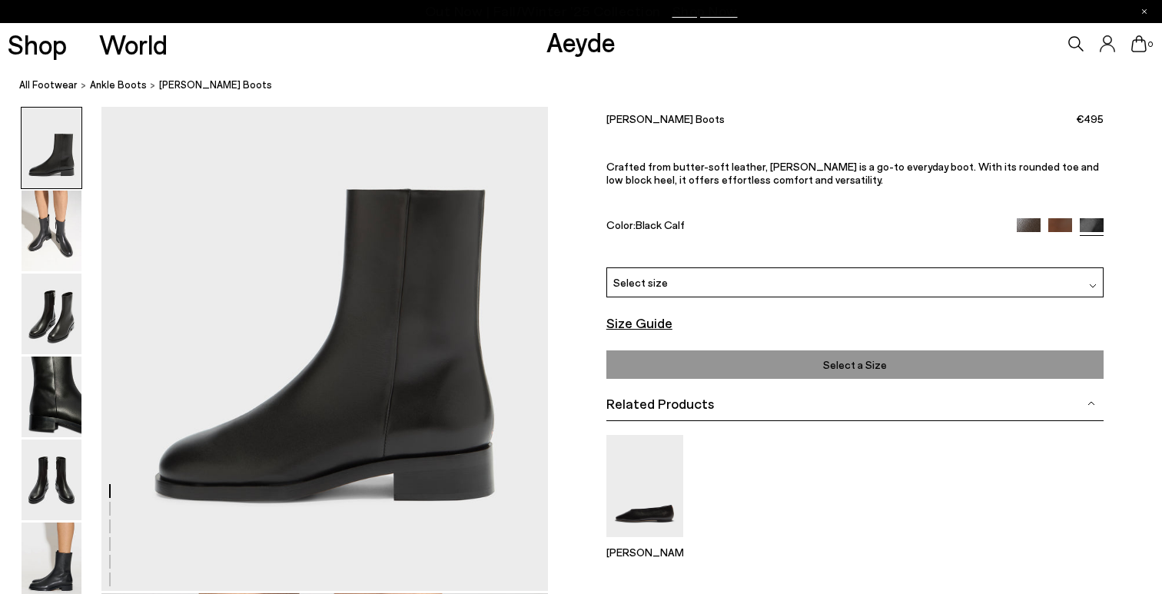
scroll to position [99, 0]
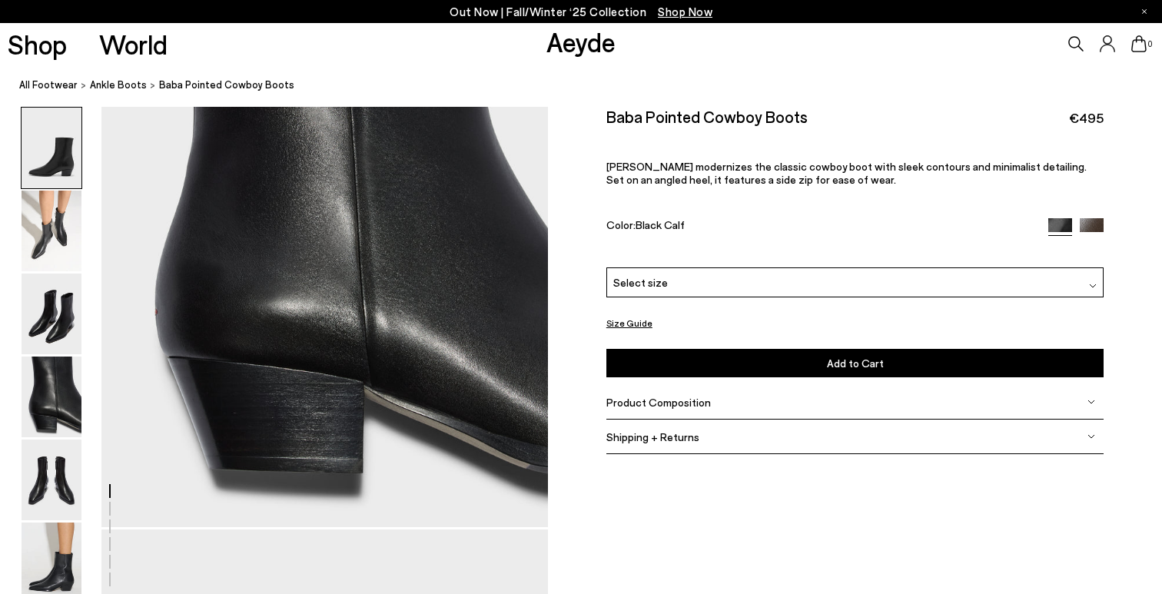
scroll to position [2067, 0]
